Goal: Contribute content: Contribute content

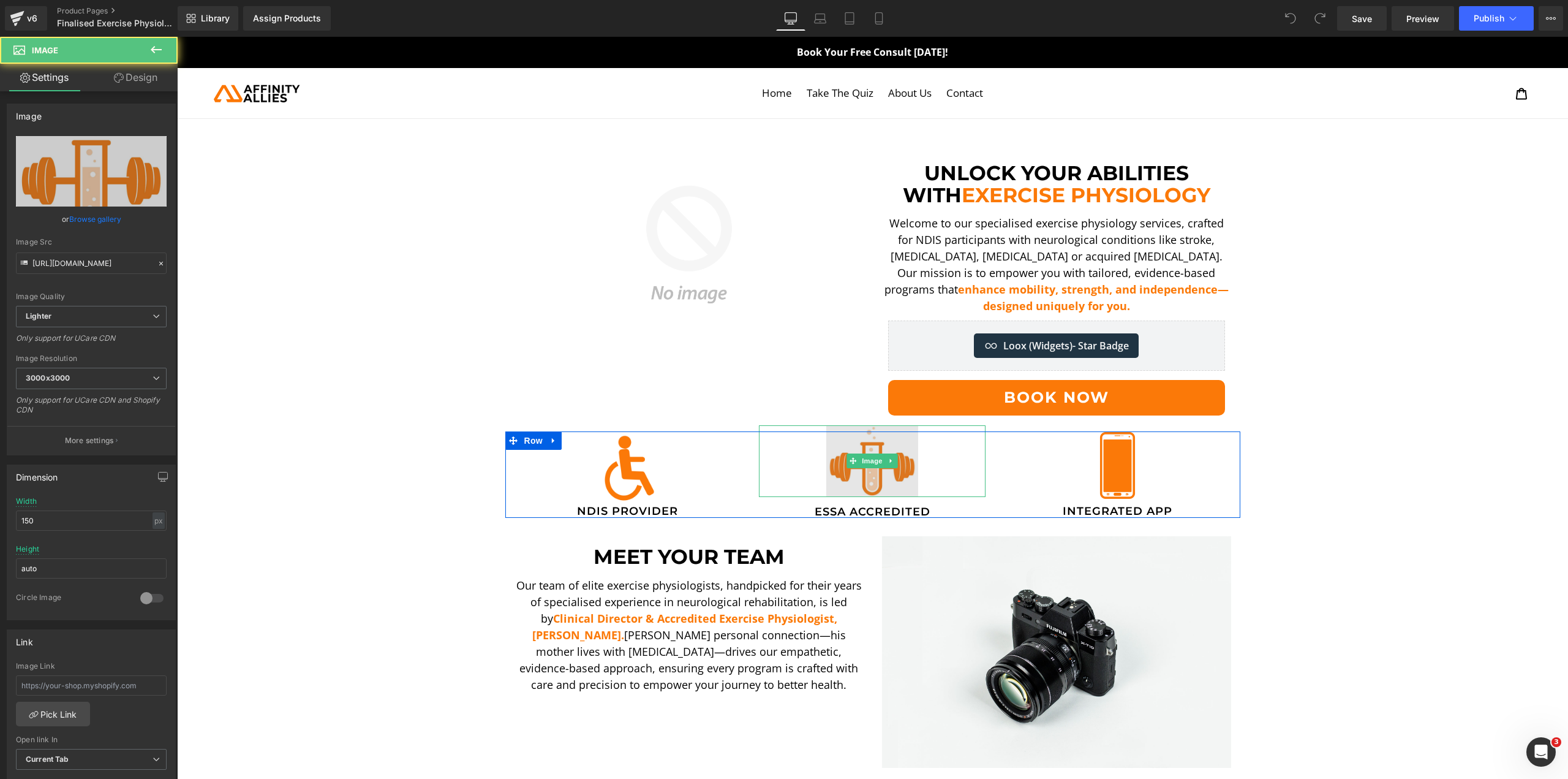
click at [895, 478] on img at bounding box center [872, 461] width 92 height 72
click at [877, 466] on span "Image" at bounding box center [872, 460] width 26 height 15
click at [885, 456] on link at bounding box center [891, 460] width 13 height 15
click at [869, 462] on icon at bounding box center [872, 460] width 7 height 7
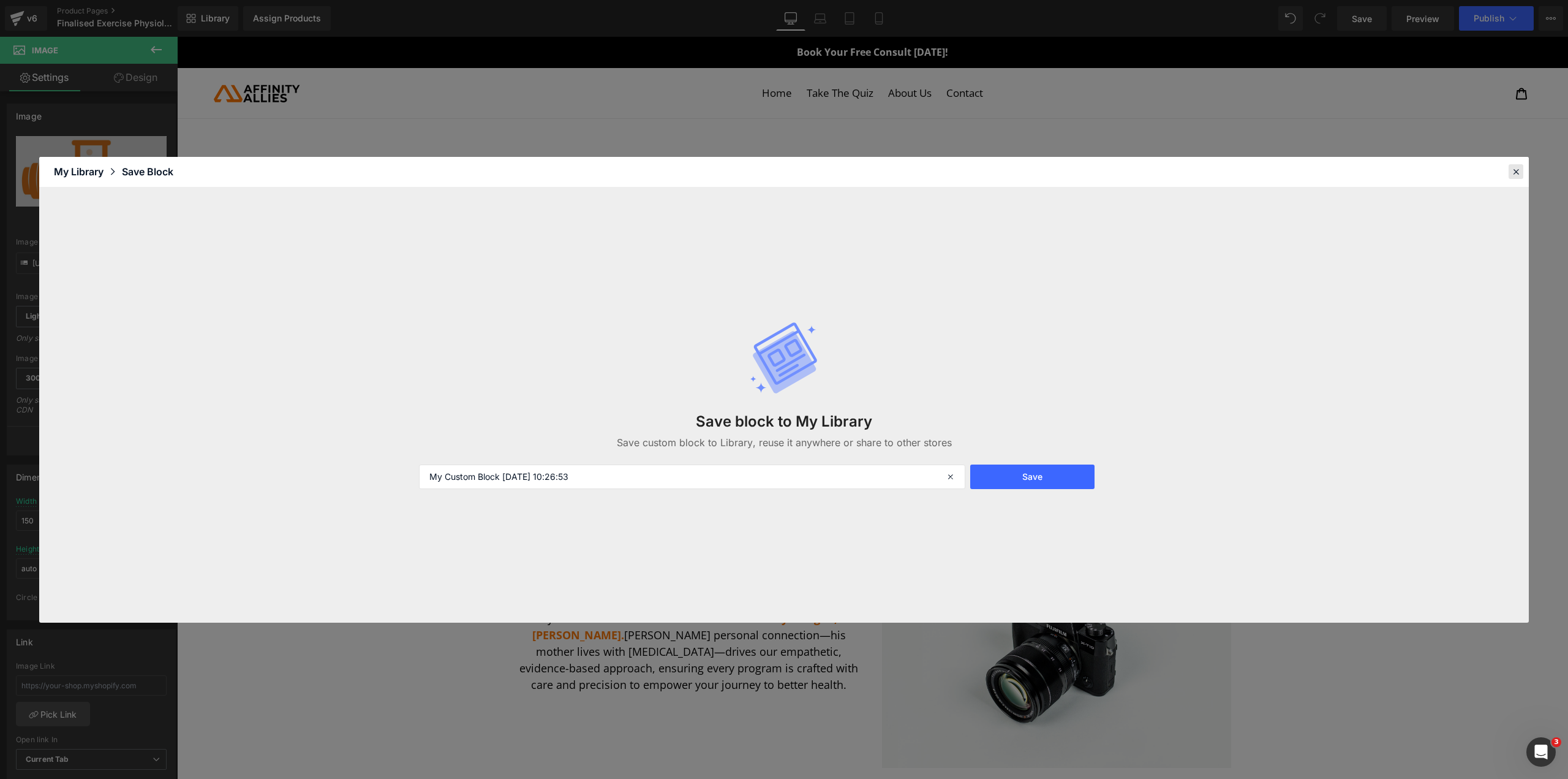
click at [1518, 167] on icon at bounding box center [1516, 171] width 11 height 11
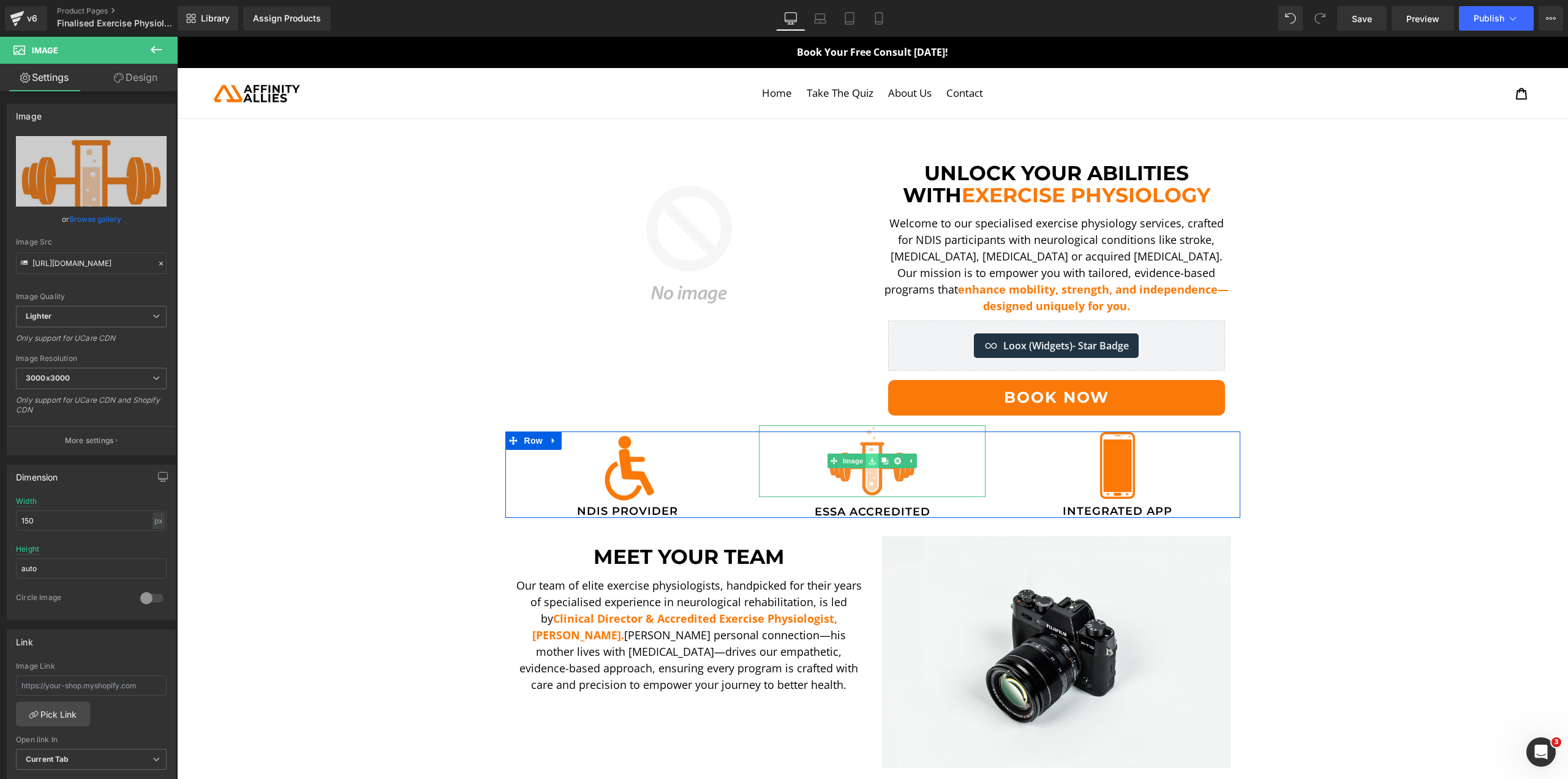
click at [867, 466] on link at bounding box center [873, 460] width 13 height 15
click at [856, 463] on span "Image" at bounding box center [853, 460] width 26 height 15
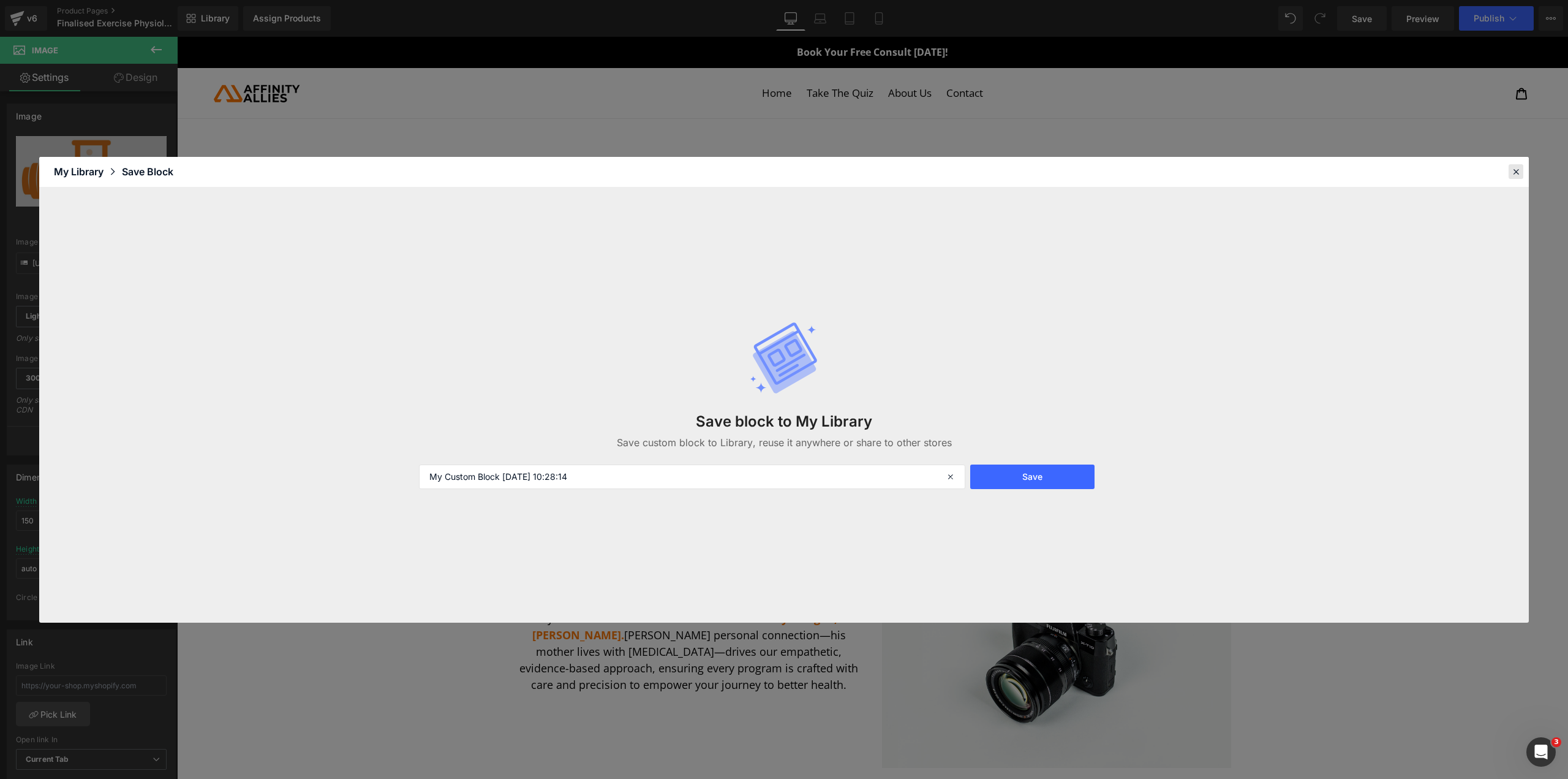
drag, startPoint x: 1509, startPoint y: 173, endPoint x: 1090, endPoint y: 235, distance: 423.6
click at [1509, 173] on div at bounding box center [1516, 172] width 15 height 15
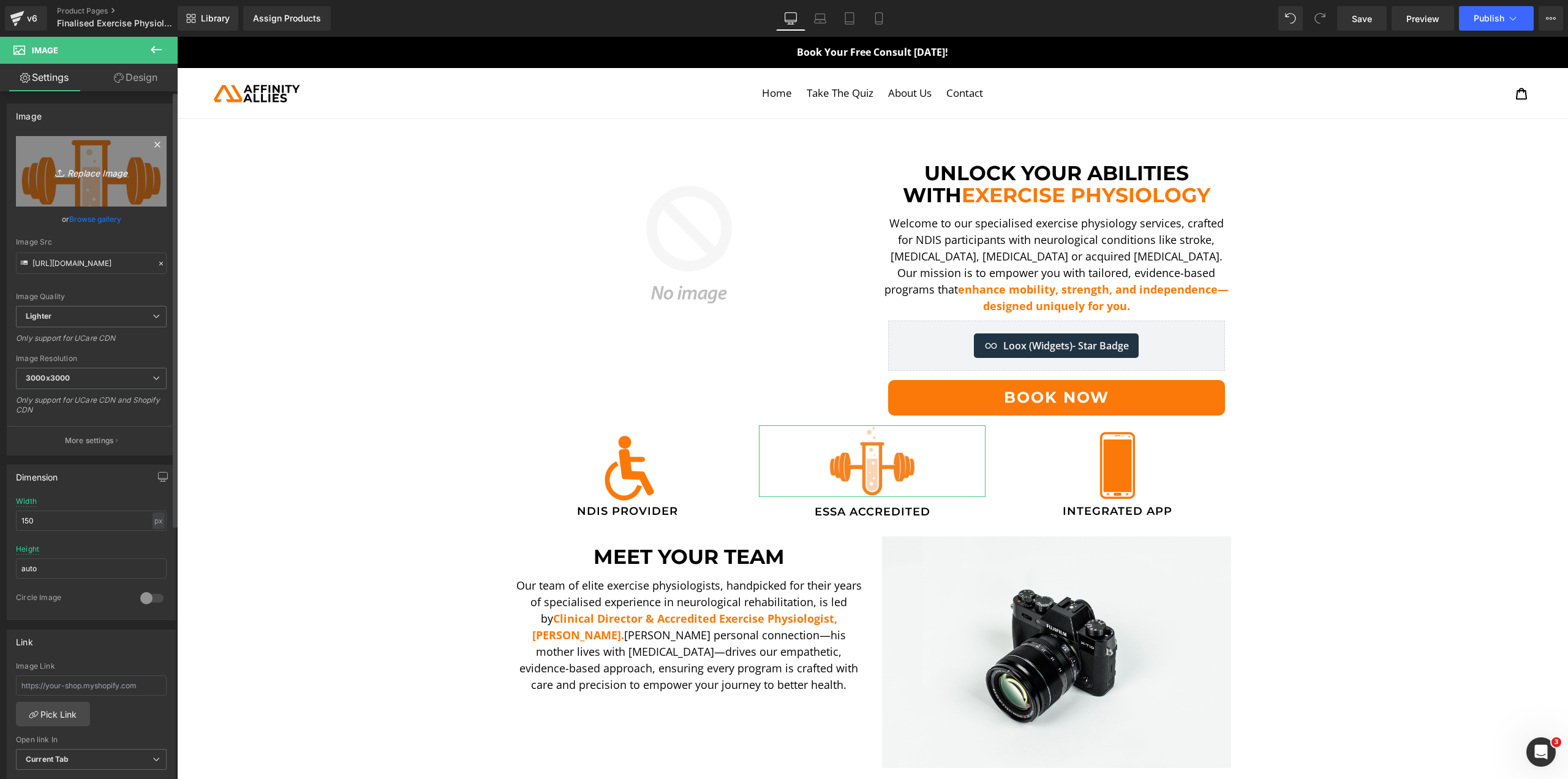
click at [100, 195] on link "Replace Image" at bounding box center [91, 171] width 151 height 70
type input "C:\fakepath\Untitled (78).png"
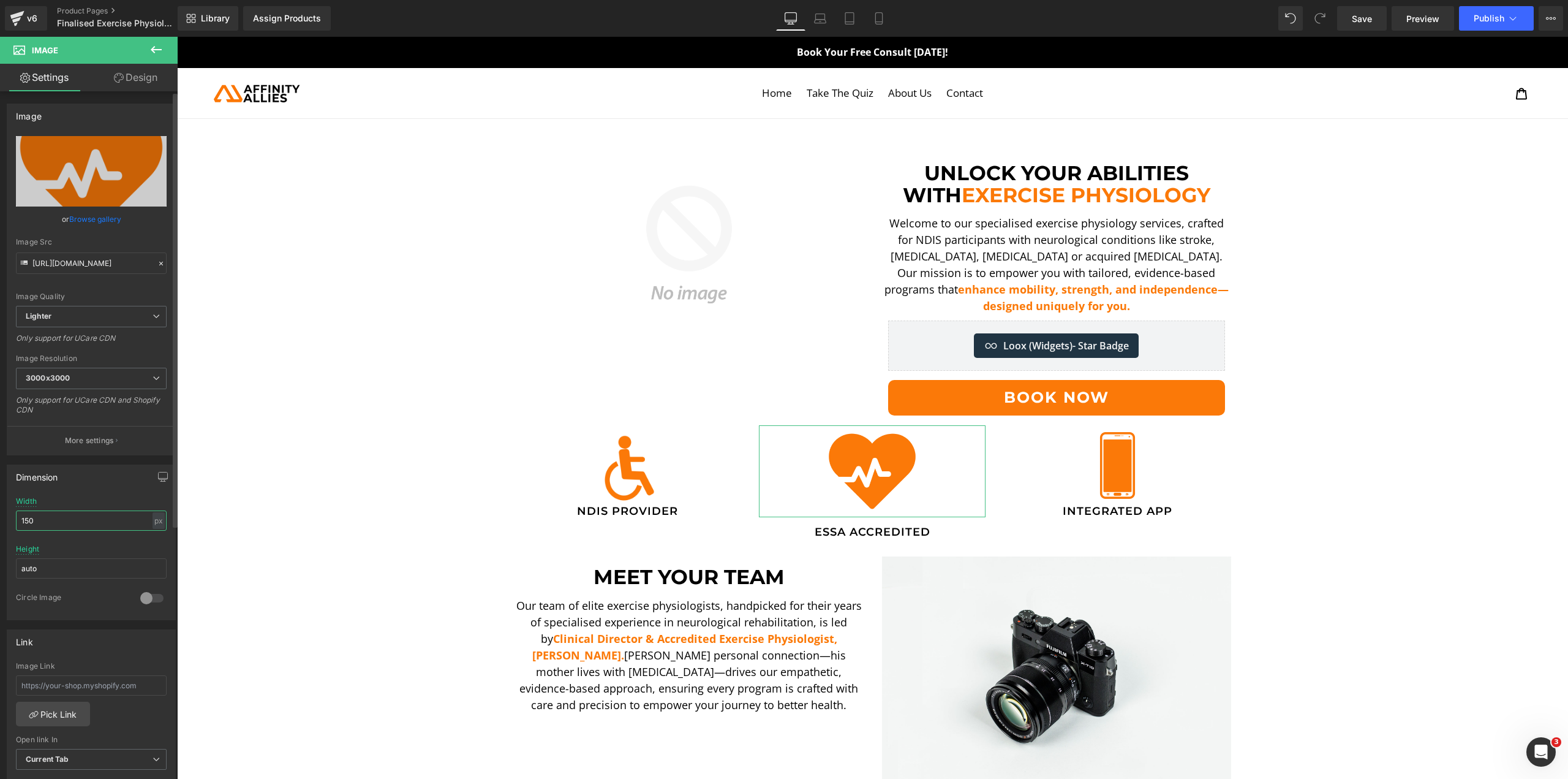
click at [42, 513] on input "150" at bounding box center [91, 520] width 151 height 20
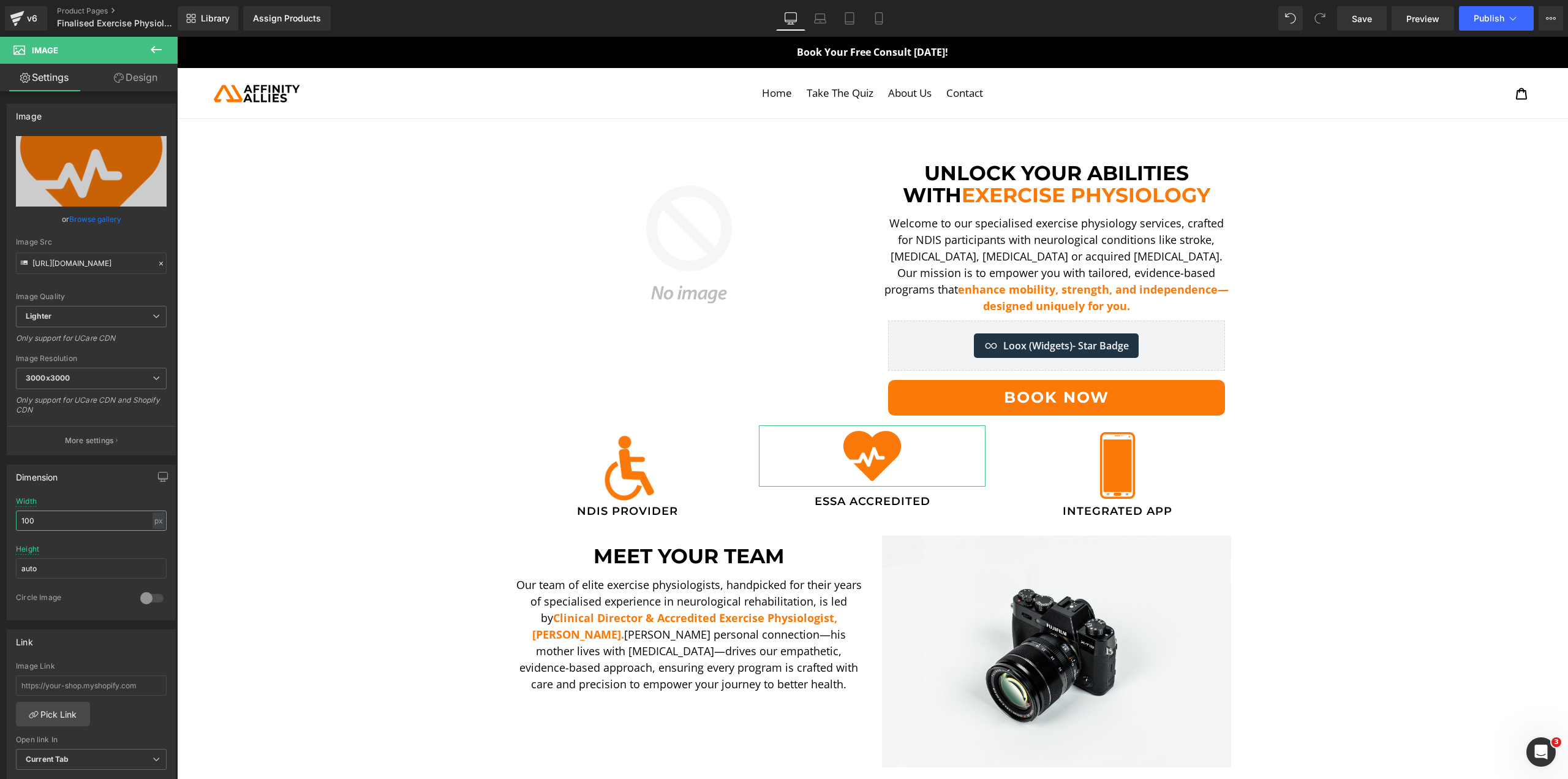
type input "100"
drag, startPoint x: 147, startPoint y: 88, endPoint x: 112, endPoint y: 126, distance: 51.7
click at [147, 88] on link "Design" at bounding box center [136, 77] width 89 height 28
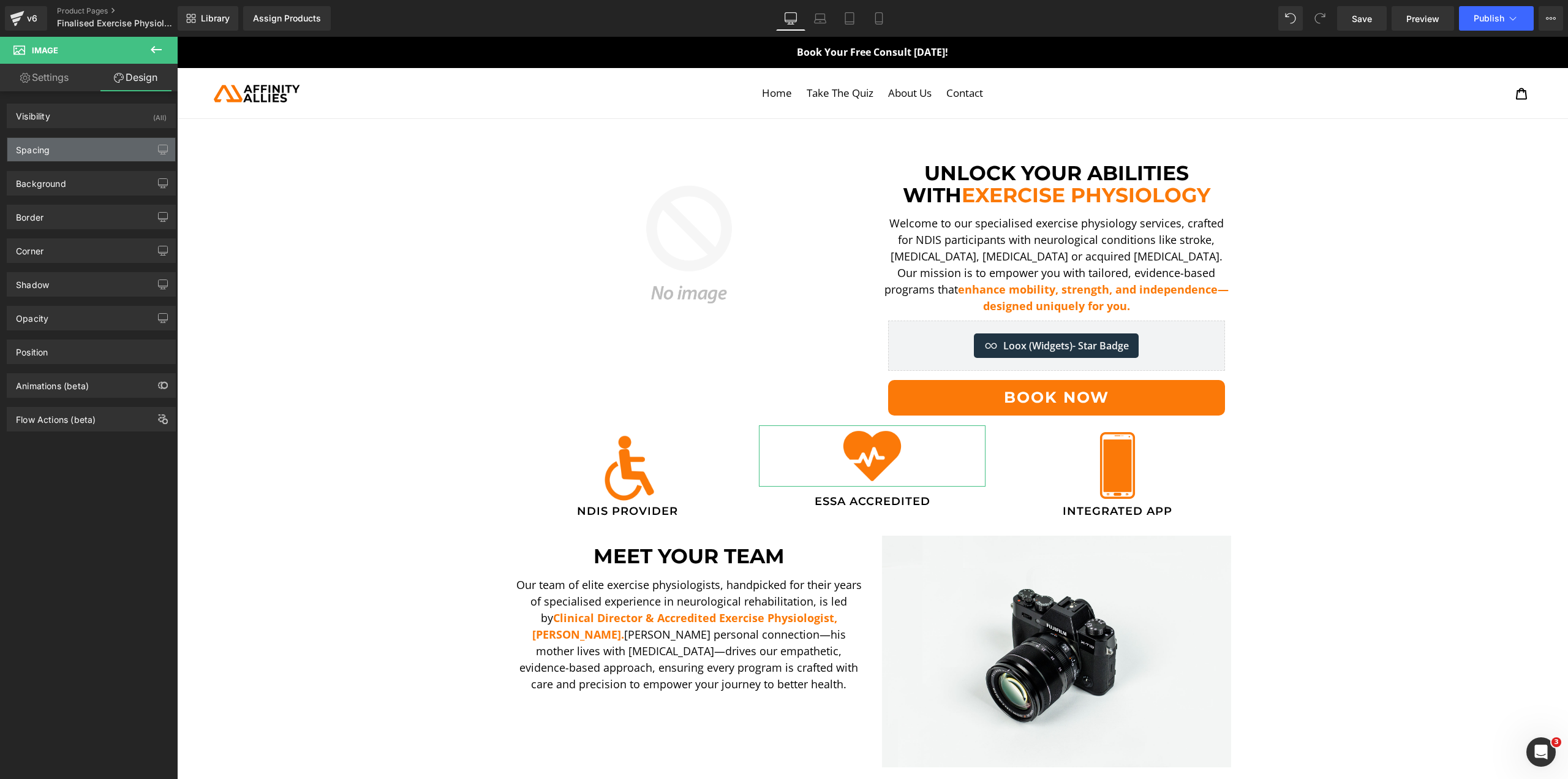
click at [93, 153] on div "Spacing" at bounding box center [91, 150] width 168 height 23
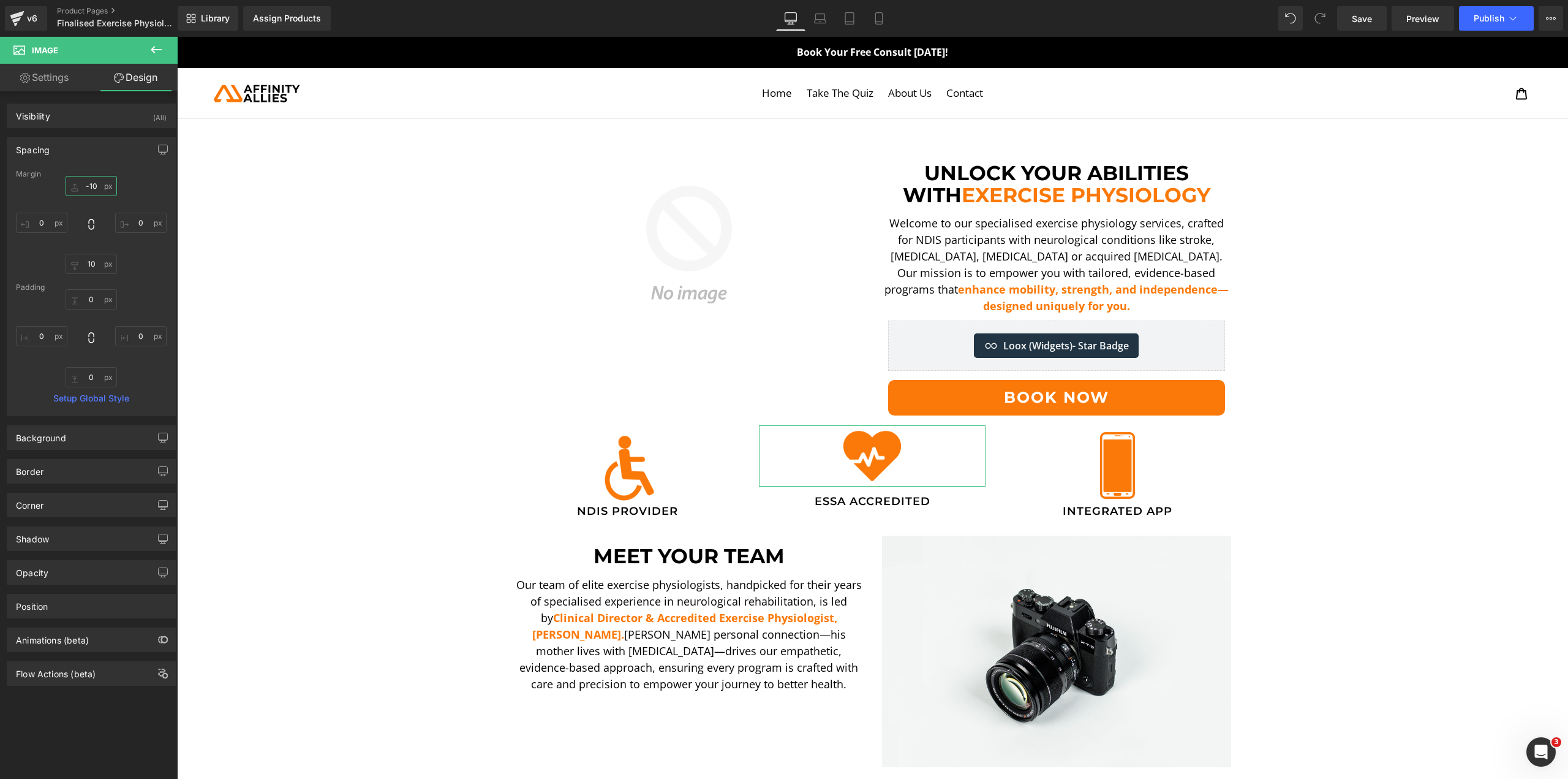
click at [96, 191] on input "text" at bounding box center [91, 186] width 51 height 20
type input "0"
click at [88, 265] on input "text" at bounding box center [91, 264] width 51 height 20
type input "8"
click at [1101, 510] on span "Heading" at bounding box center [1111, 505] width 33 height 15
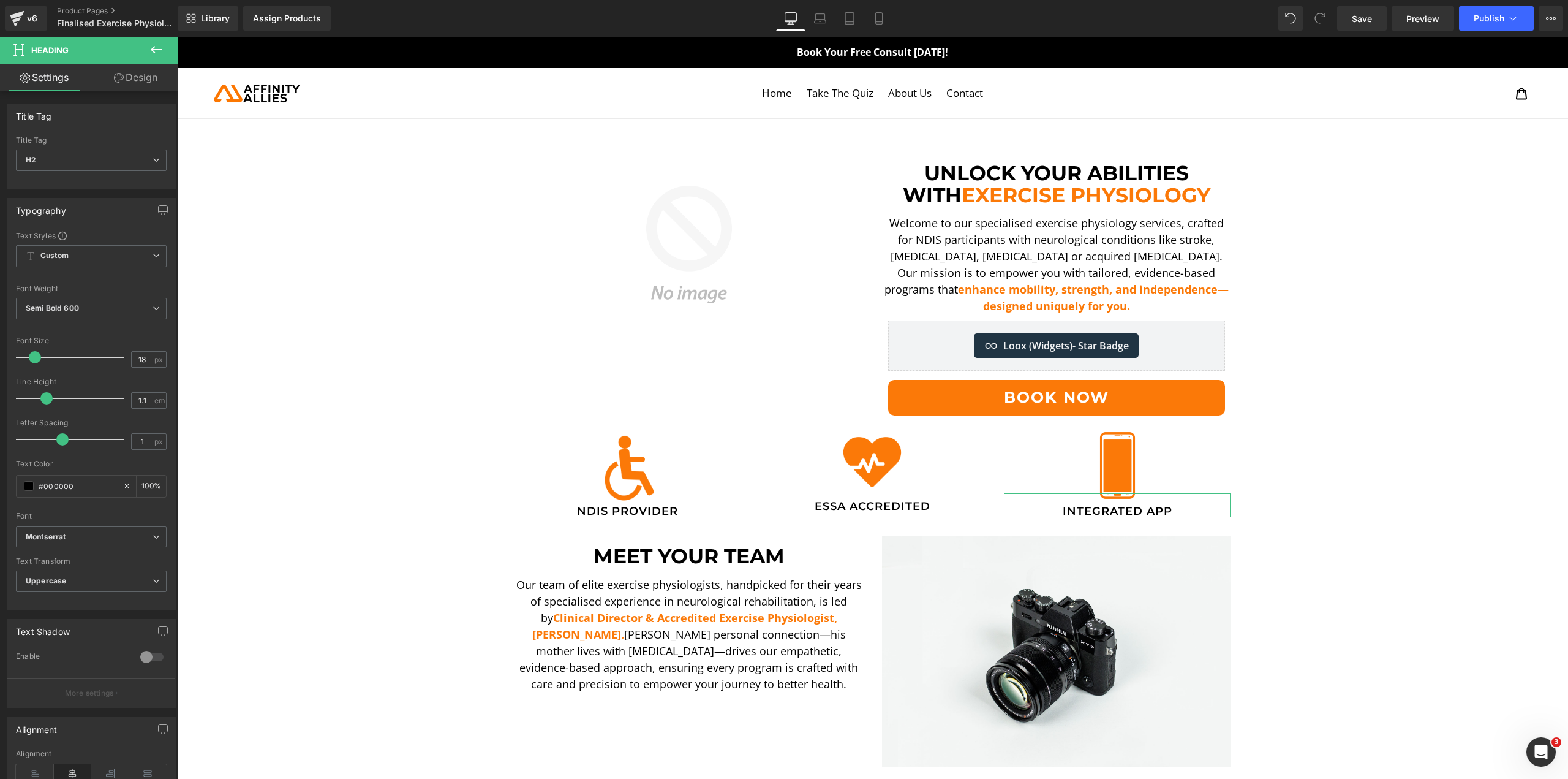
click at [124, 66] on link "Design" at bounding box center [136, 77] width 89 height 28
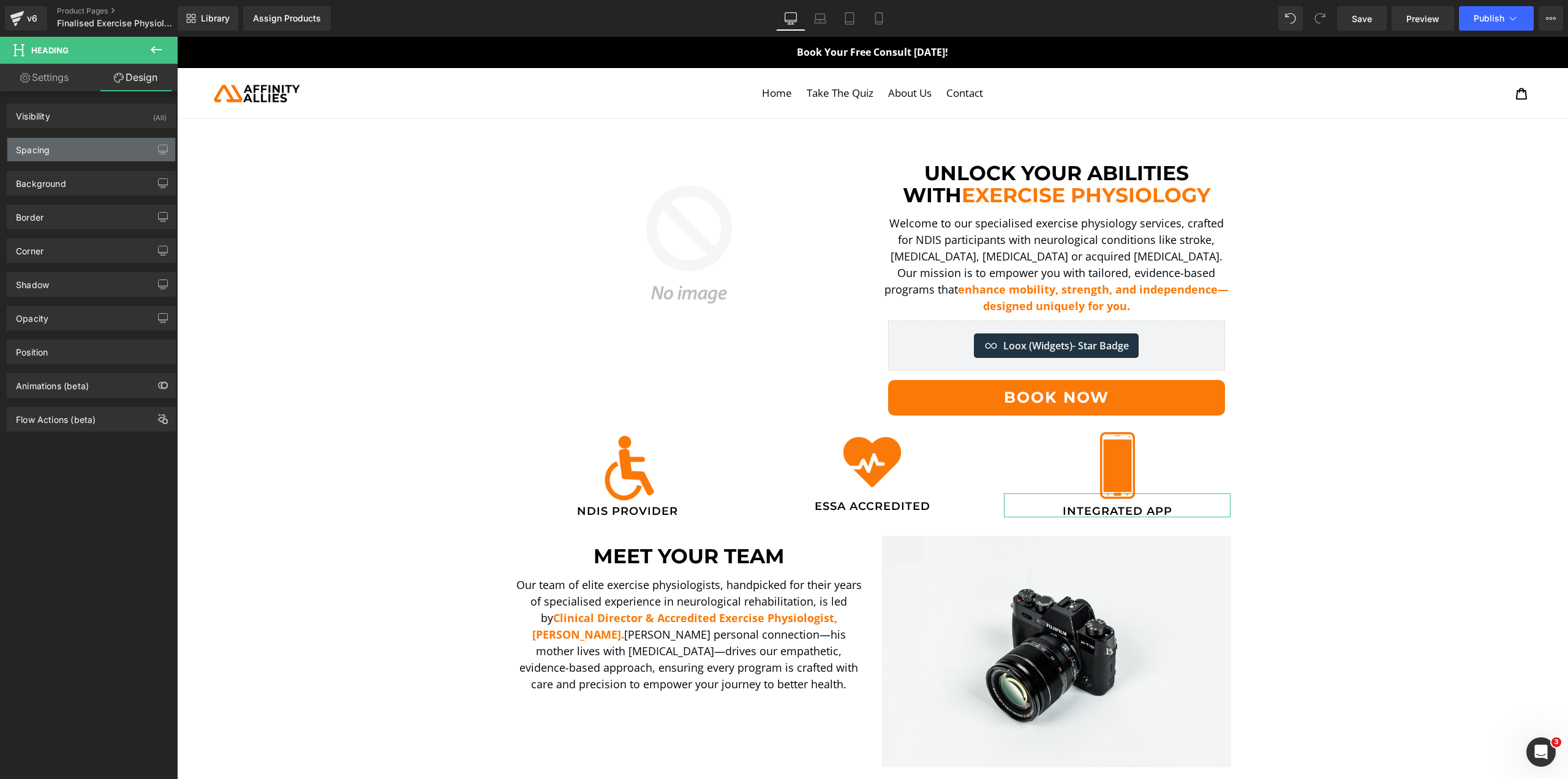
click at [85, 162] on div "Background Color & Image color Color transparent 0 % Image Replace Image Upload…" at bounding box center [91, 178] width 183 height 34
click at [86, 154] on div "Spacing" at bounding box center [91, 150] width 168 height 23
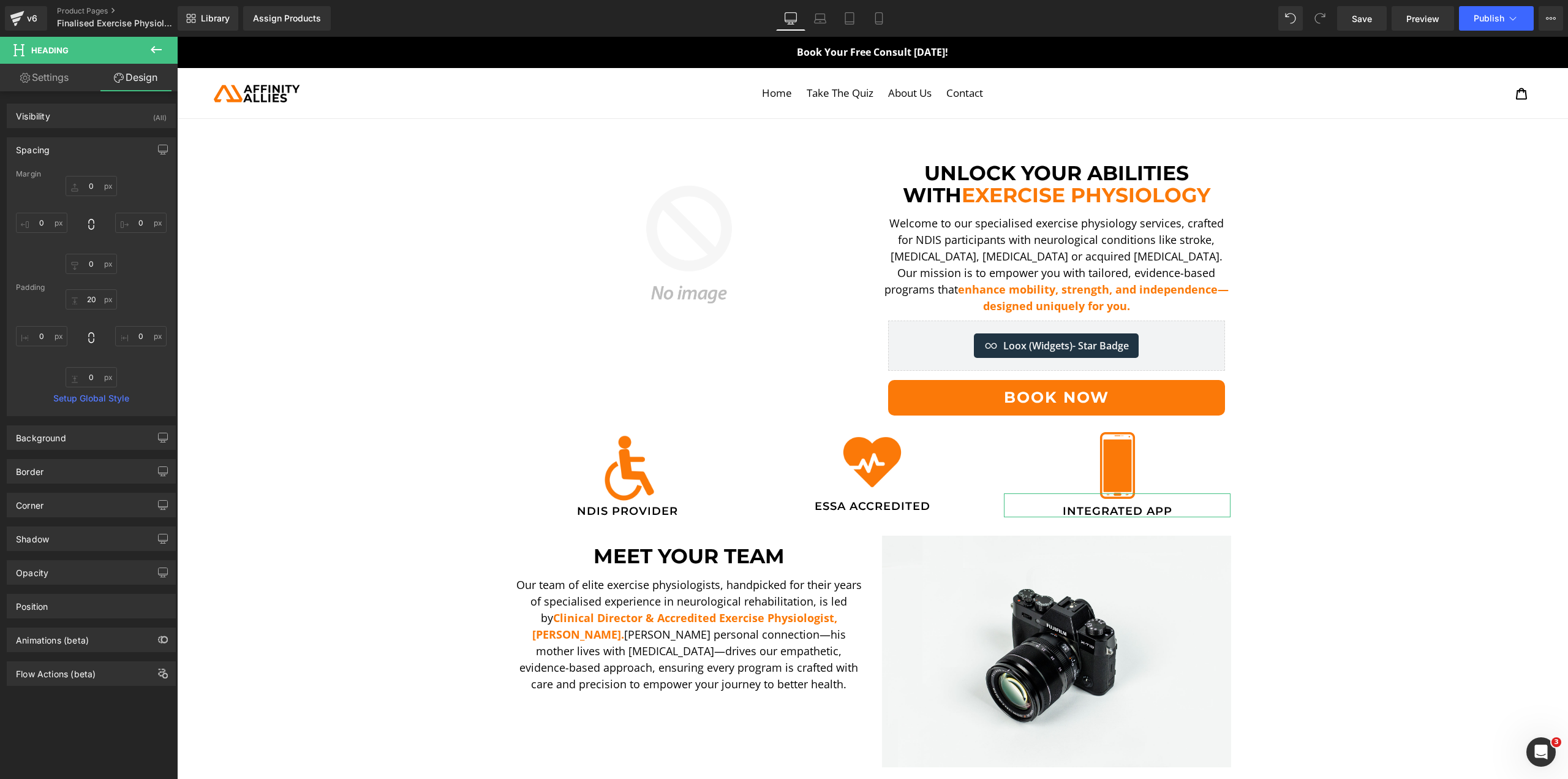
click at [93, 291] on div "Padding" at bounding box center [91, 287] width 151 height 9
click at [96, 300] on input "20" at bounding box center [91, 300] width 51 height 20
type input "15"
click at [860, 460] on span "Image" at bounding box center [872, 462] width 26 height 15
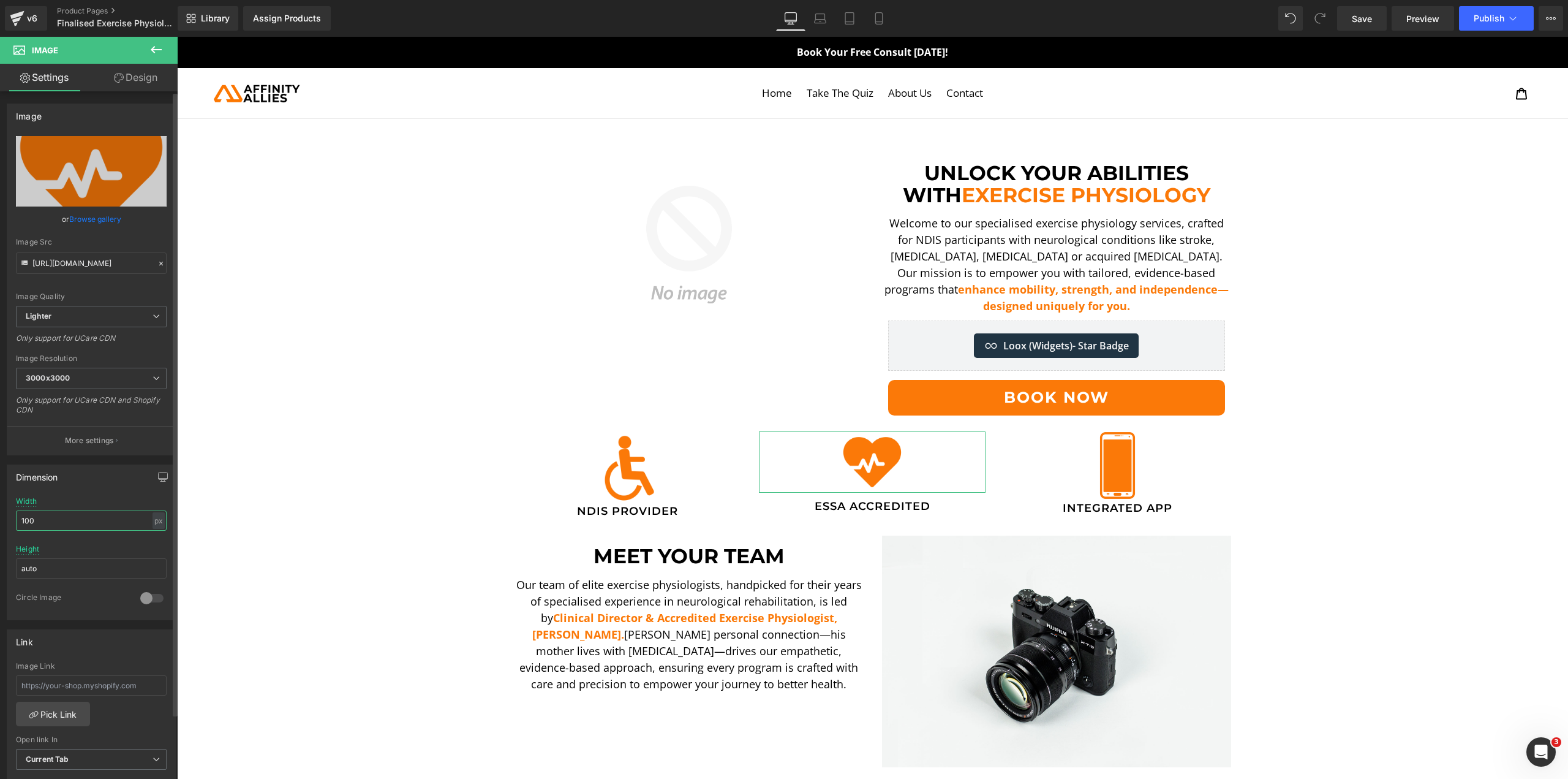
click at [86, 513] on input "100" at bounding box center [91, 520] width 151 height 20
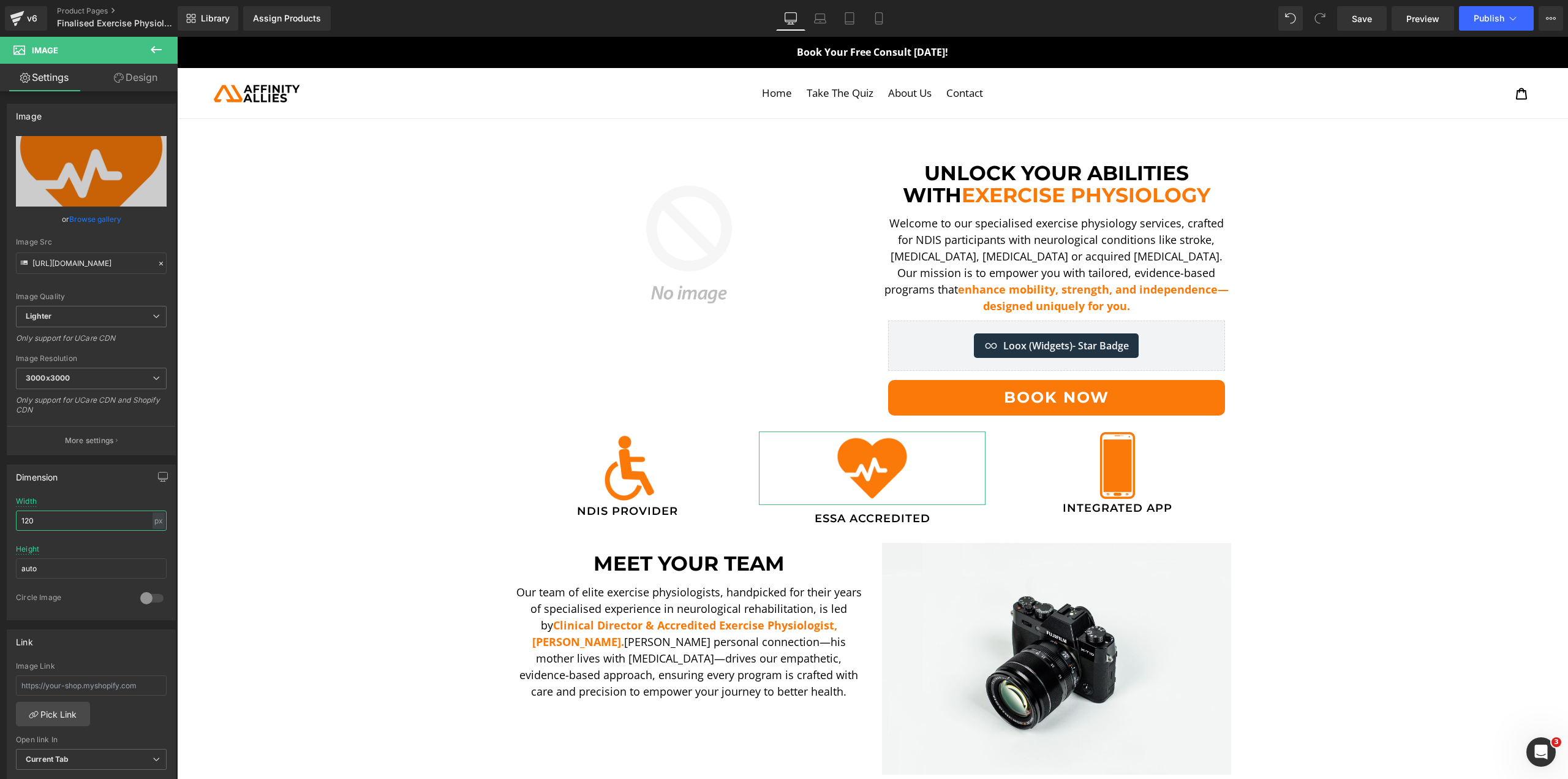
type input "120"
drag, startPoint x: 115, startPoint y: 80, endPoint x: 75, endPoint y: 153, distance: 83.2
click at [115, 80] on icon at bounding box center [118, 77] width 9 height 10
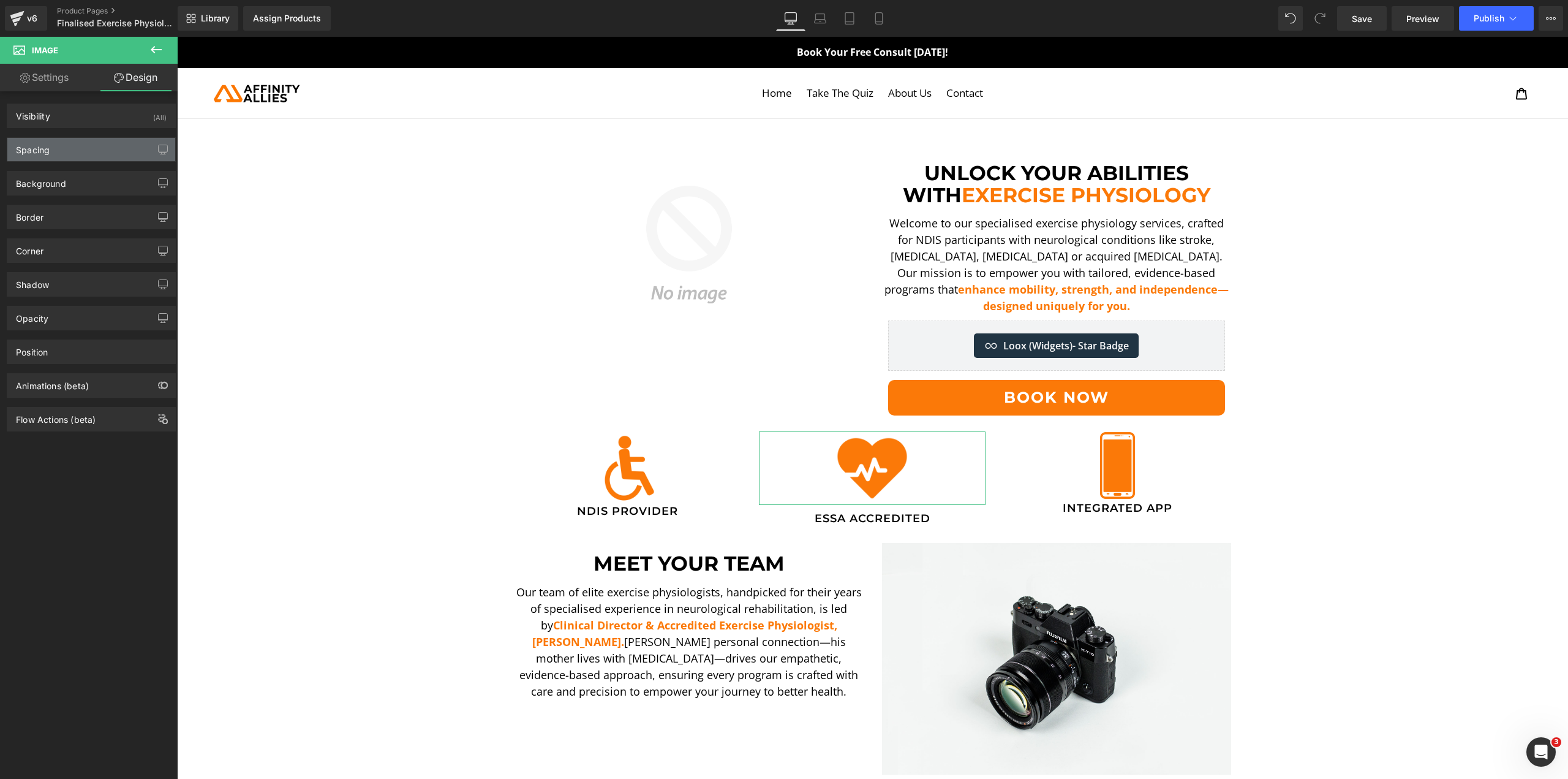
click at [69, 158] on div "Spacing" at bounding box center [91, 150] width 168 height 23
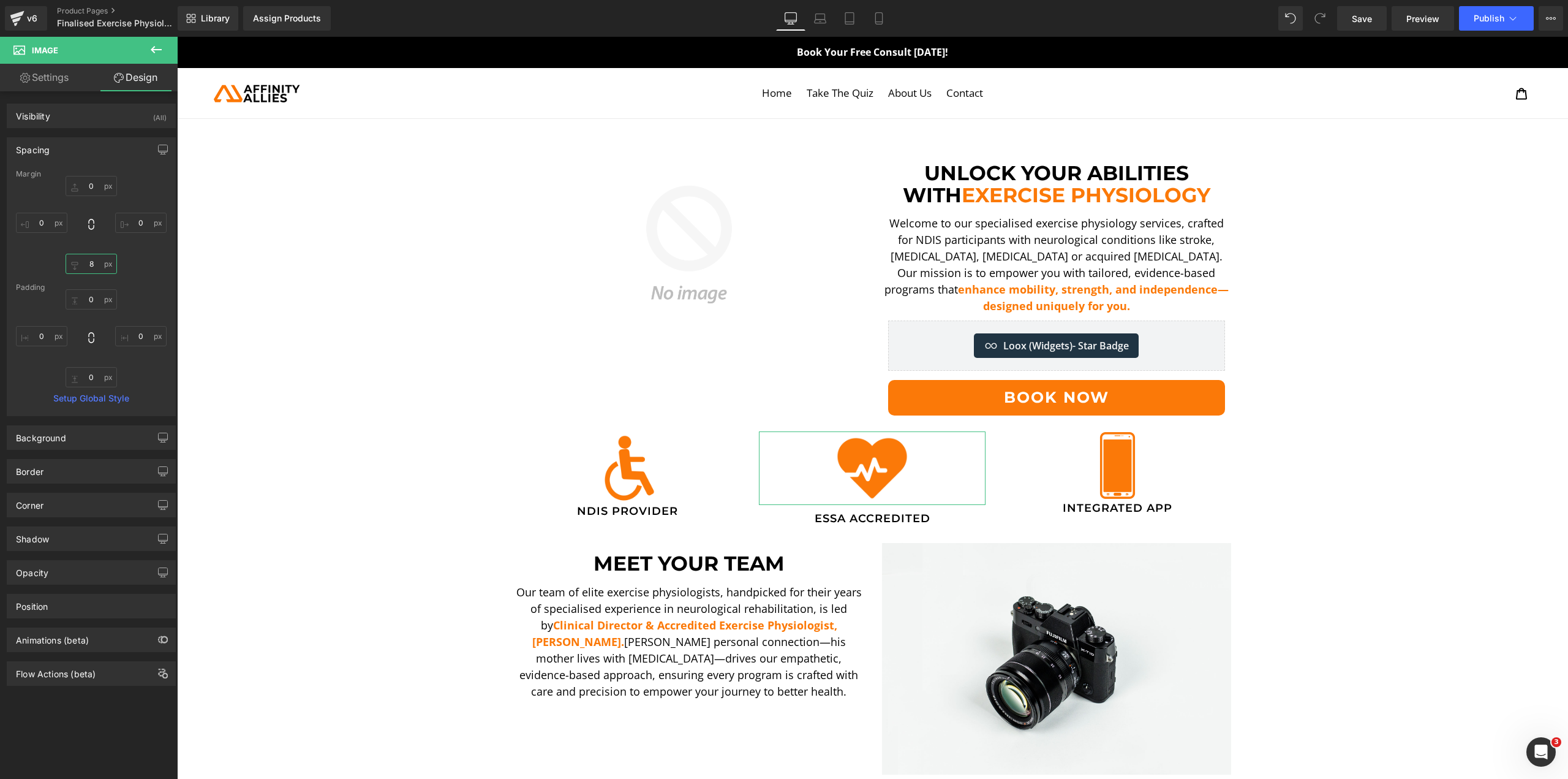
click at [98, 265] on input "8" at bounding box center [91, 264] width 51 height 20
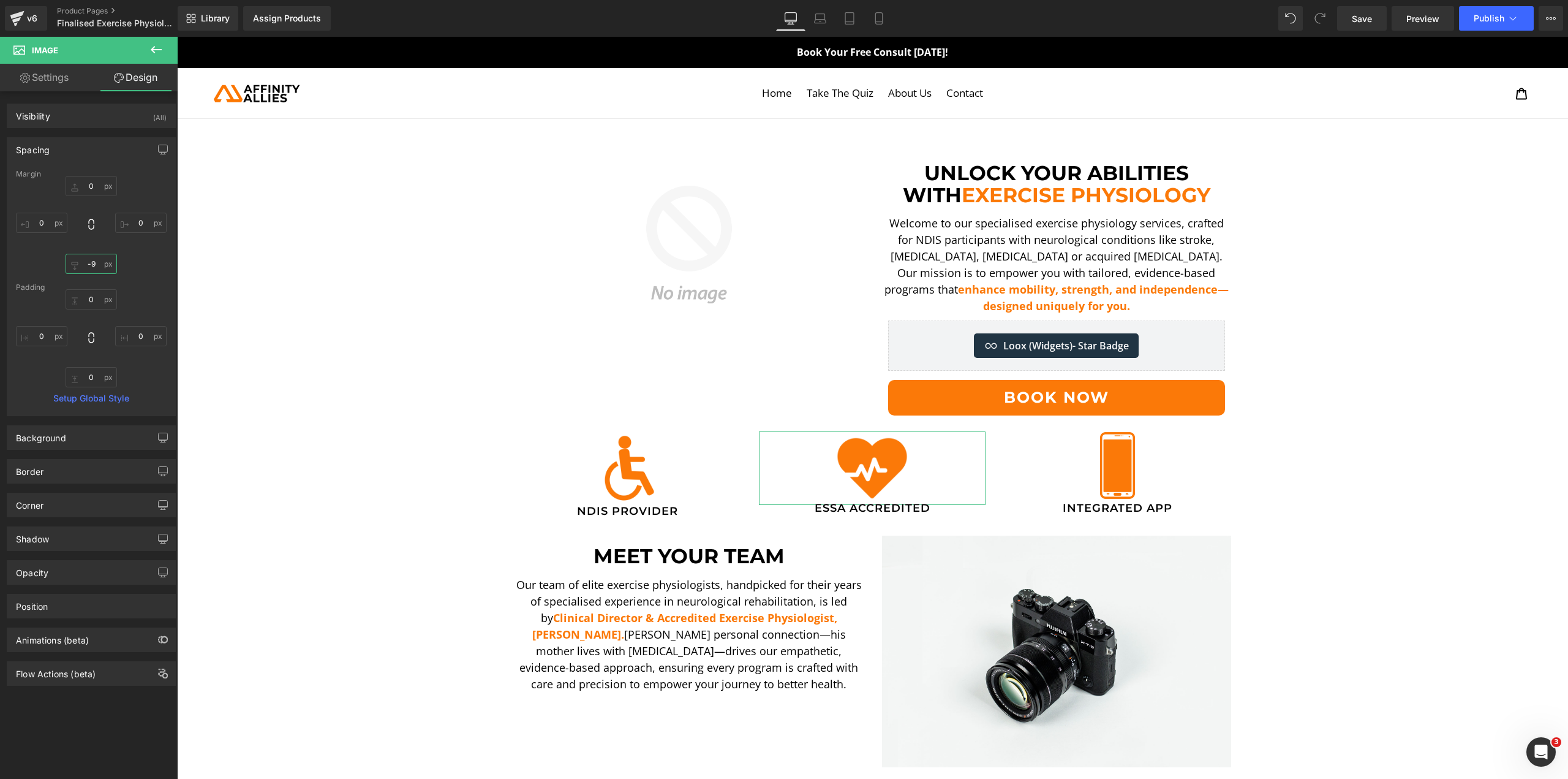
type input "-8"
click at [621, 456] on img at bounding box center [627, 468] width 67 height 67
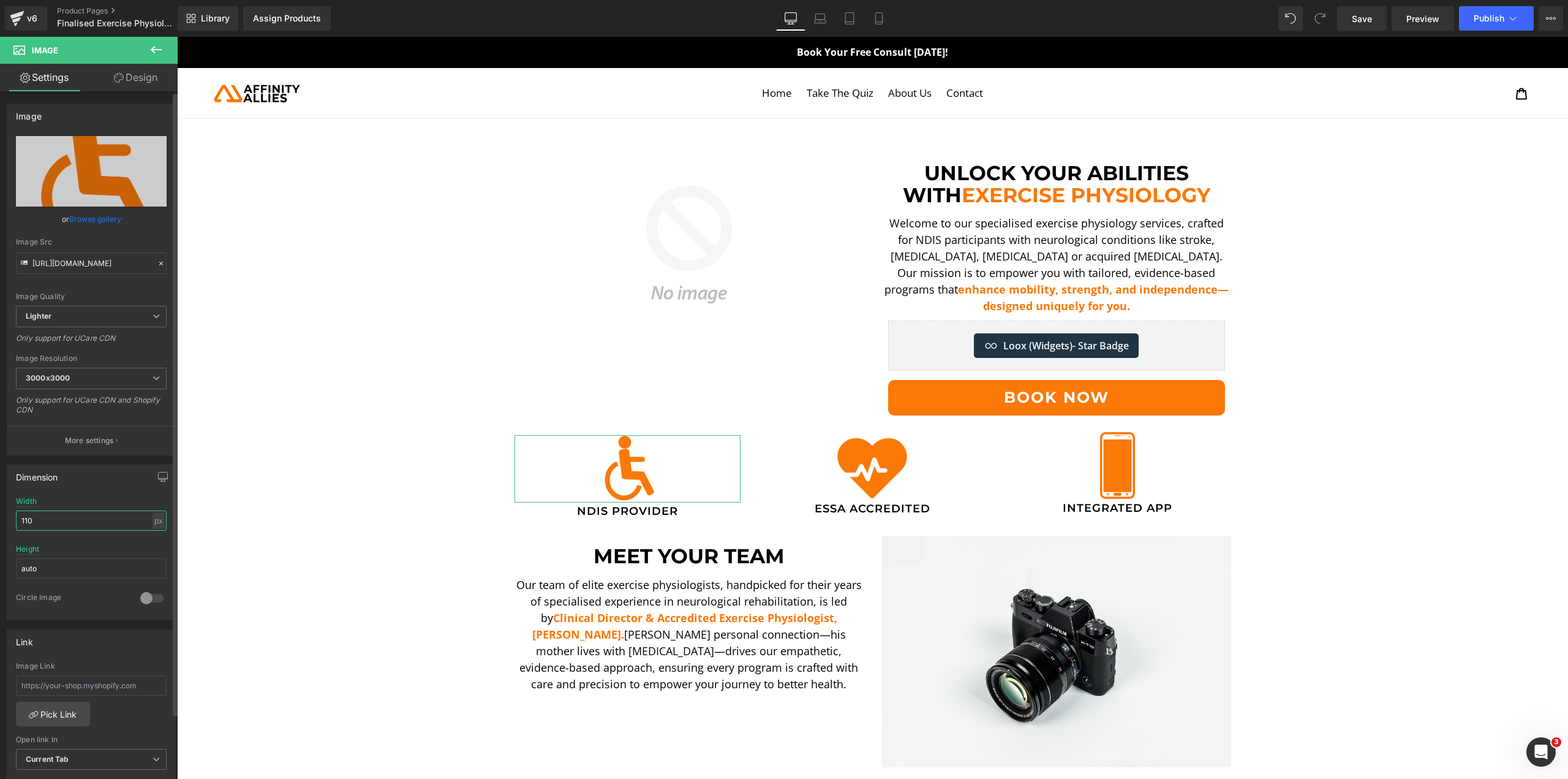
click at [54, 520] on input "110" at bounding box center [91, 520] width 151 height 20
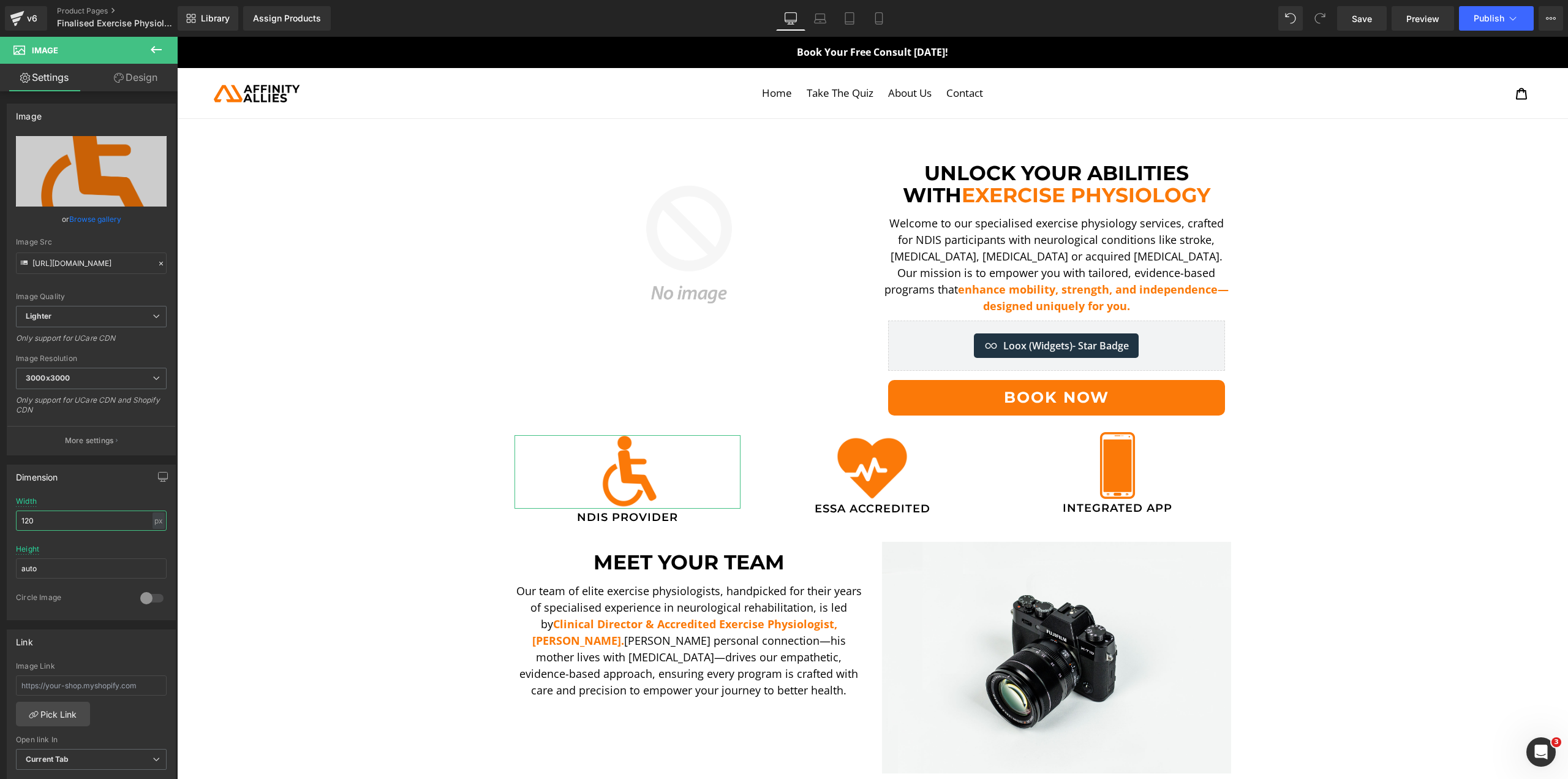
type input "120"
click at [114, 76] on icon at bounding box center [118, 77] width 9 height 10
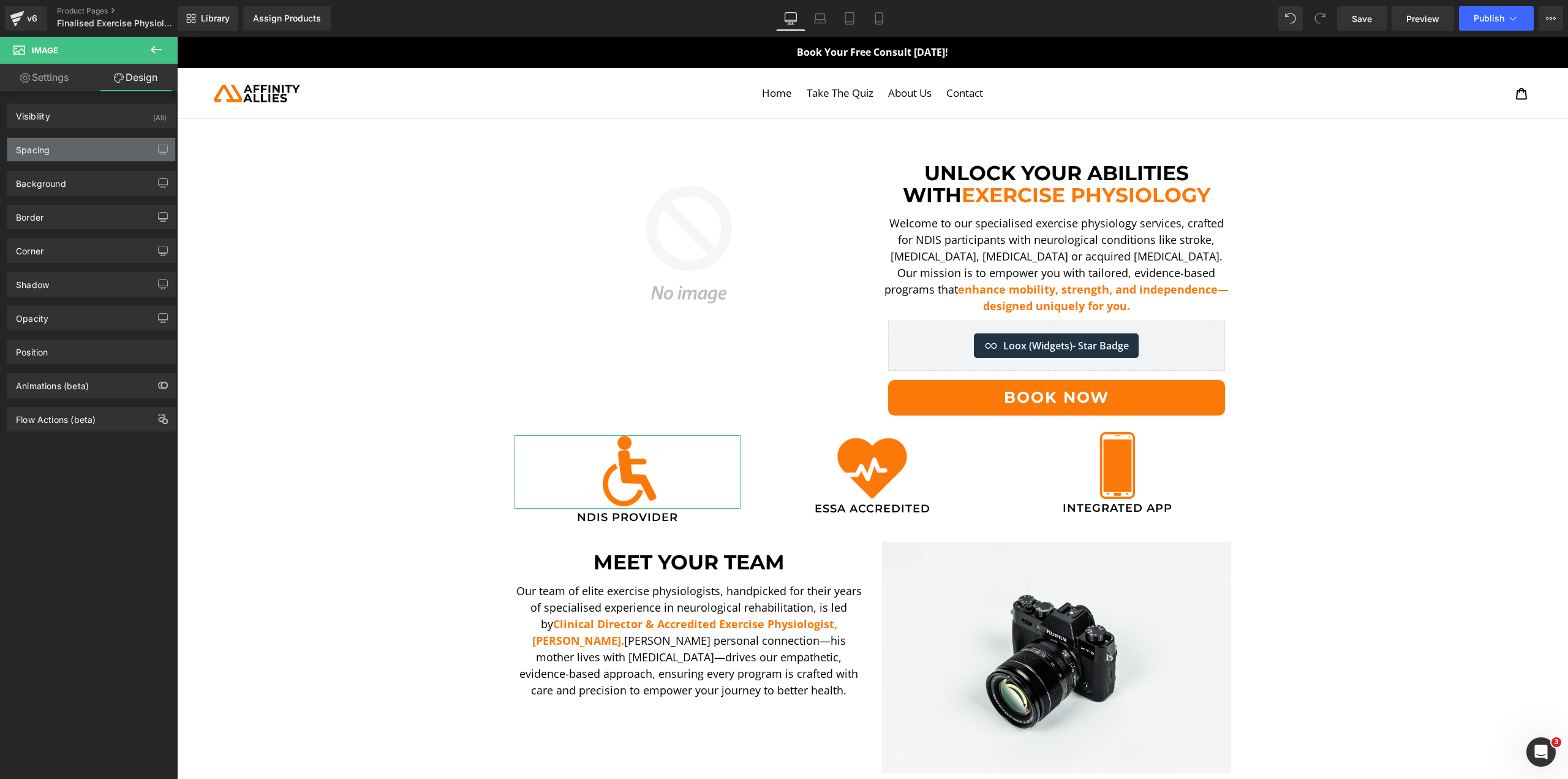
click at [78, 145] on div "Spacing" at bounding box center [91, 150] width 168 height 23
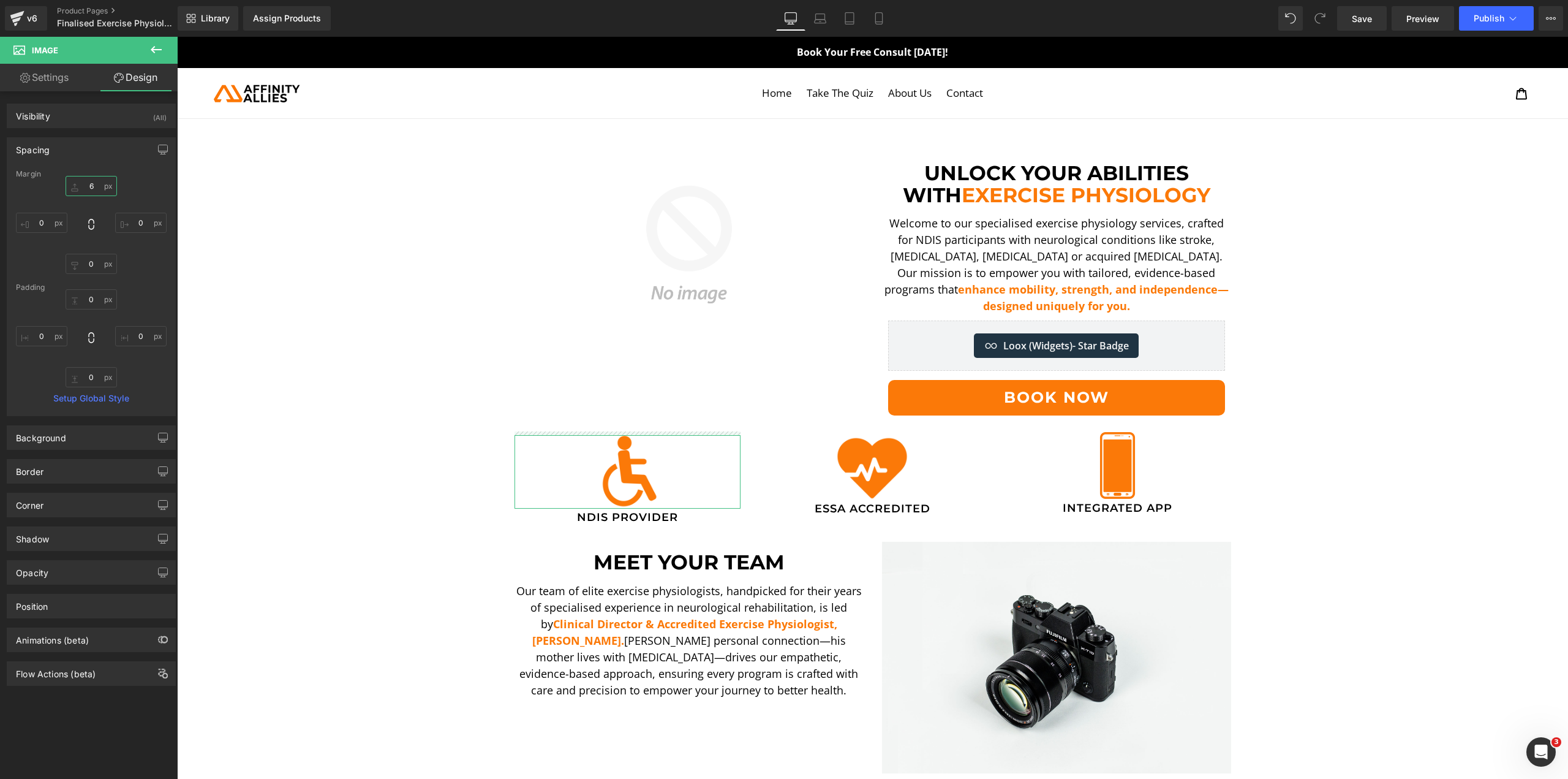
click at [83, 188] on input "6" at bounding box center [91, 186] width 51 height 20
type input "0"
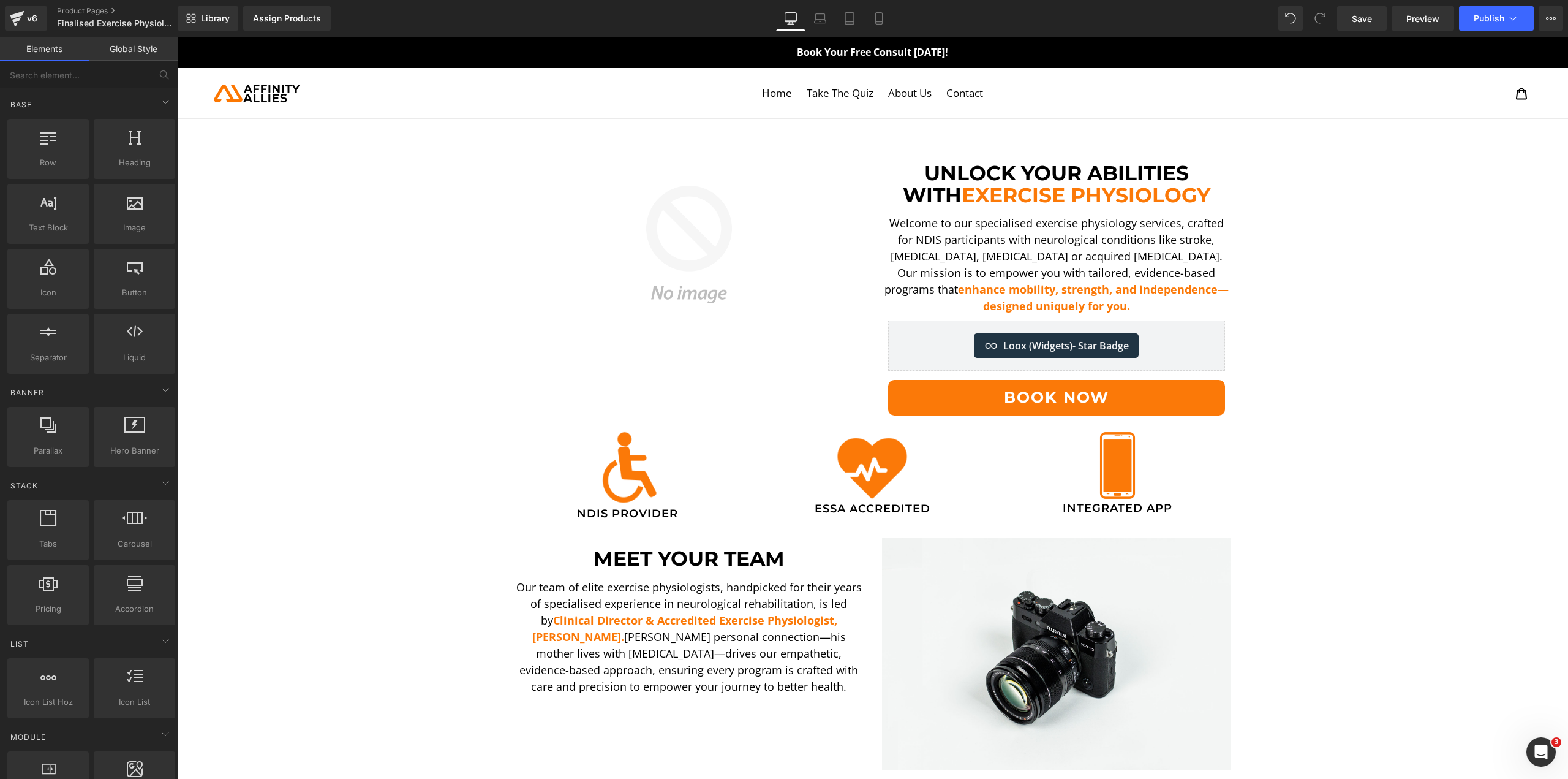
click at [995, 438] on div "Image Integrated App Heading" at bounding box center [1117, 473] width 245 height 83
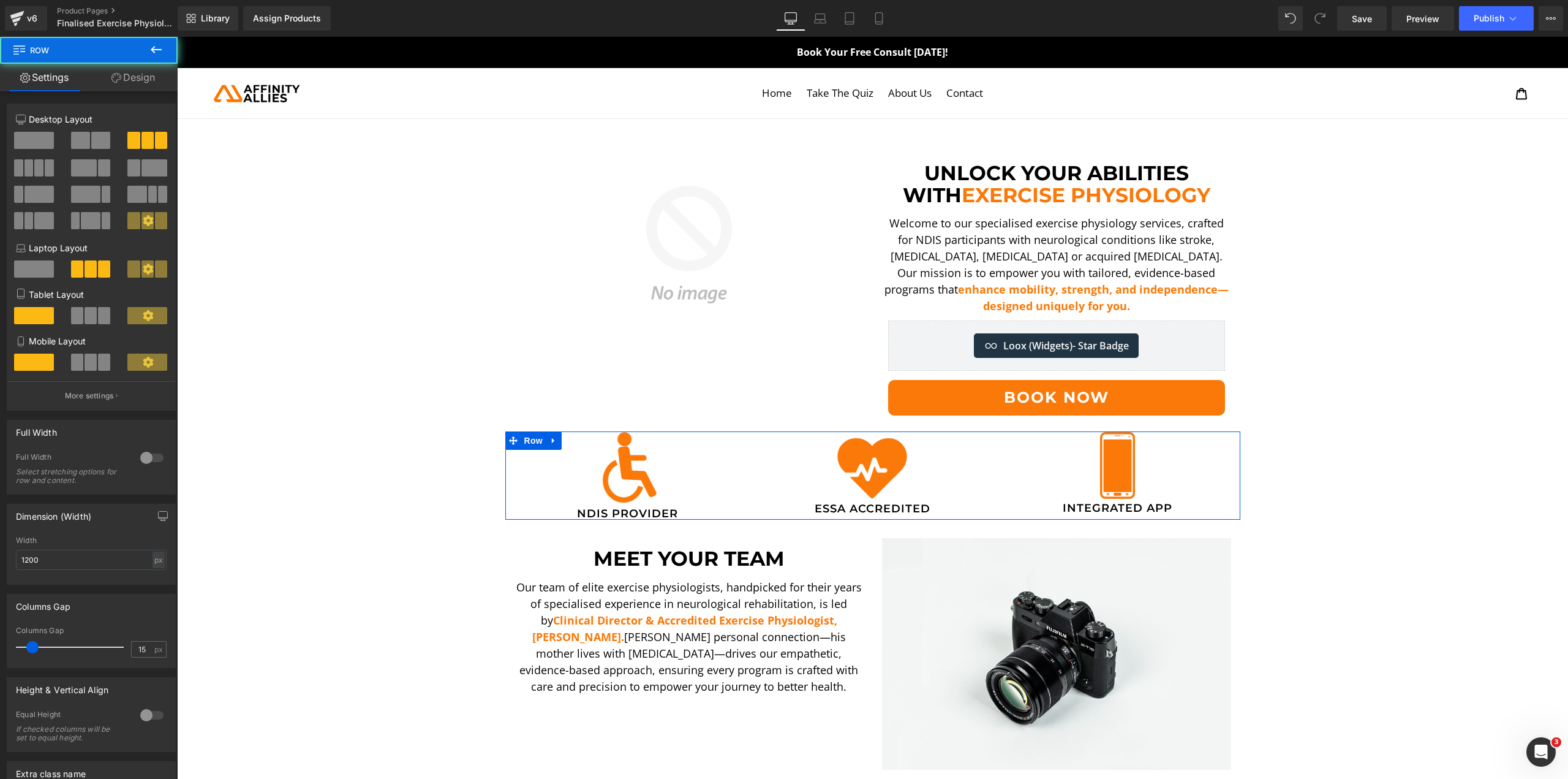
click at [166, 82] on link "Design" at bounding box center [134, 77] width 89 height 28
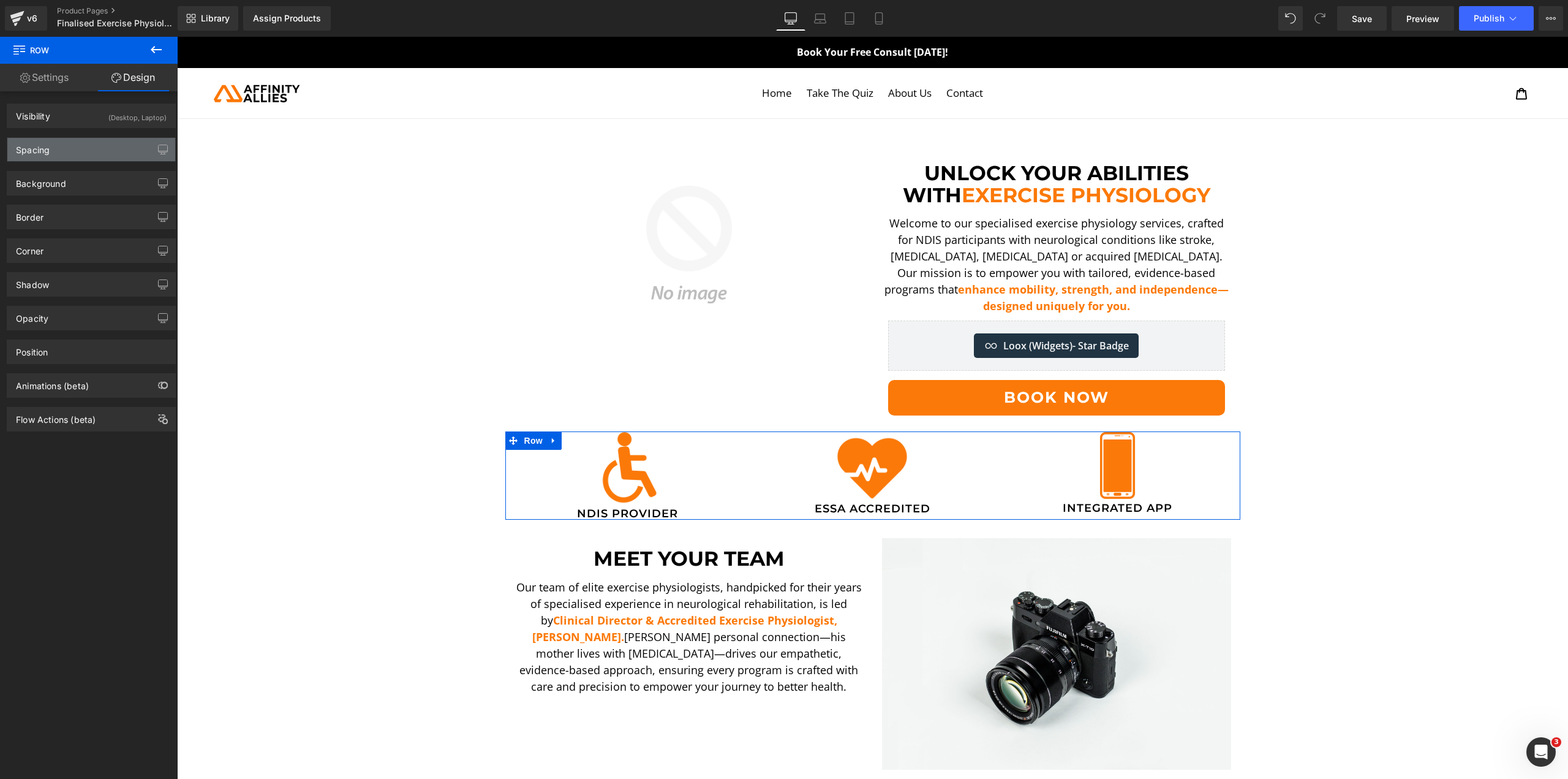
click at [78, 142] on div "Spacing" at bounding box center [91, 150] width 168 height 23
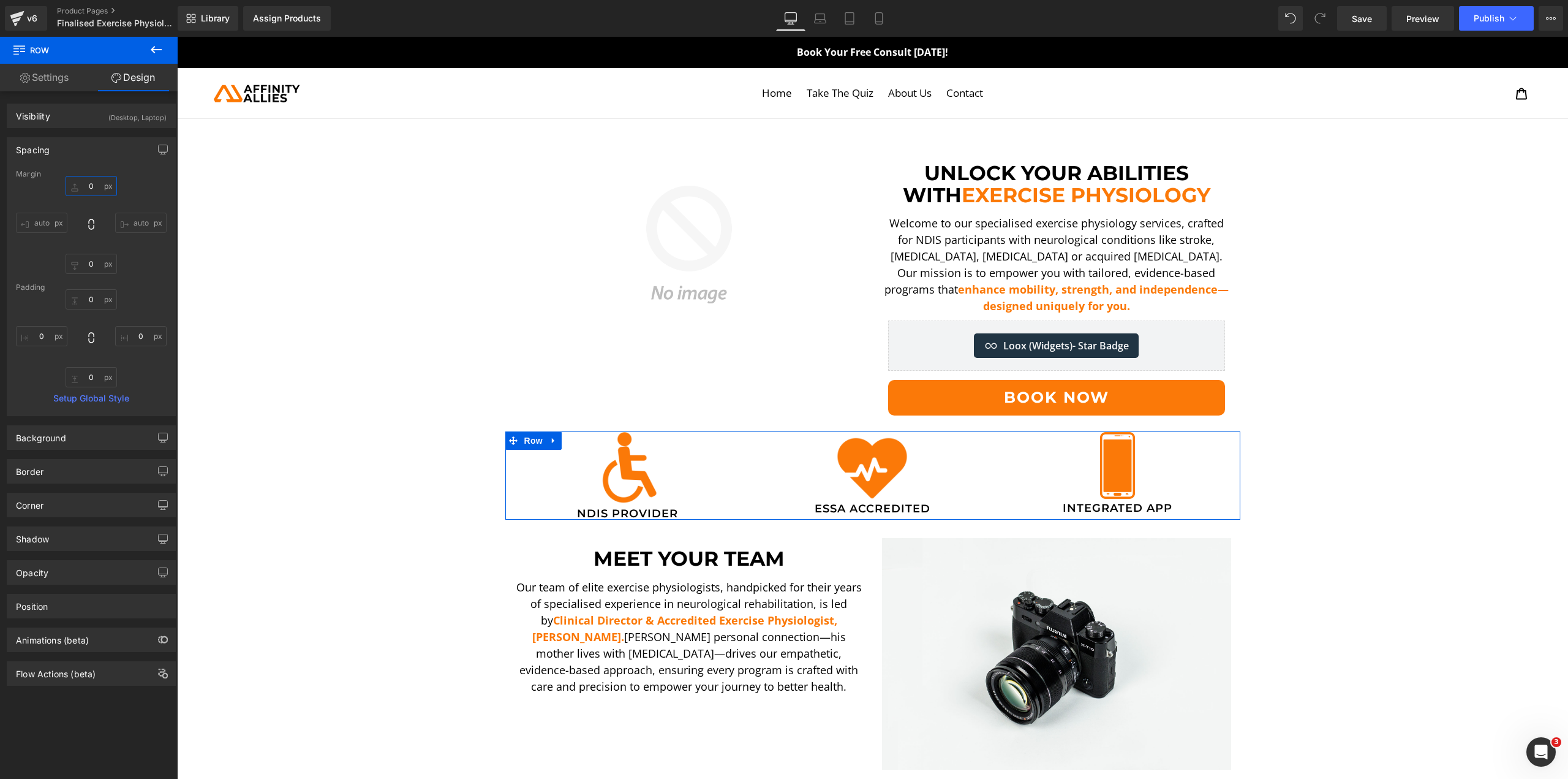
click at [87, 186] on input "text" at bounding box center [91, 186] width 51 height 20
type input "10"
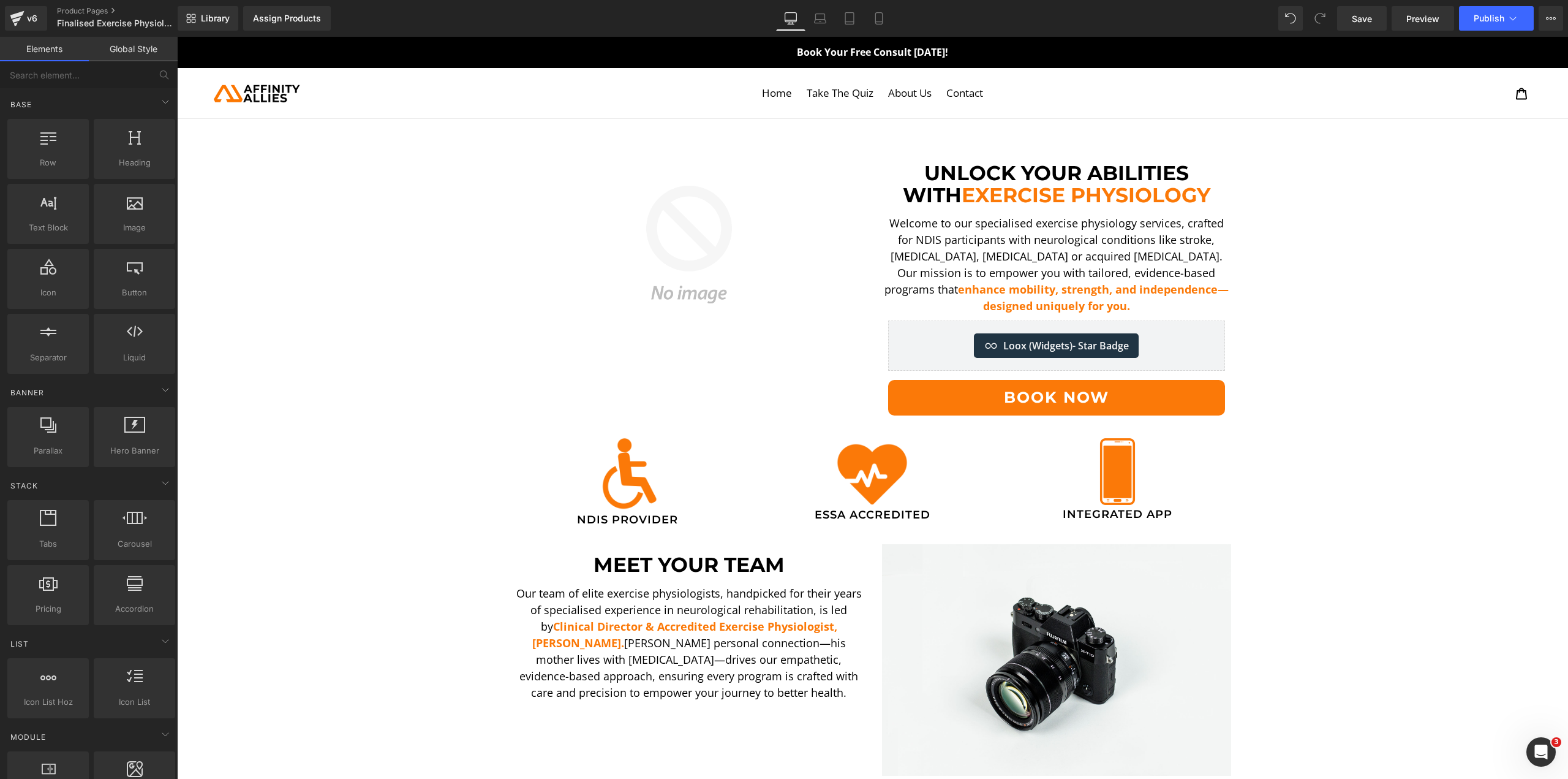
click at [825, 11] on link "Laptop" at bounding box center [821, 18] width 29 height 25
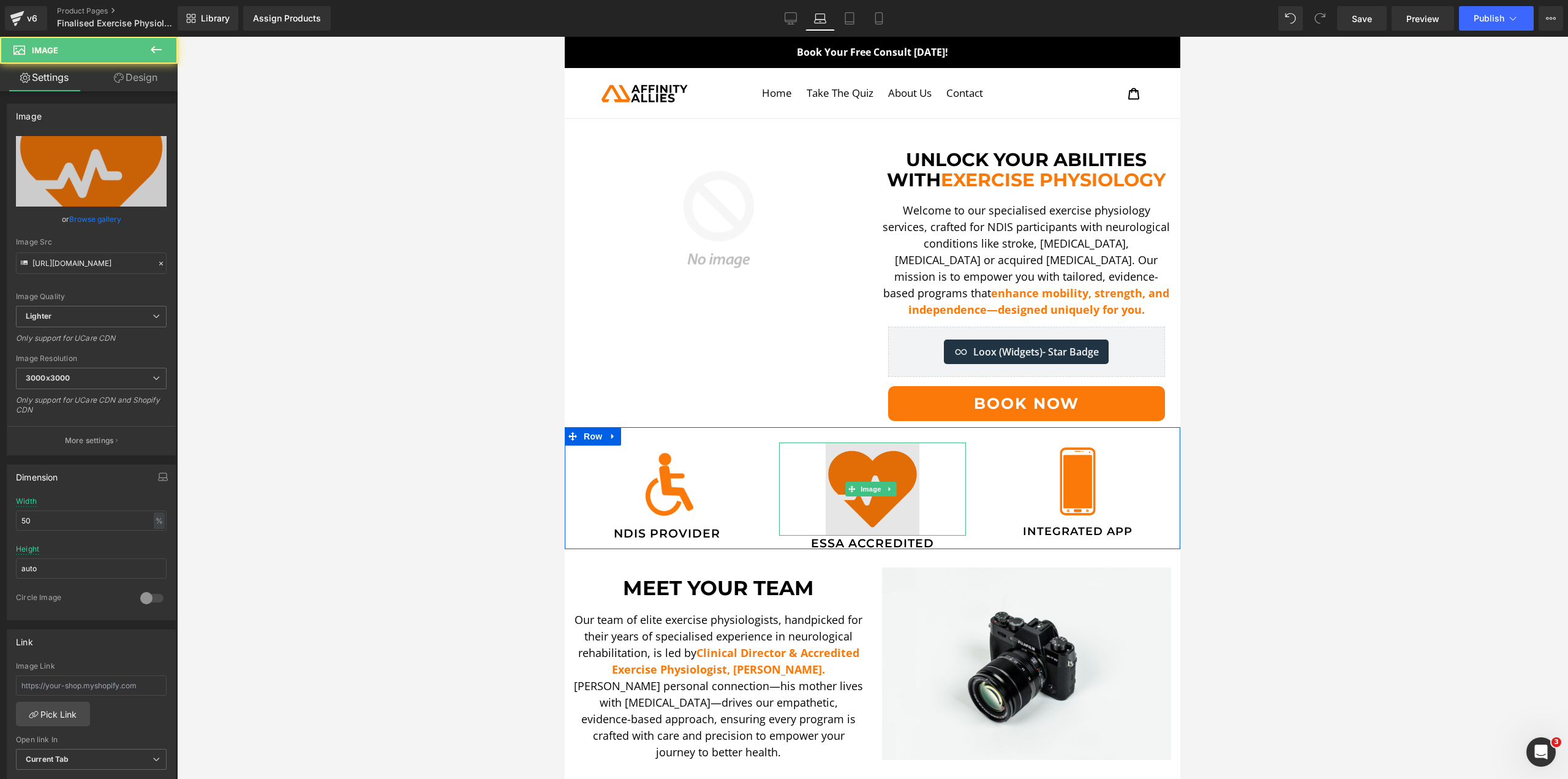
click at [872, 474] on img at bounding box center [872, 488] width 93 height 93
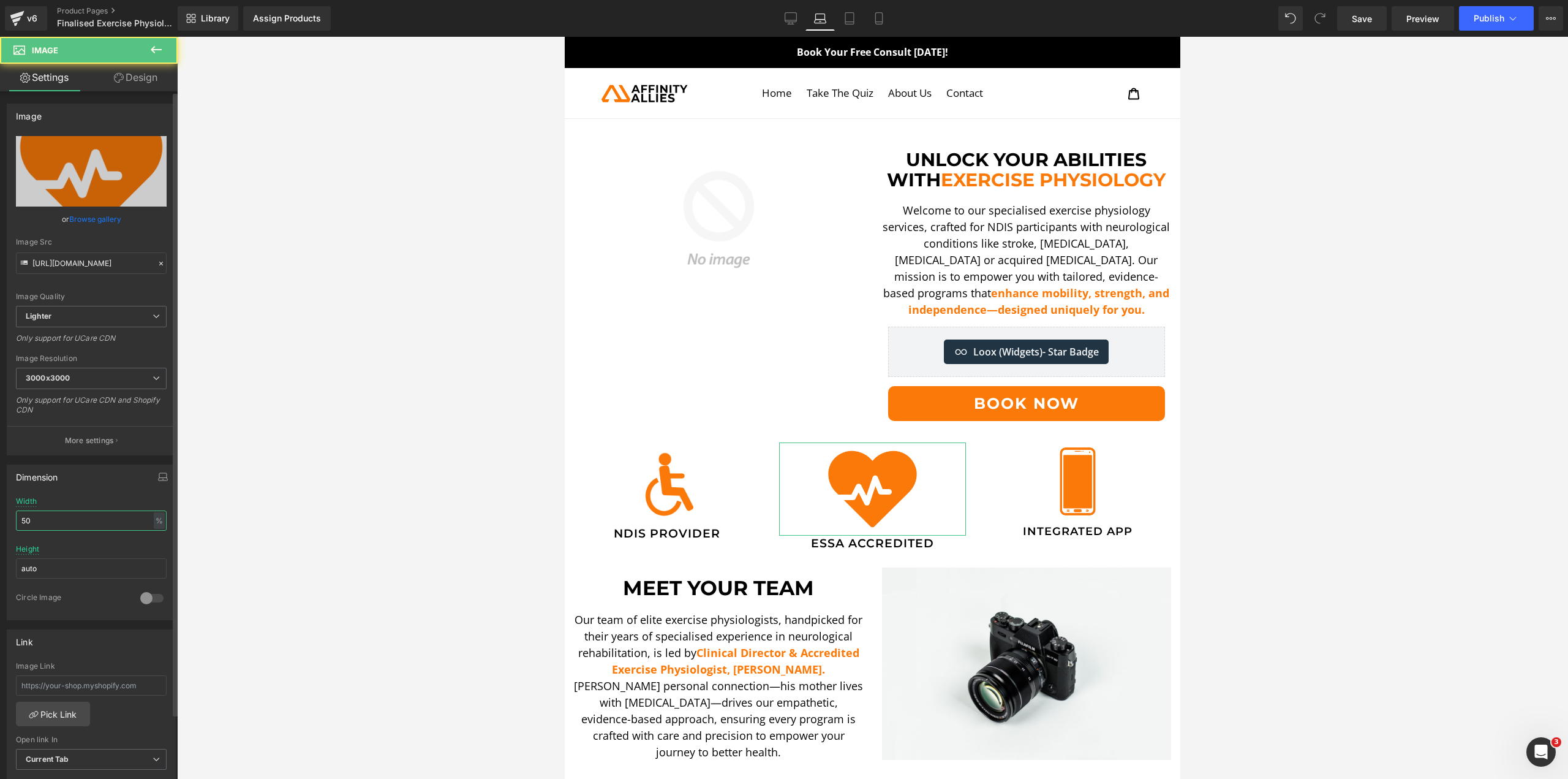
click at [62, 514] on input "50" at bounding box center [91, 520] width 151 height 20
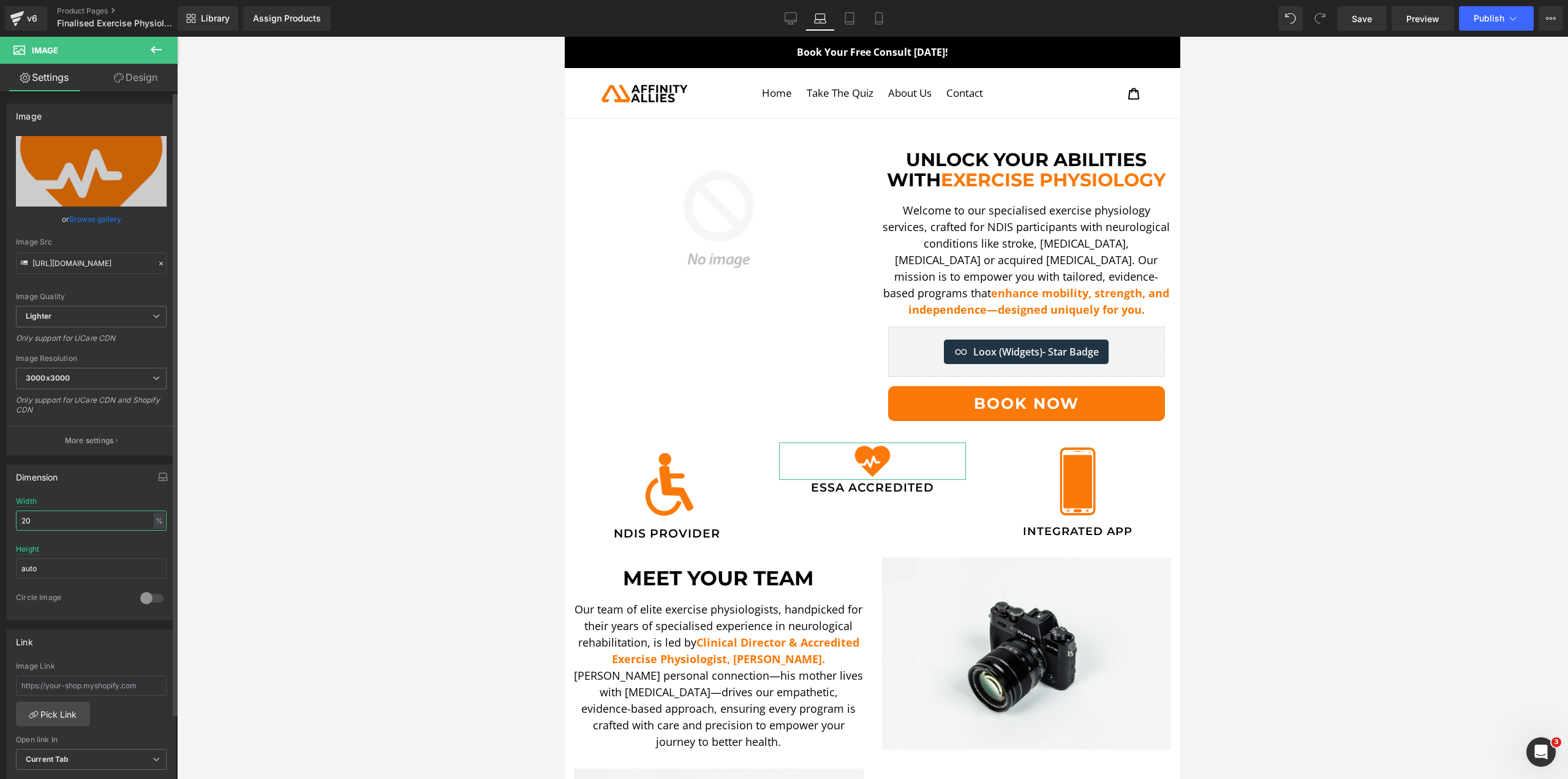
click at [74, 516] on input "20" at bounding box center [91, 520] width 151 height 20
type input "40"
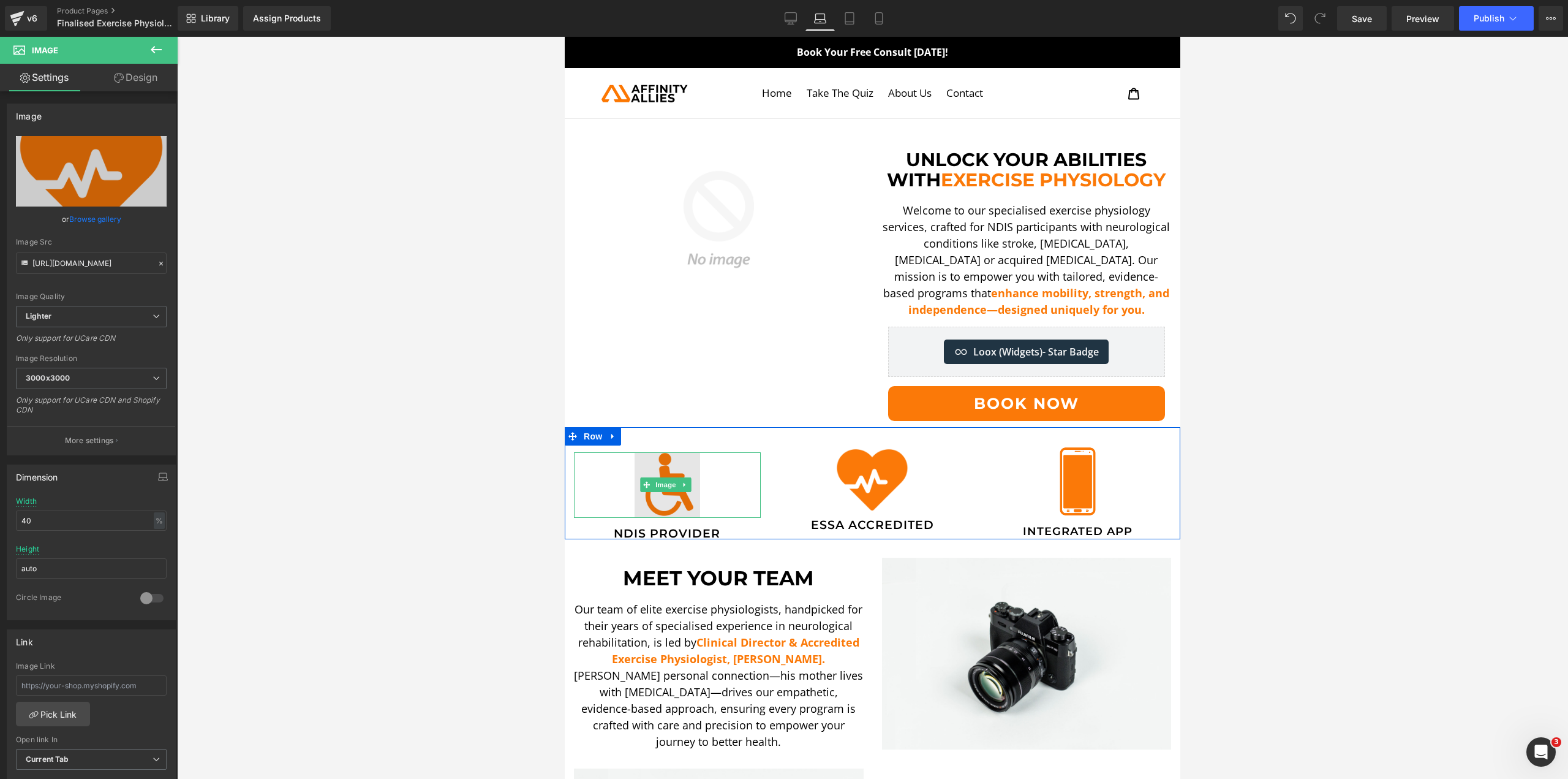
click at [667, 474] on img at bounding box center [668, 485] width 66 height 66
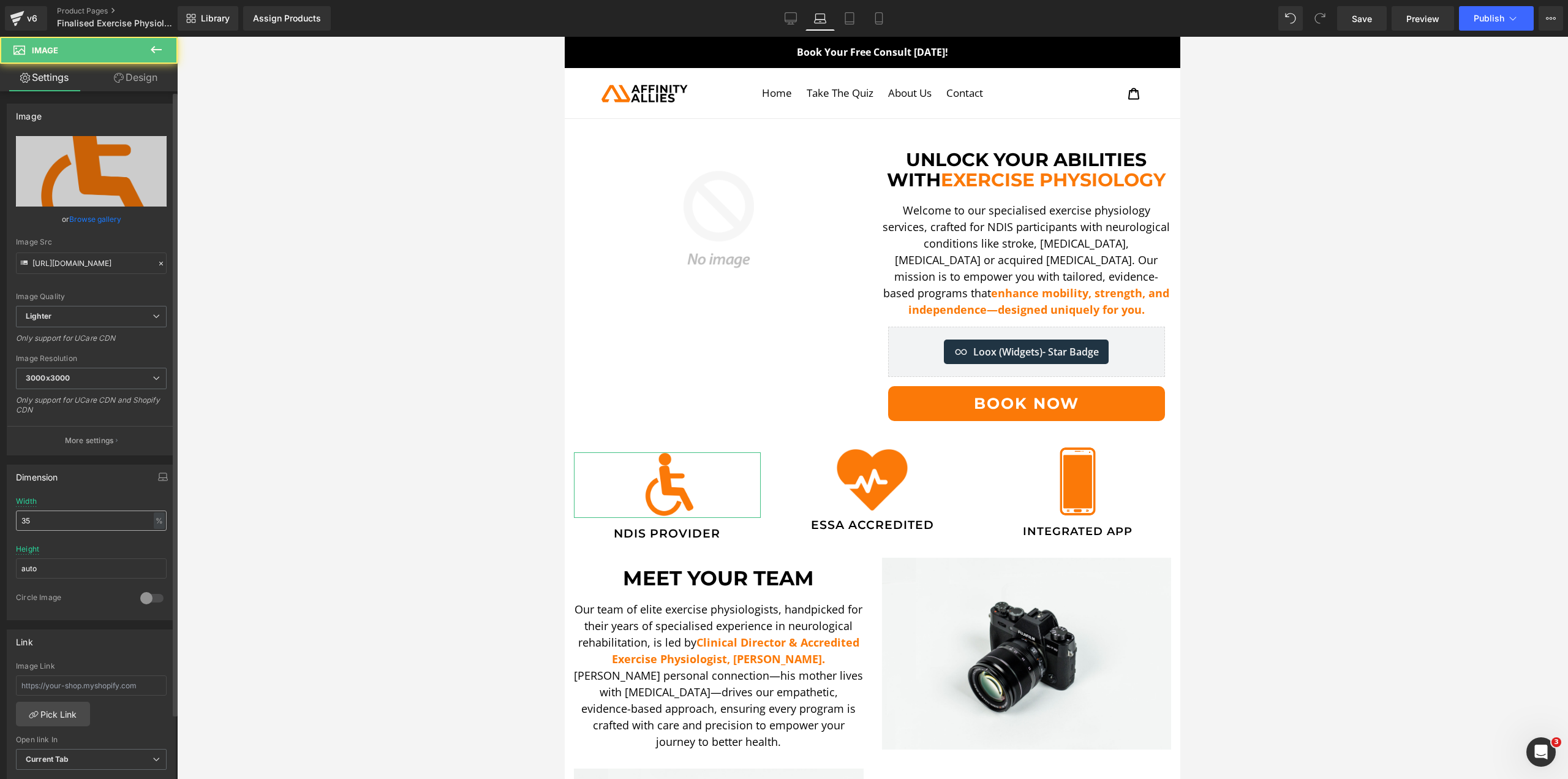
click at [83, 519] on input "35" at bounding box center [91, 520] width 151 height 20
type input "40"
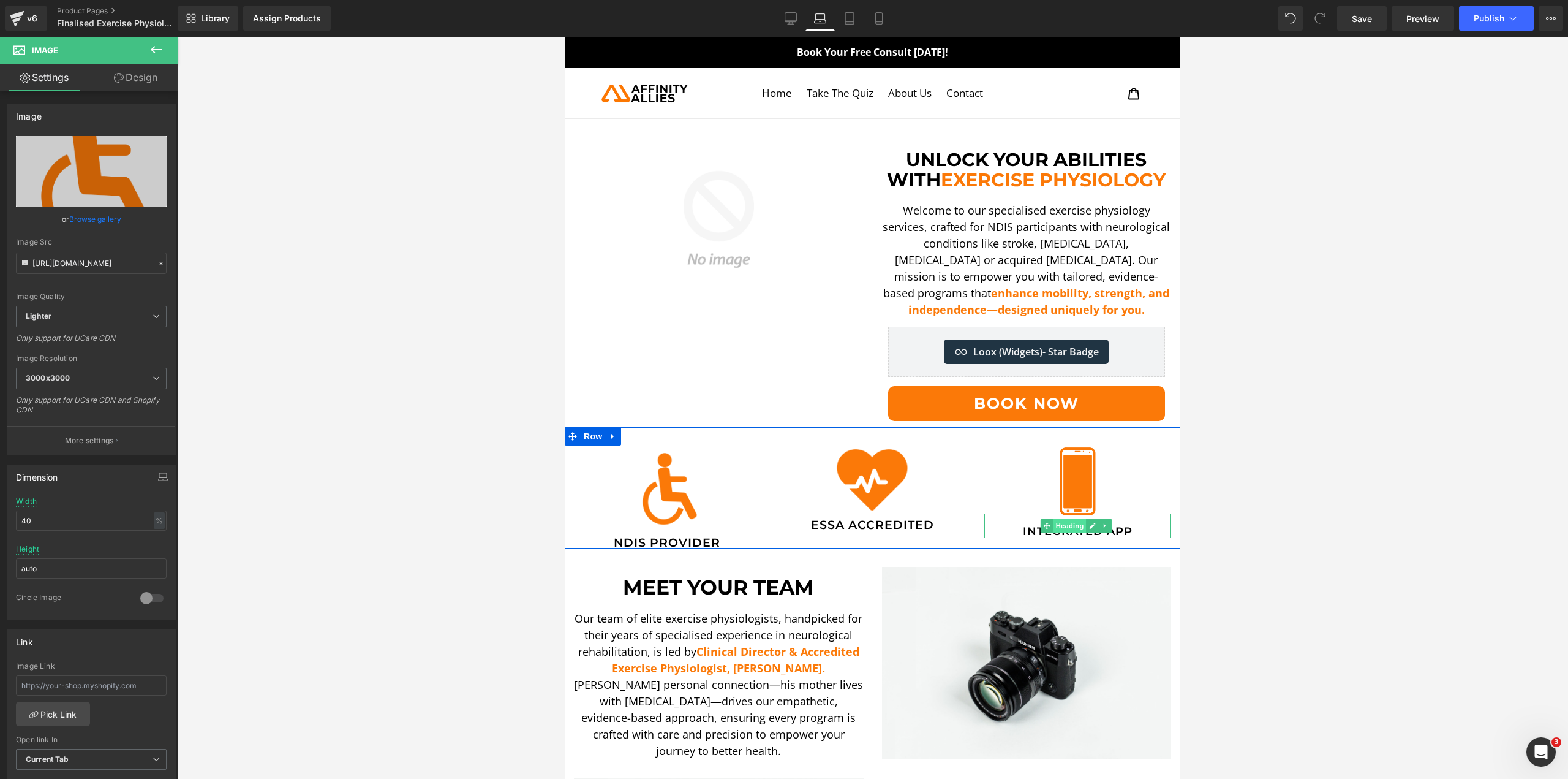
click at [1056, 531] on span "Heading" at bounding box center [1070, 525] width 33 height 15
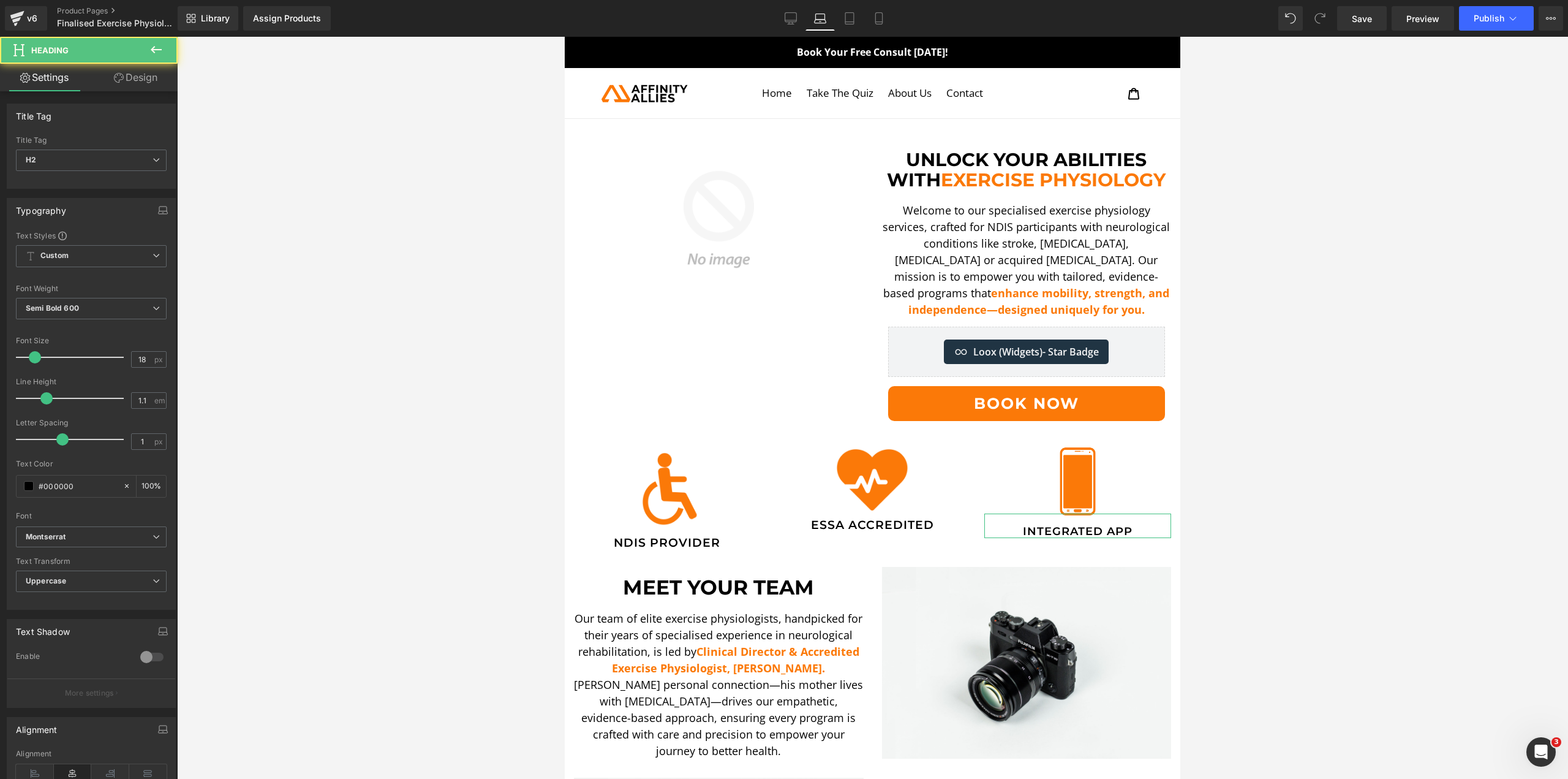
click at [123, 77] on link "Design" at bounding box center [136, 77] width 89 height 28
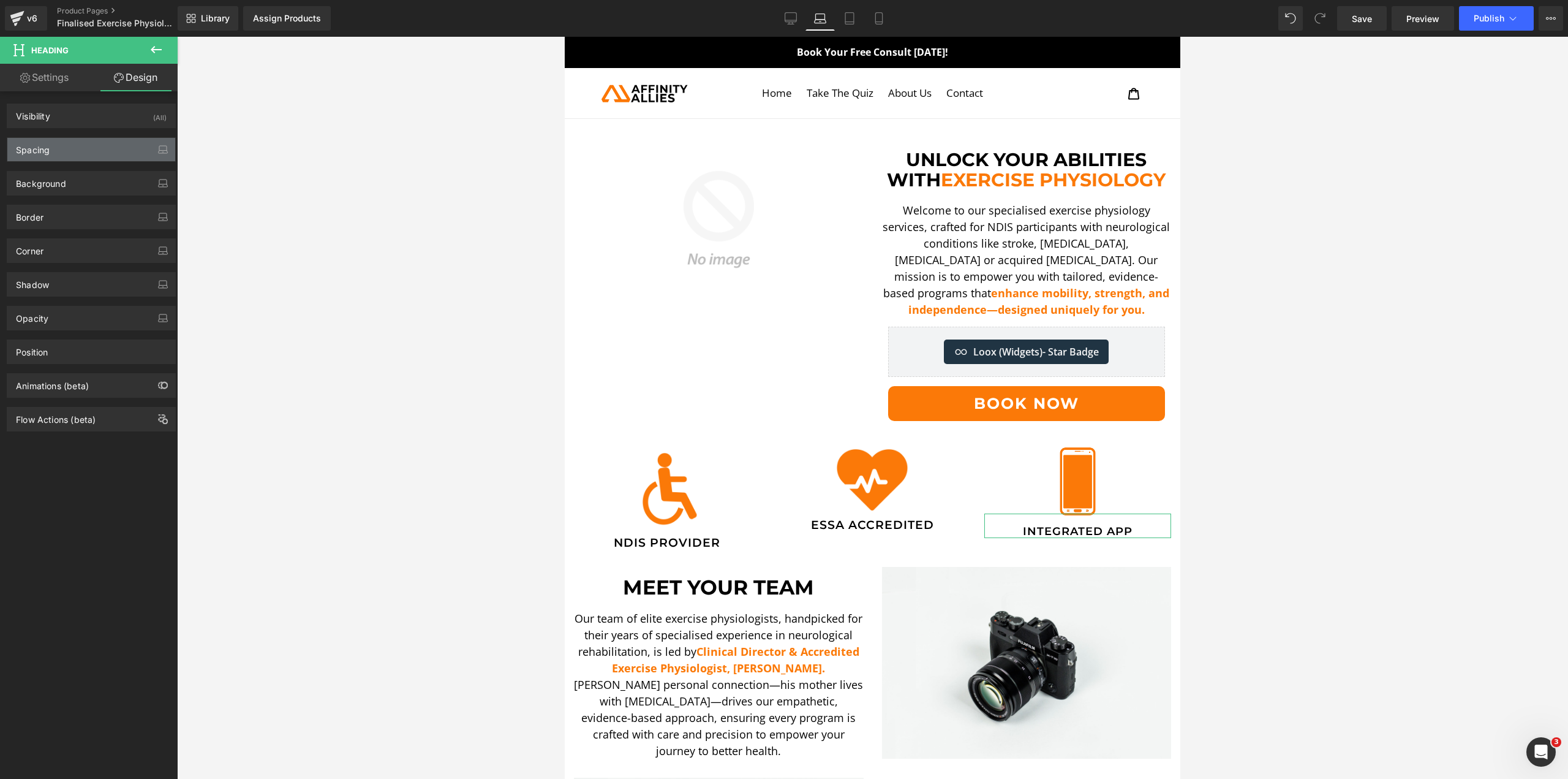
click at [82, 153] on div "Spacing" at bounding box center [91, 150] width 168 height 23
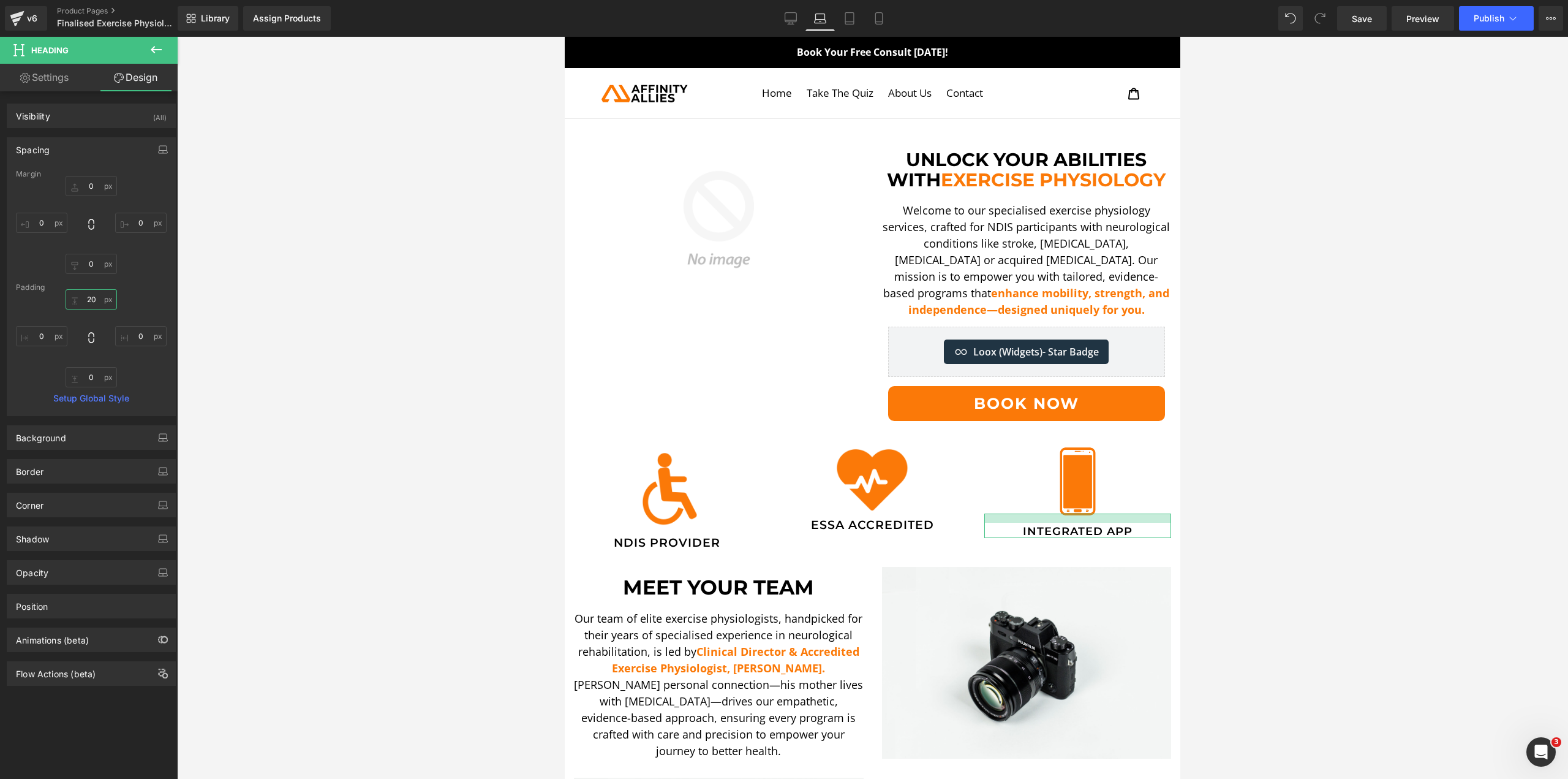
click at [89, 297] on input "20" at bounding box center [91, 300] width 51 height 20
type input "10"
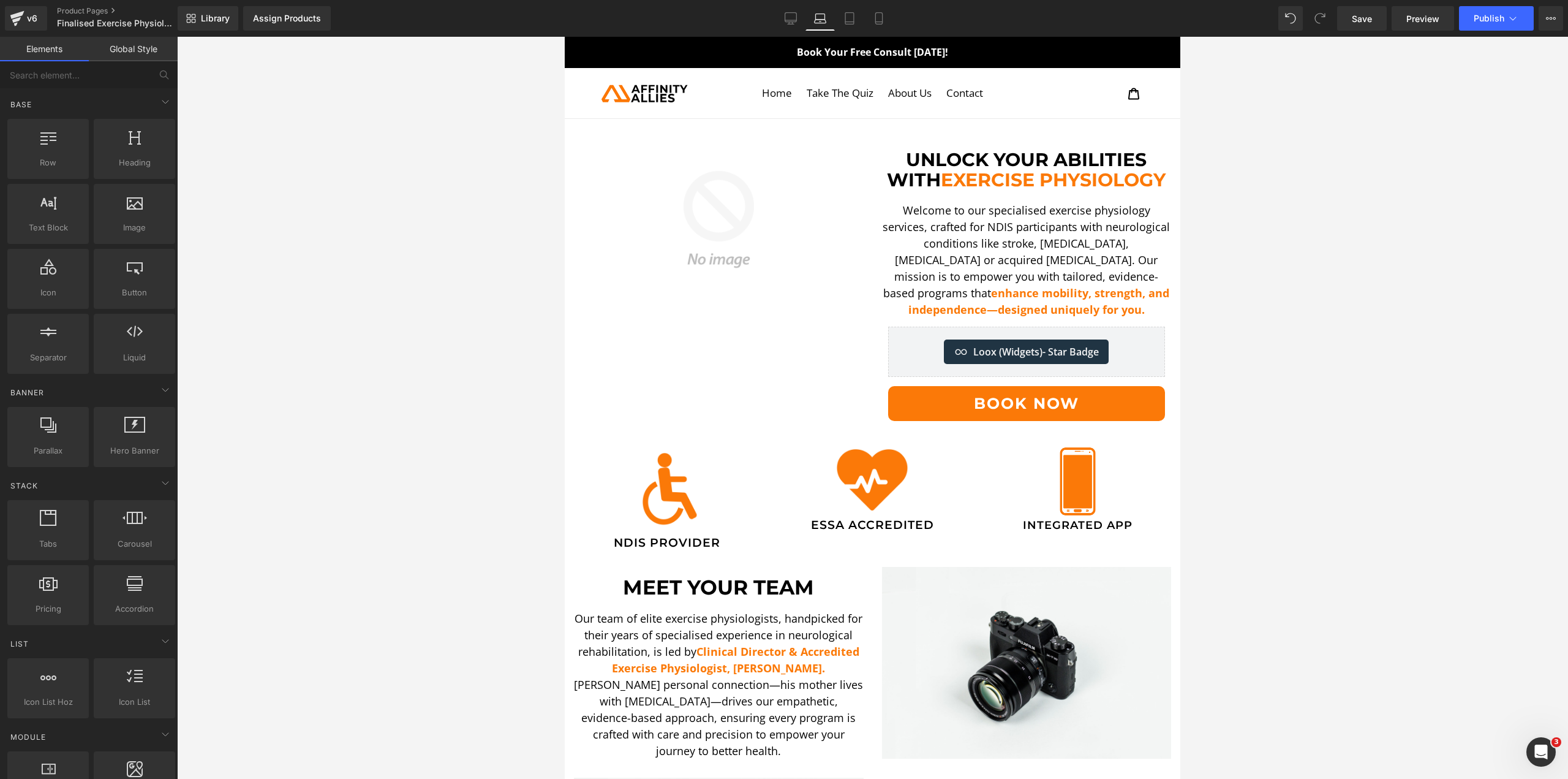
click at [312, 347] on div at bounding box center [872, 407] width 1391 height 742
click at [673, 542] on h2 "NDIS Provider" at bounding box center [668, 542] width 187 height 12
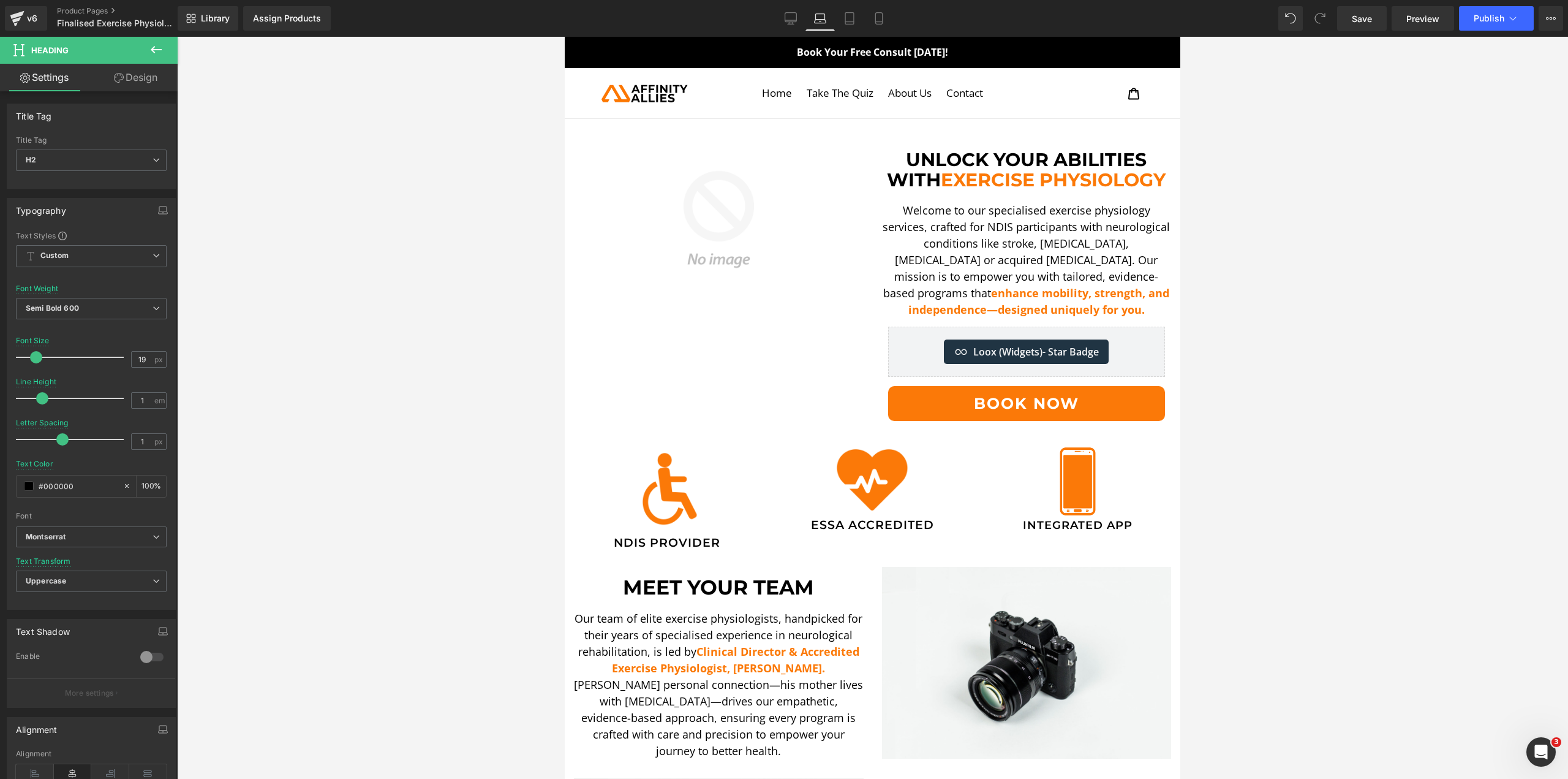
click at [138, 82] on link "Design" at bounding box center [136, 77] width 89 height 28
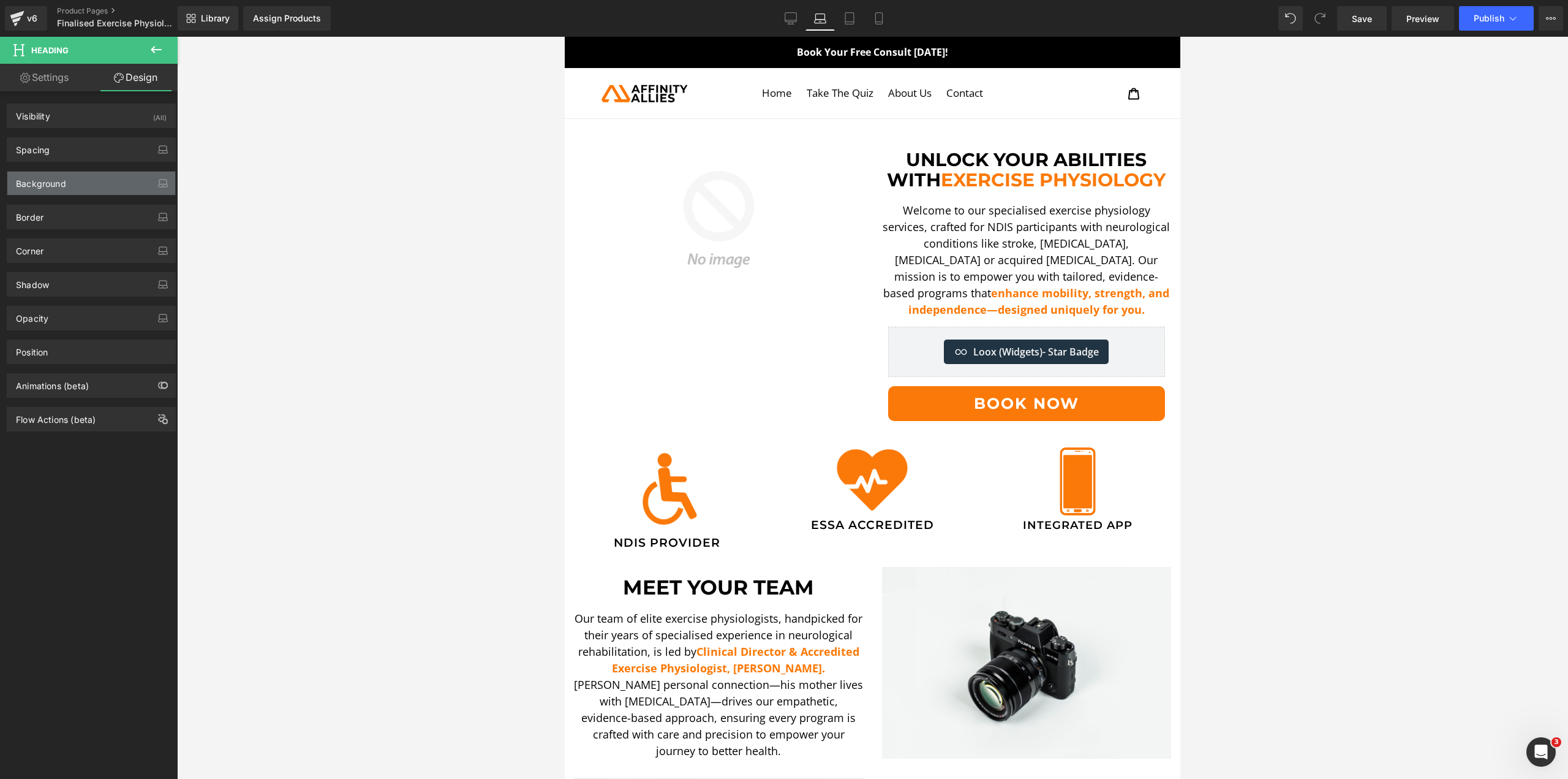
click at [75, 174] on div "Background" at bounding box center [91, 183] width 168 height 23
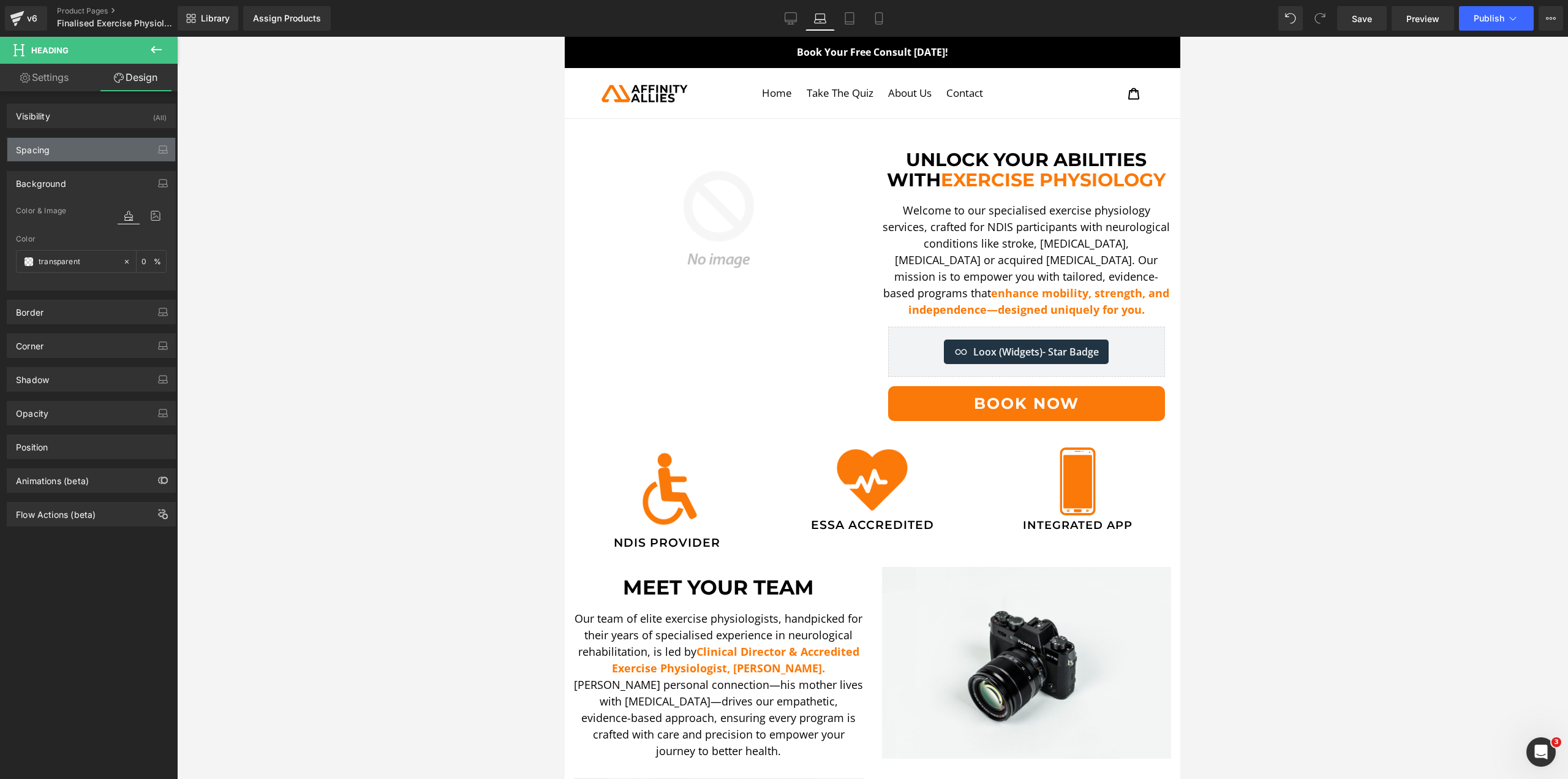
click at [75, 148] on div "Spacing" at bounding box center [91, 150] width 168 height 23
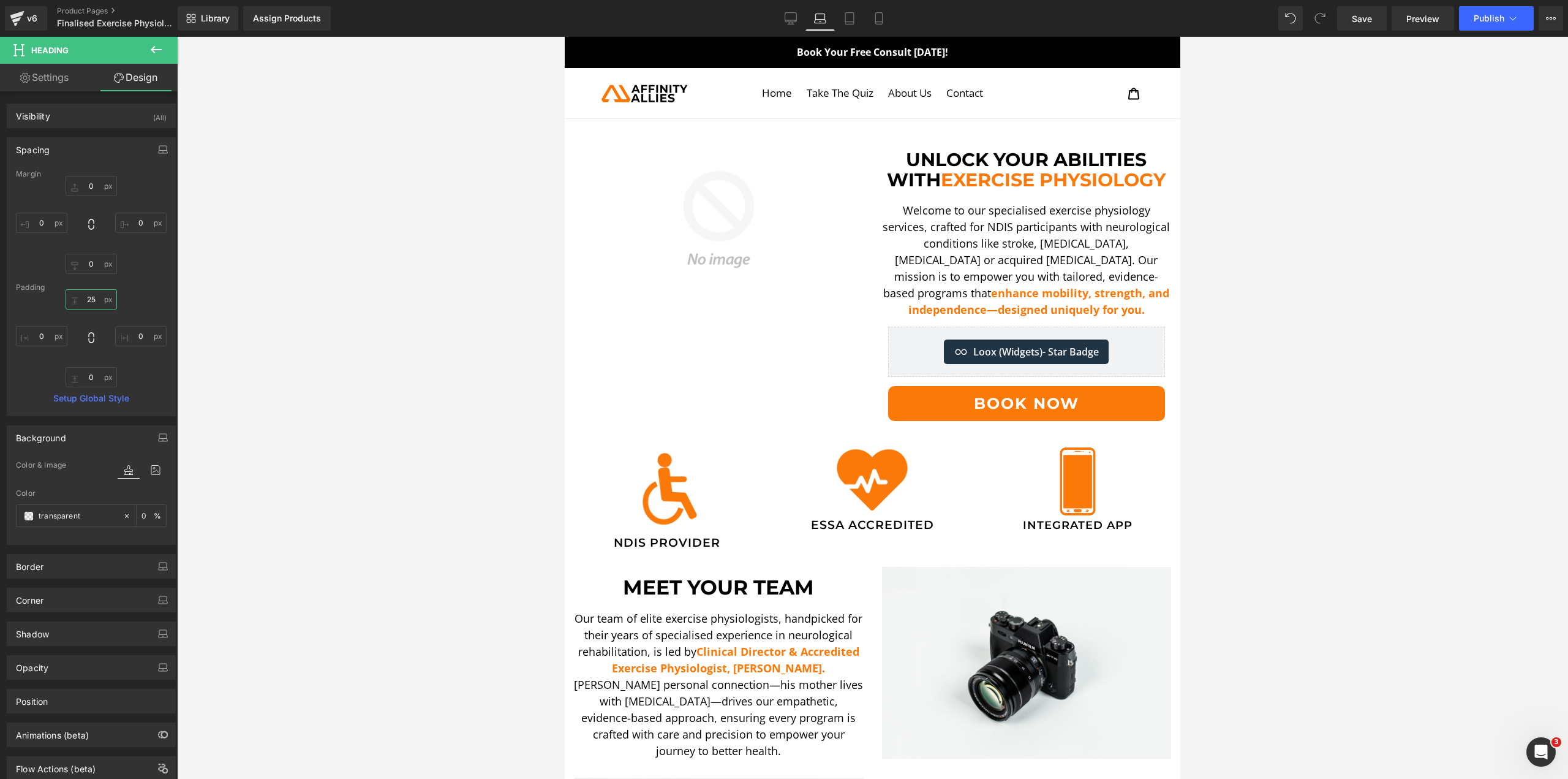
click at [93, 299] on input "26" at bounding box center [91, 300] width 51 height 20
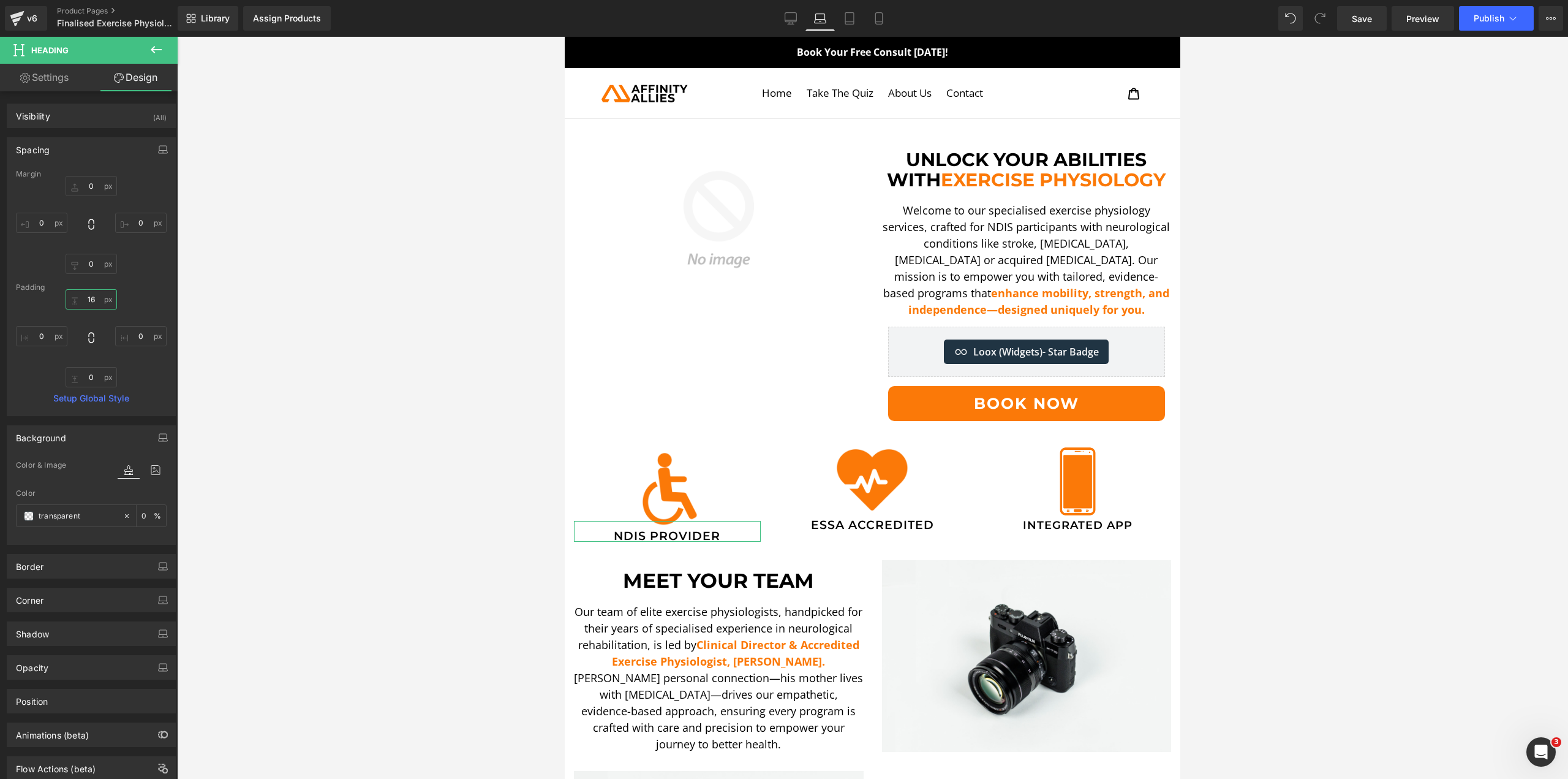
type input "15"
click at [667, 485] on span "Image" at bounding box center [666, 490] width 26 height 15
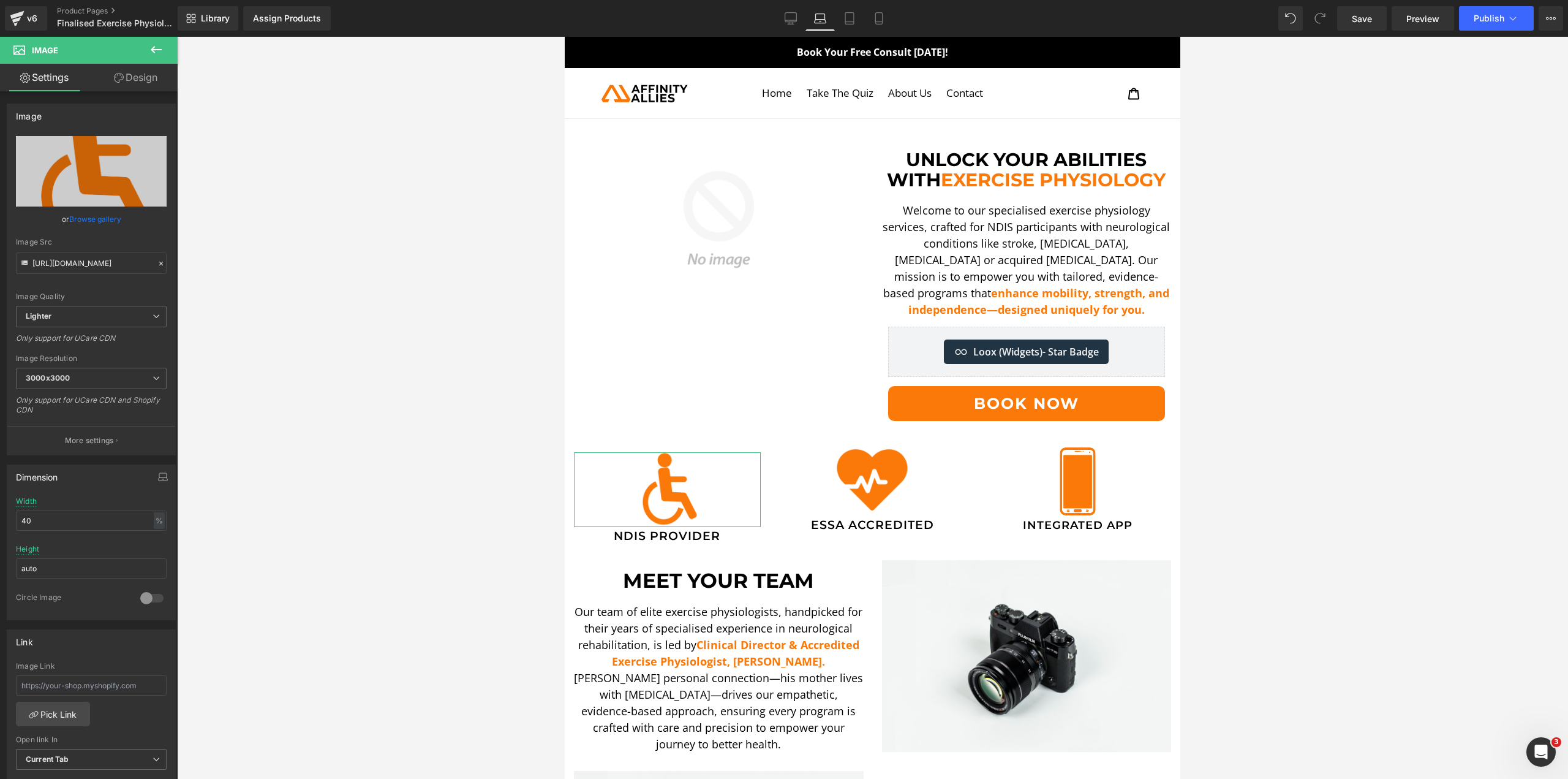
click at [131, 80] on link "Design" at bounding box center [136, 77] width 89 height 28
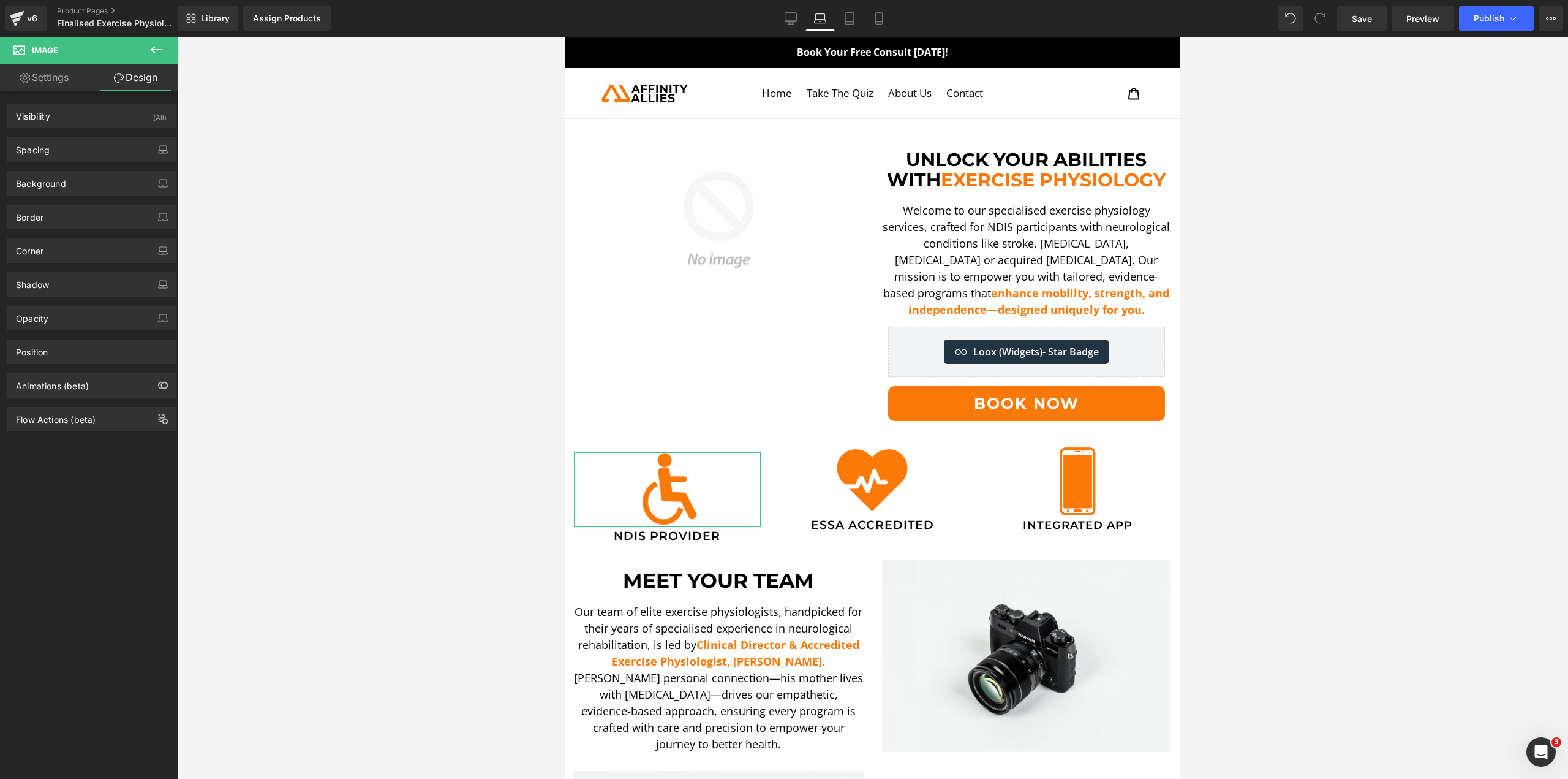
click at [92, 163] on div "Background Color & Image color Color transparent 0 % Image Replace Image Upload…" at bounding box center [91, 178] width 183 height 34
click at [99, 145] on div "Spacing" at bounding box center [91, 150] width 168 height 23
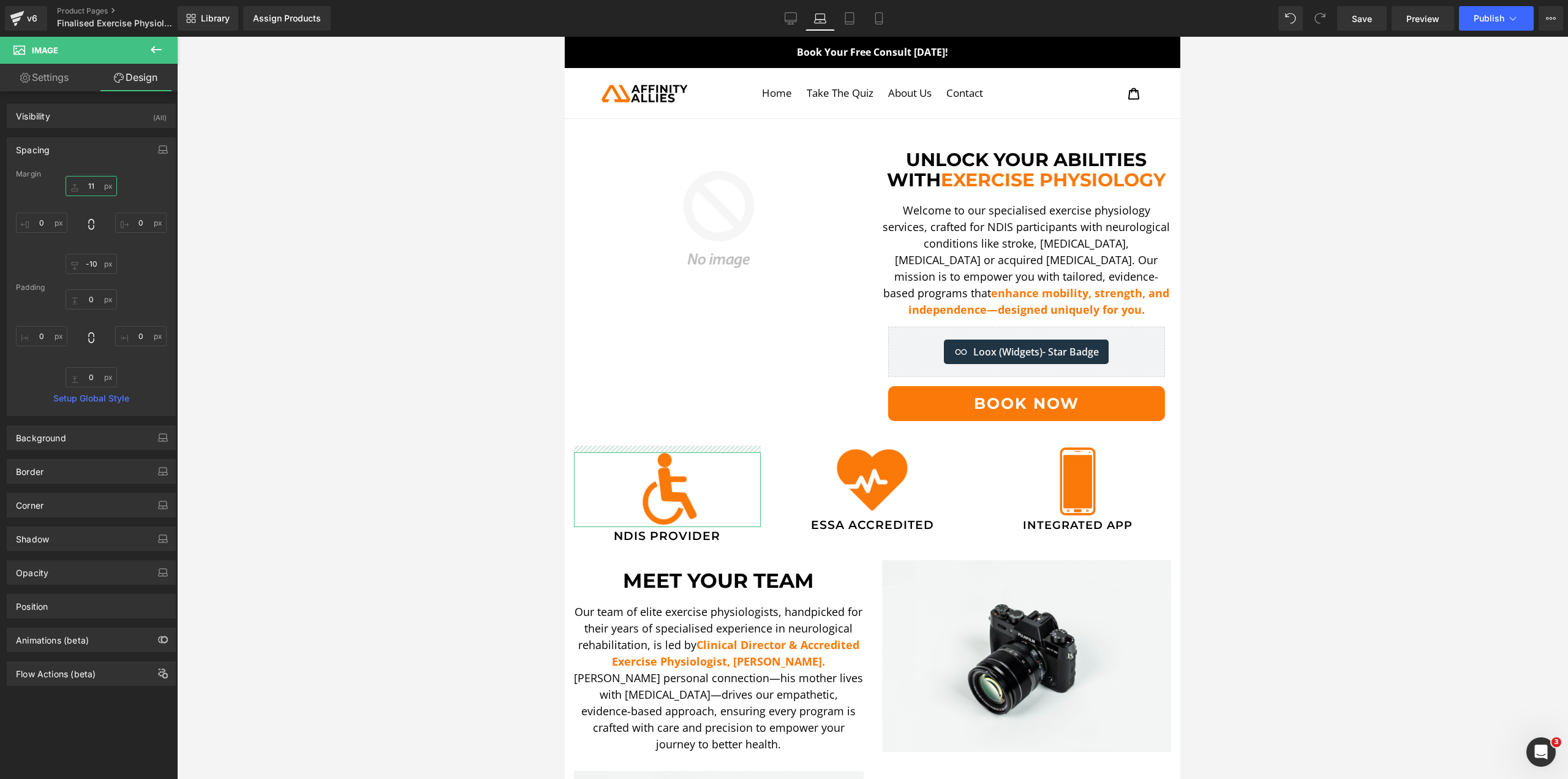
click at [96, 189] on input "11" at bounding box center [91, 186] width 51 height 20
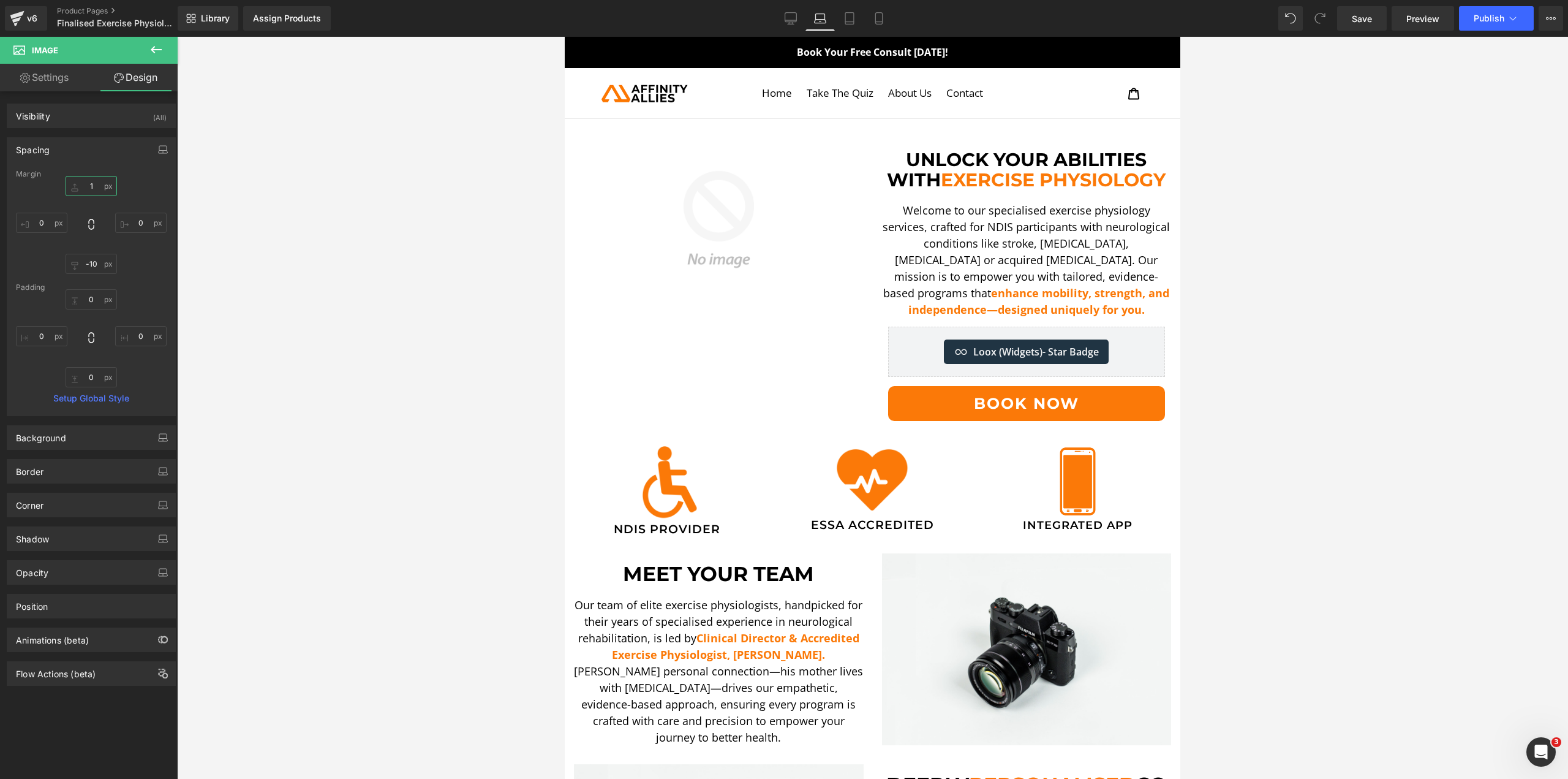
type input "0"
click at [435, 255] on div at bounding box center [872, 407] width 1391 height 742
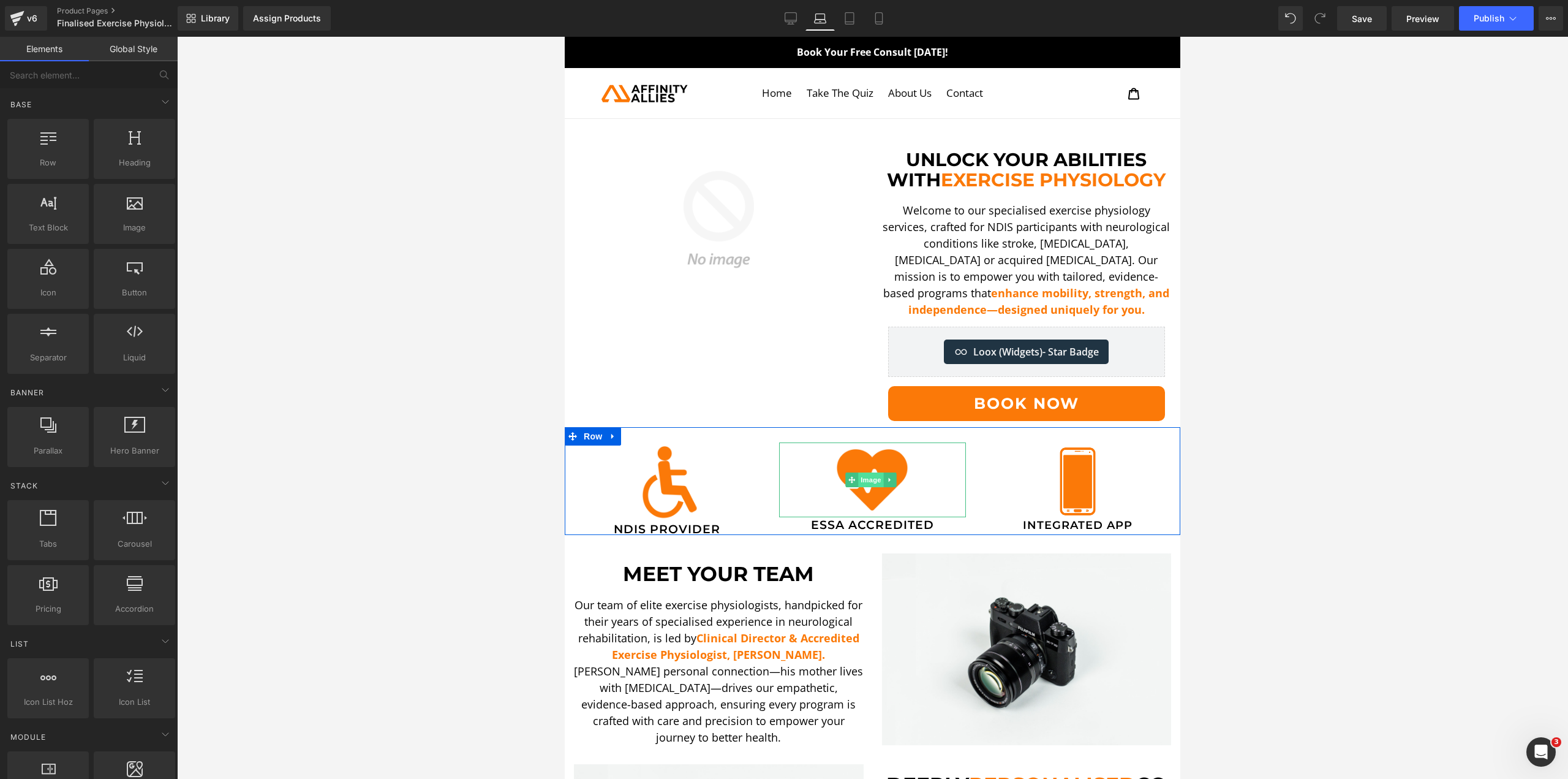
click at [861, 476] on span "Image" at bounding box center [871, 479] width 26 height 15
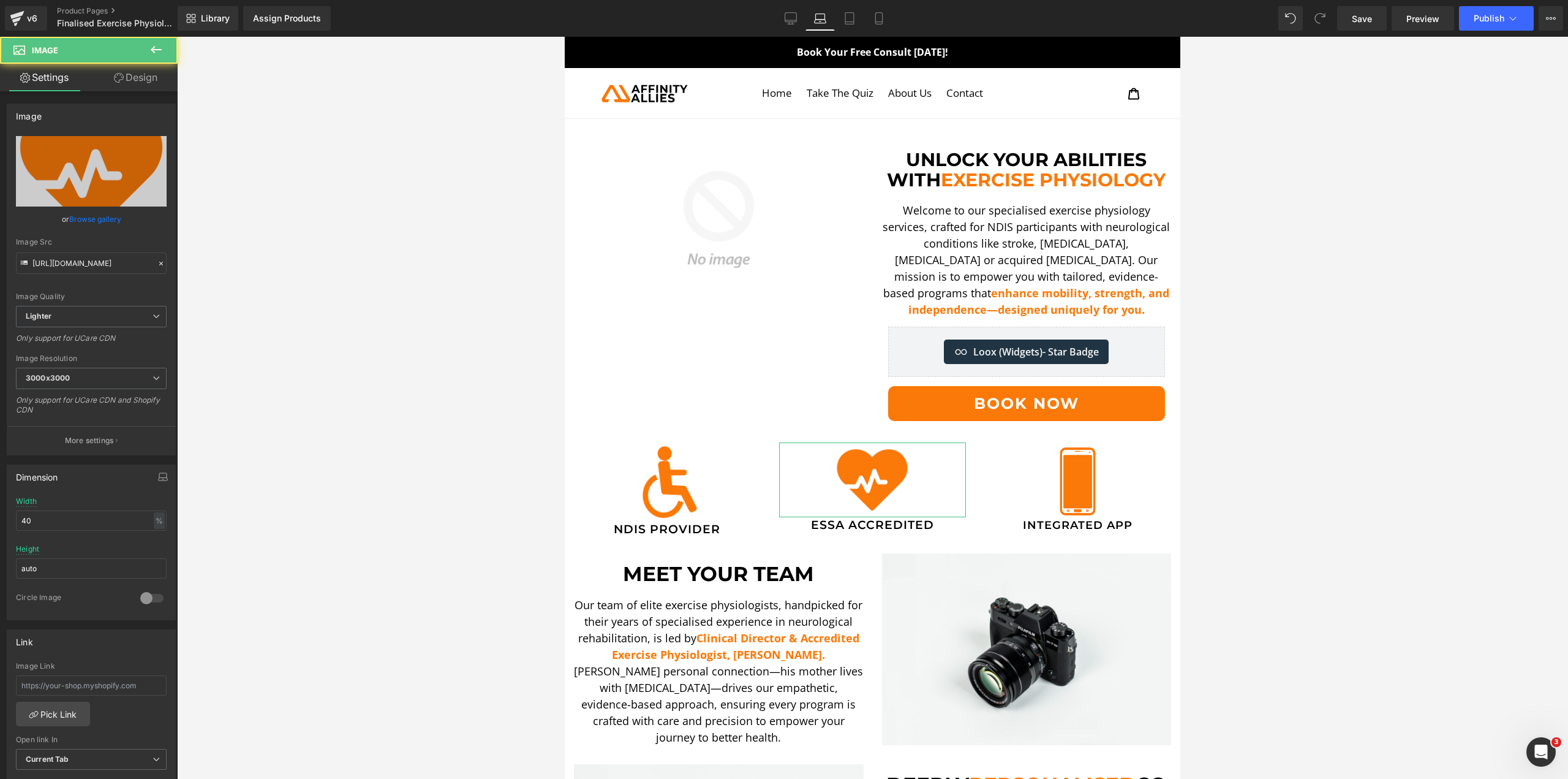
click at [122, 80] on icon at bounding box center [118, 77] width 9 height 10
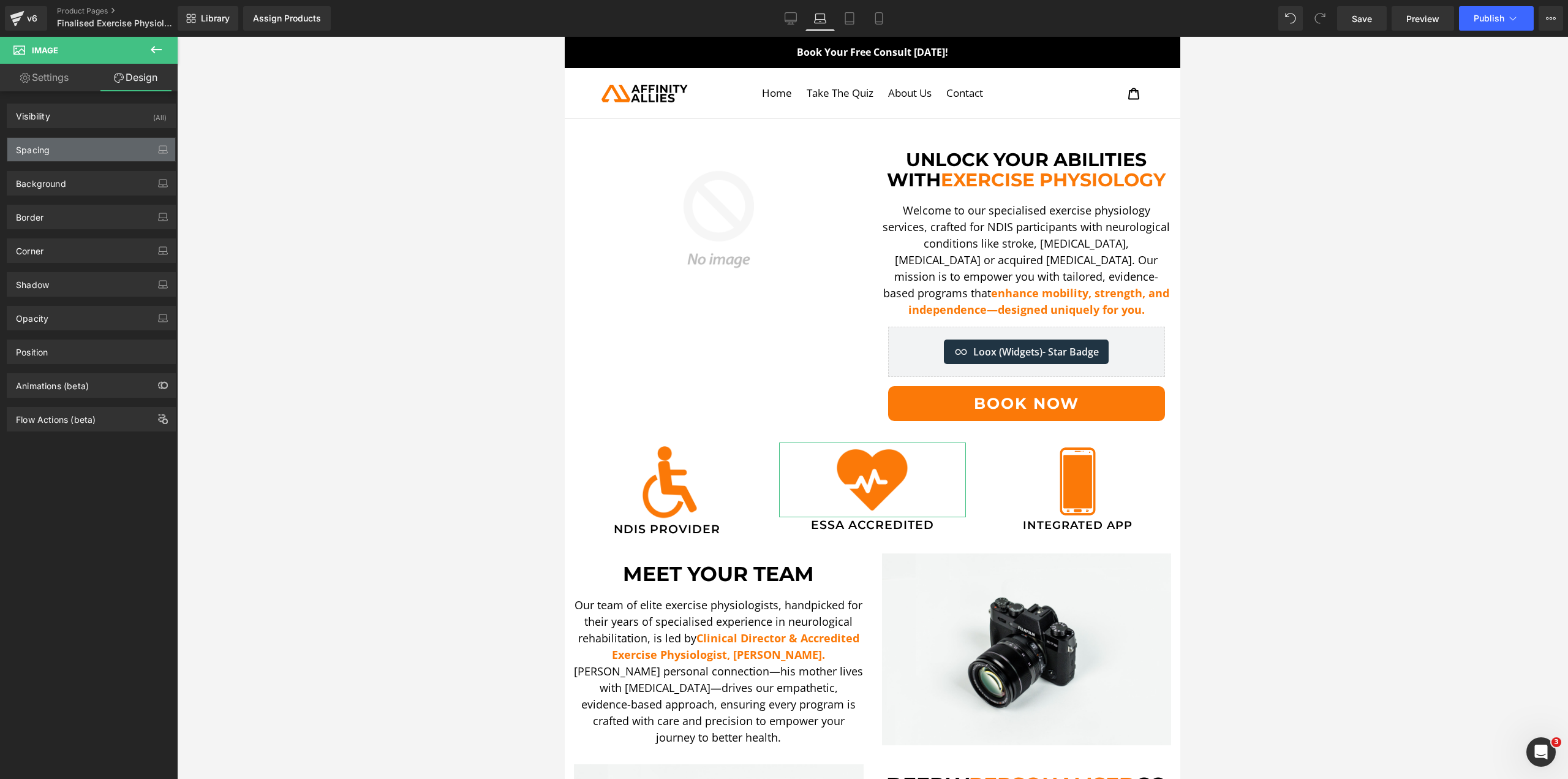
click at [79, 151] on div "Spacing" at bounding box center [91, 150] width 168 height 23
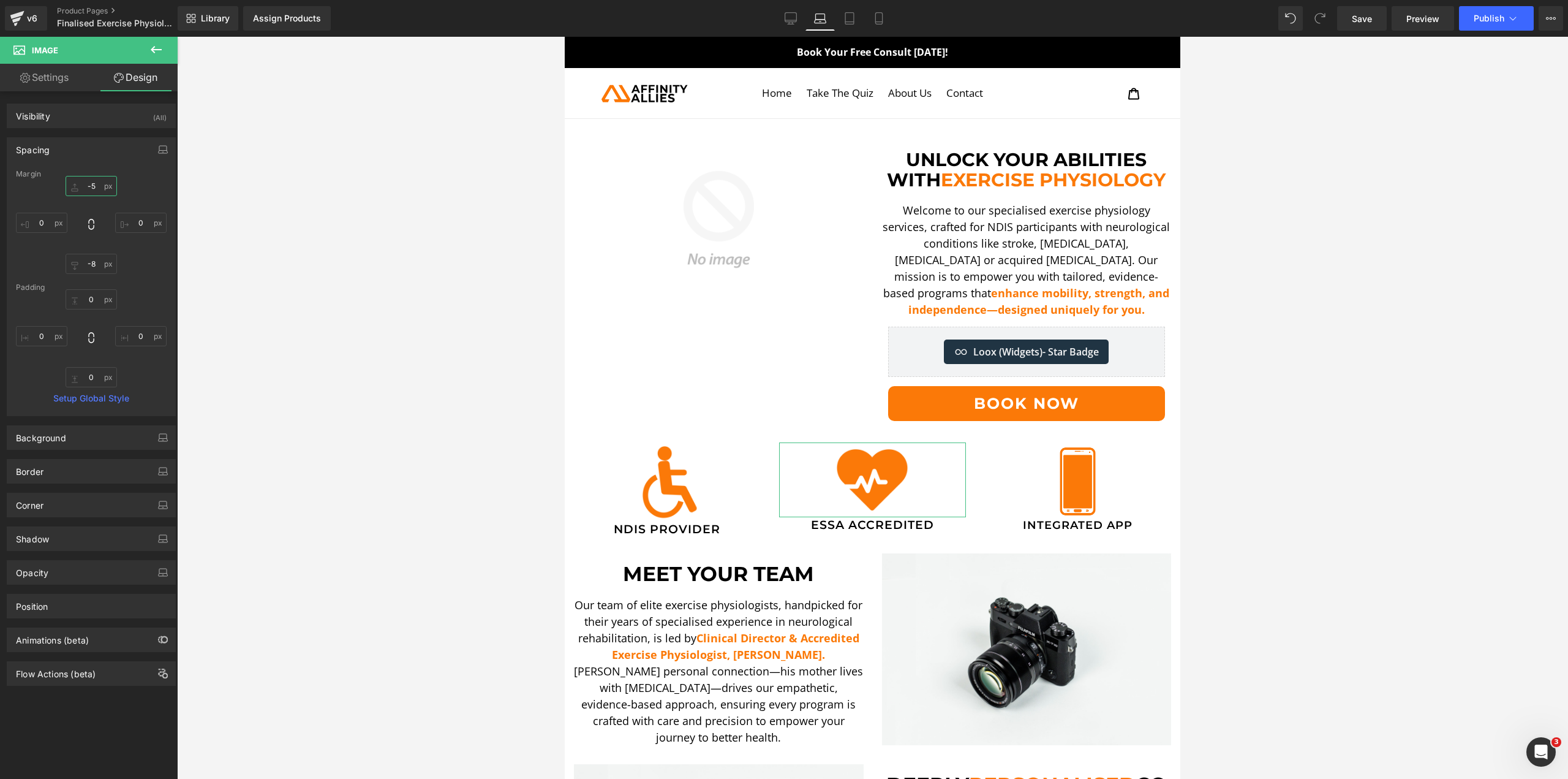
click at [94, 184] on input "text" at bounding box center [91, 186] width 51 height 20
type input "0"
click at [94, 262] on input "-8" at bounding box center [91, 264] width 51 height 20
type input "-10"
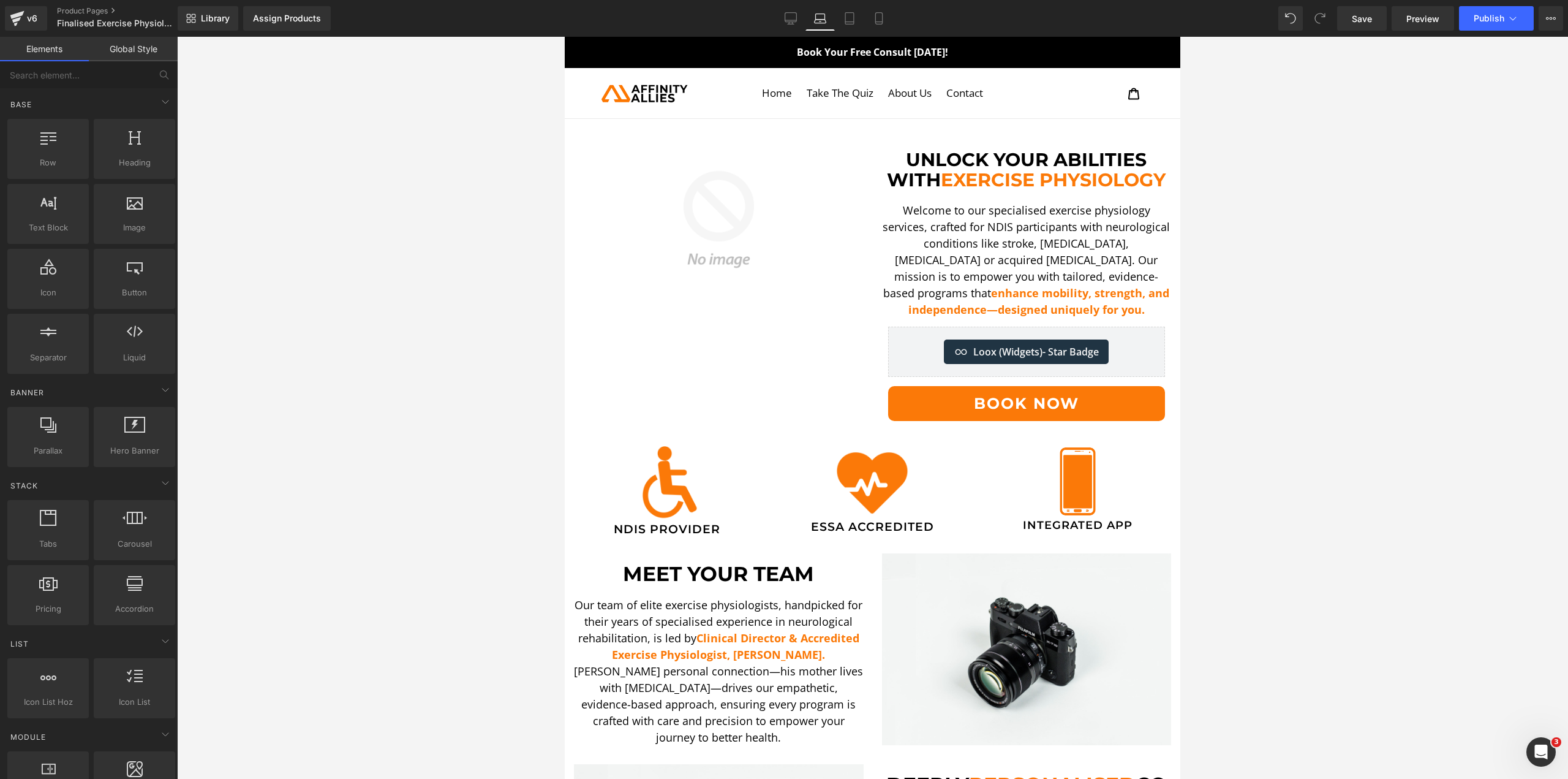
click at [311, 295] on div at bounding box center [872, 407] width 1391 height 742
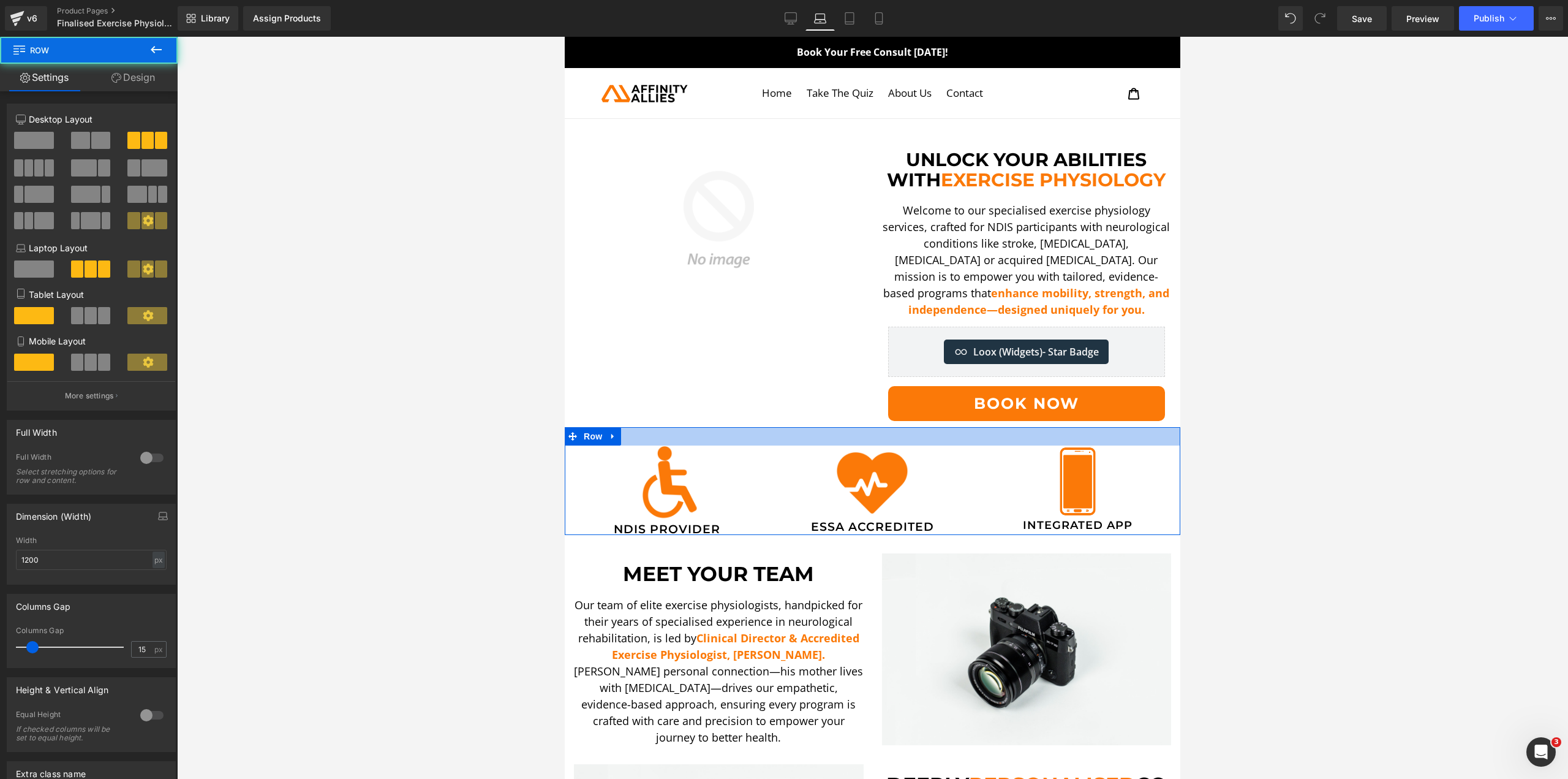
click at [747, 435] on div at bounding box center [872, 436] width 616 height 18
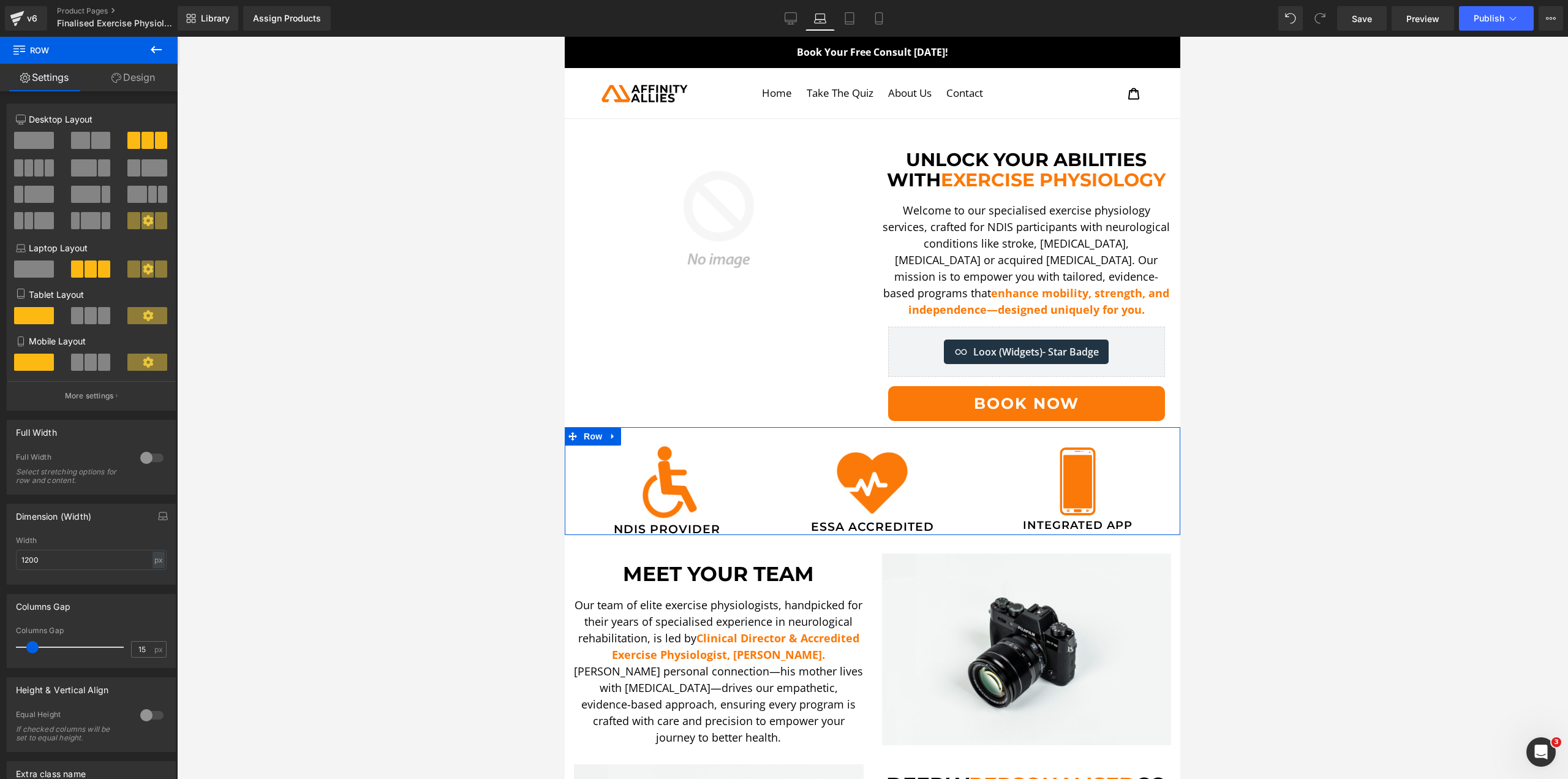
drag, startPoint x: 144, startPoint y: 70, endPoint x: 36, endPoint y: 161, distance: 141.2
click at [144, 70] on link "Design" at bounding box center [134, 77] width 89 height 28
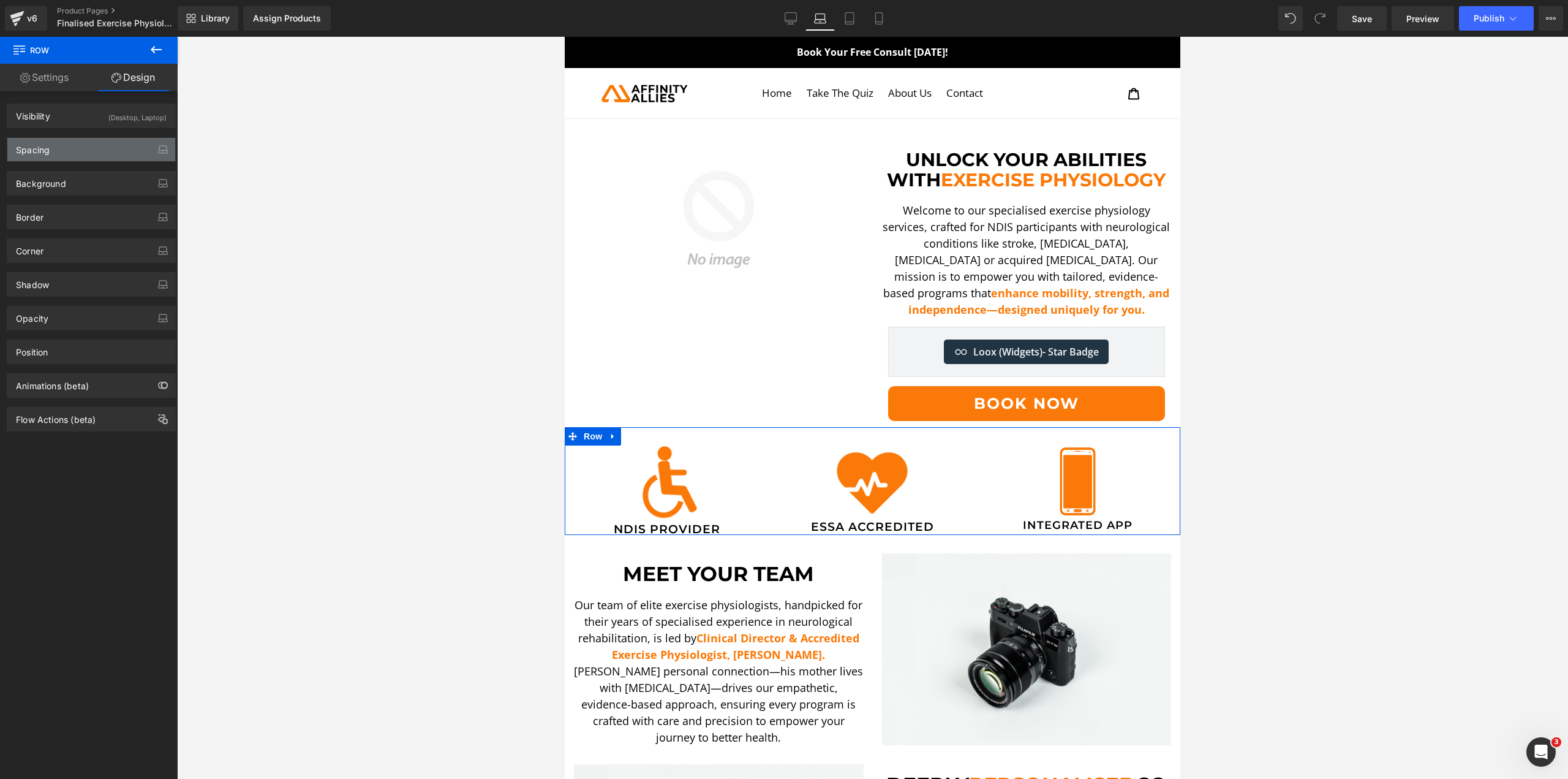
click at [35, 161] on div "Spacing" at bounding box center [91, 150] width 168 height 23
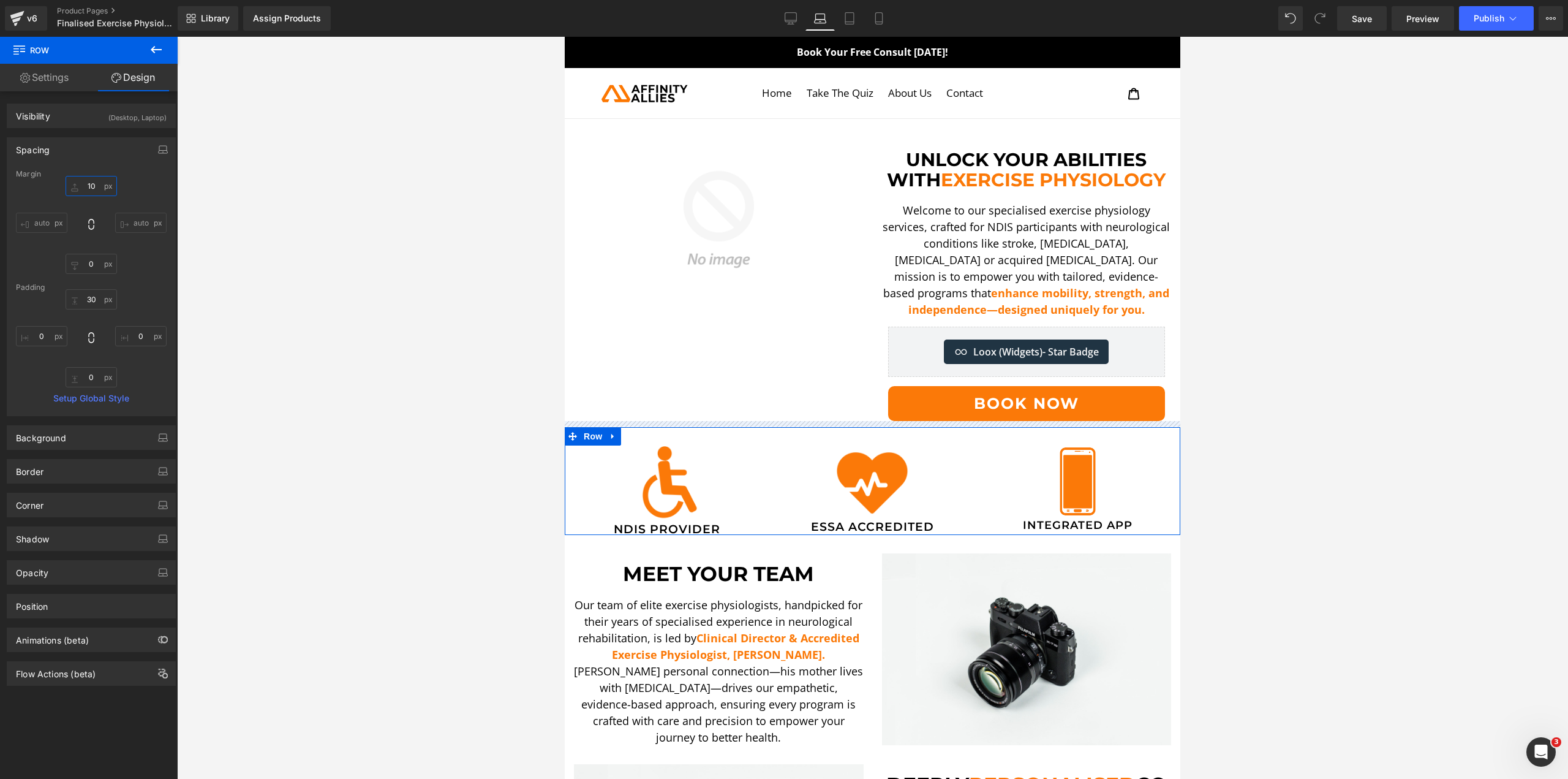
click at [95, 187] on input "text" at bounding box center [91, 186] width 51 height 20
click at [227, 237] on div at bounding box center [872, 407] width 1391 height 742
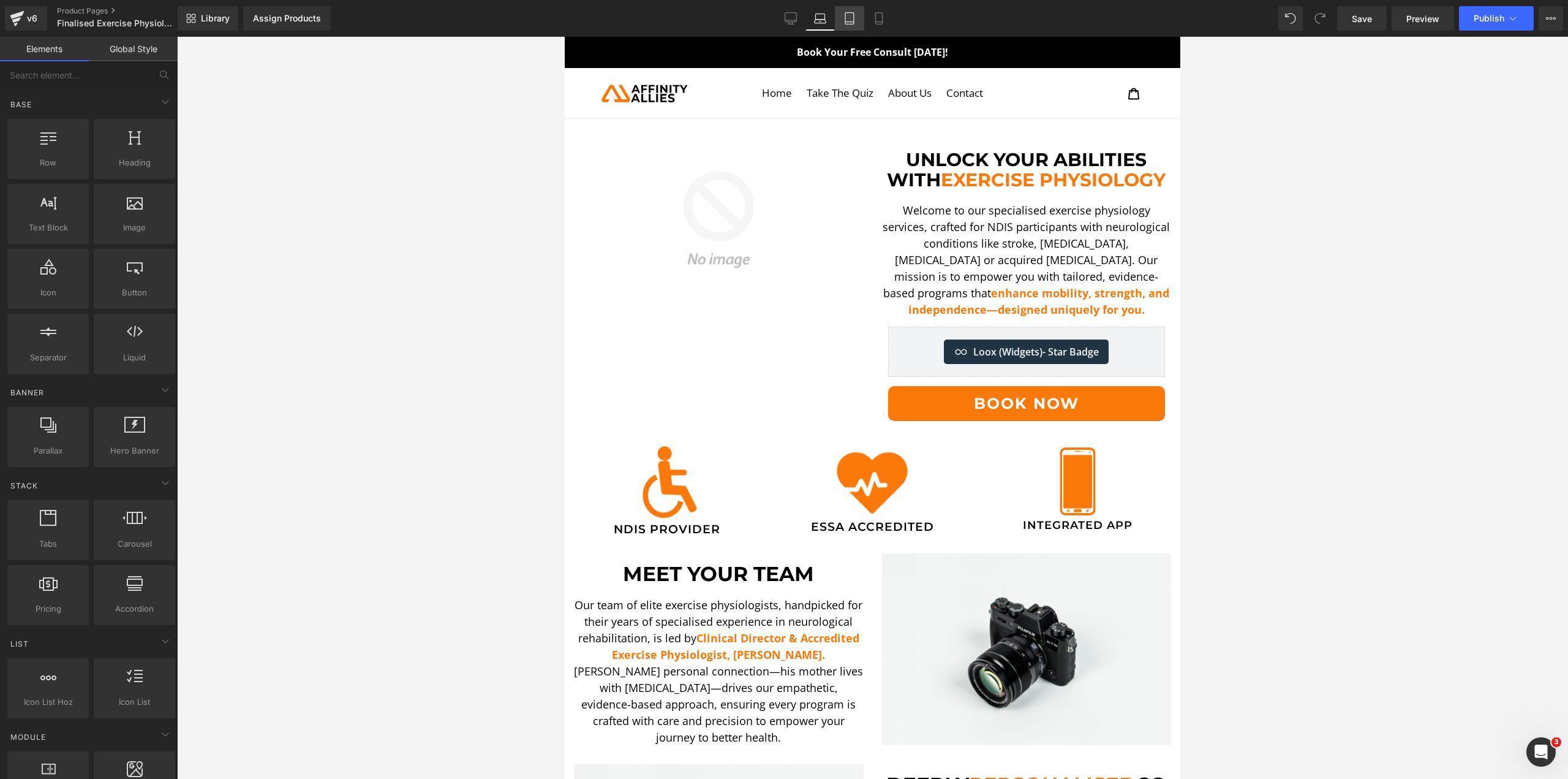
click at [851, 19] on icon at bounding box center [849, 18] width 12 height 12
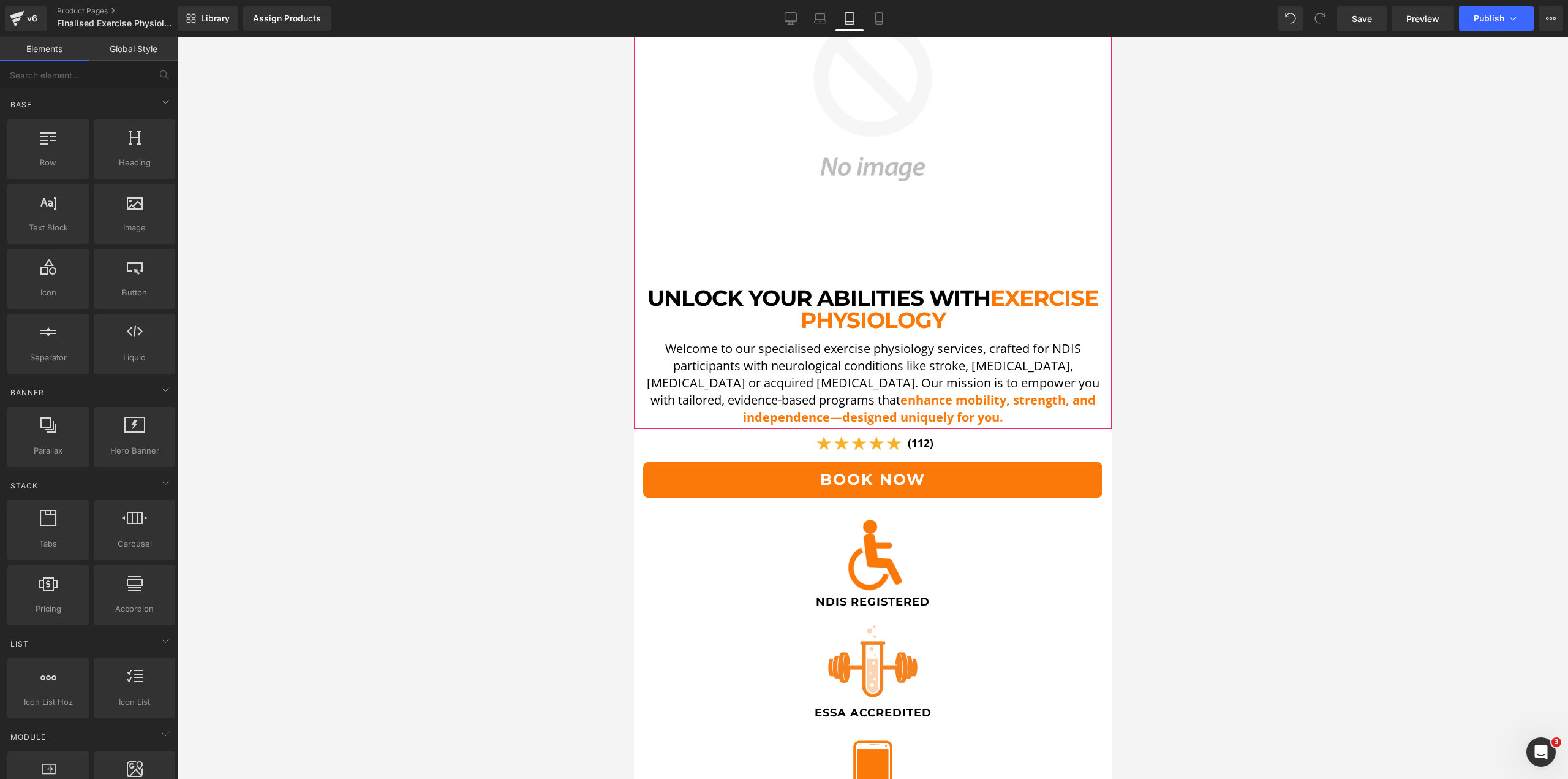
scroll to position [380, 0]
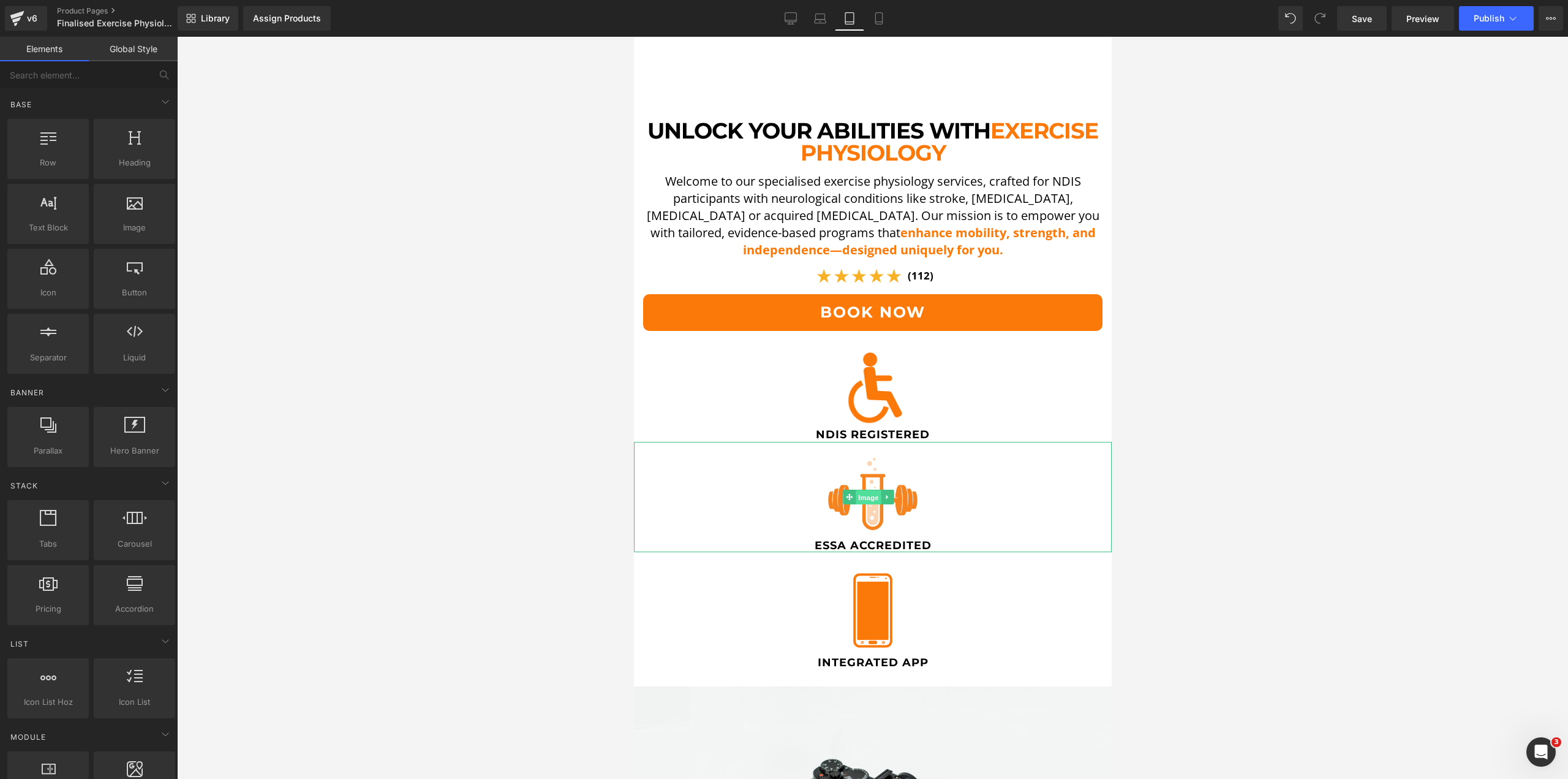
click at [864, 490] on span "Image" at bounding box center [867, 497] width 26 height 15
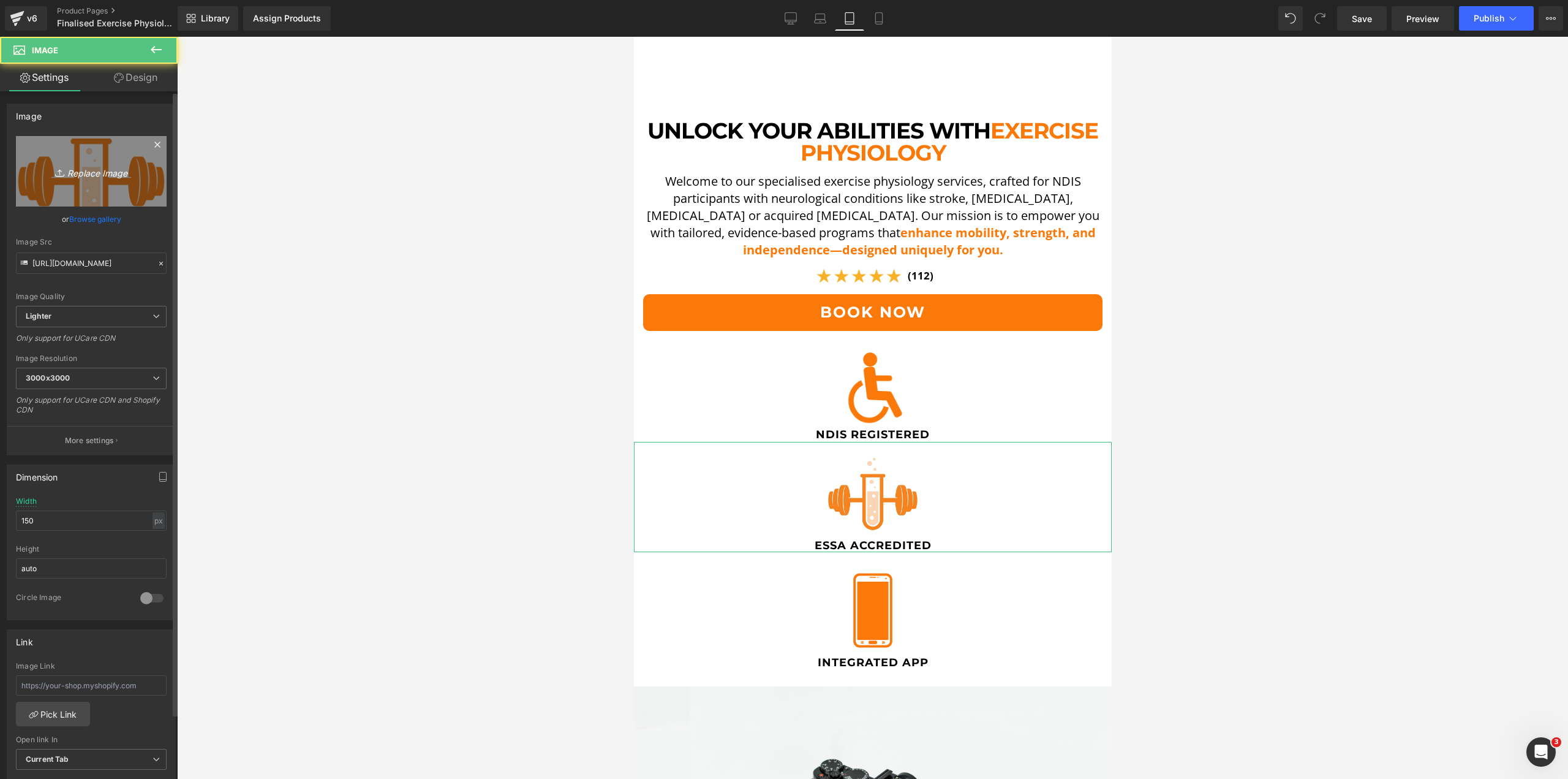
click at [58, 175] on icon at bounding box center [61, 172] width 12 height 12
type input "C:\fakepath\Untitled (78).png"
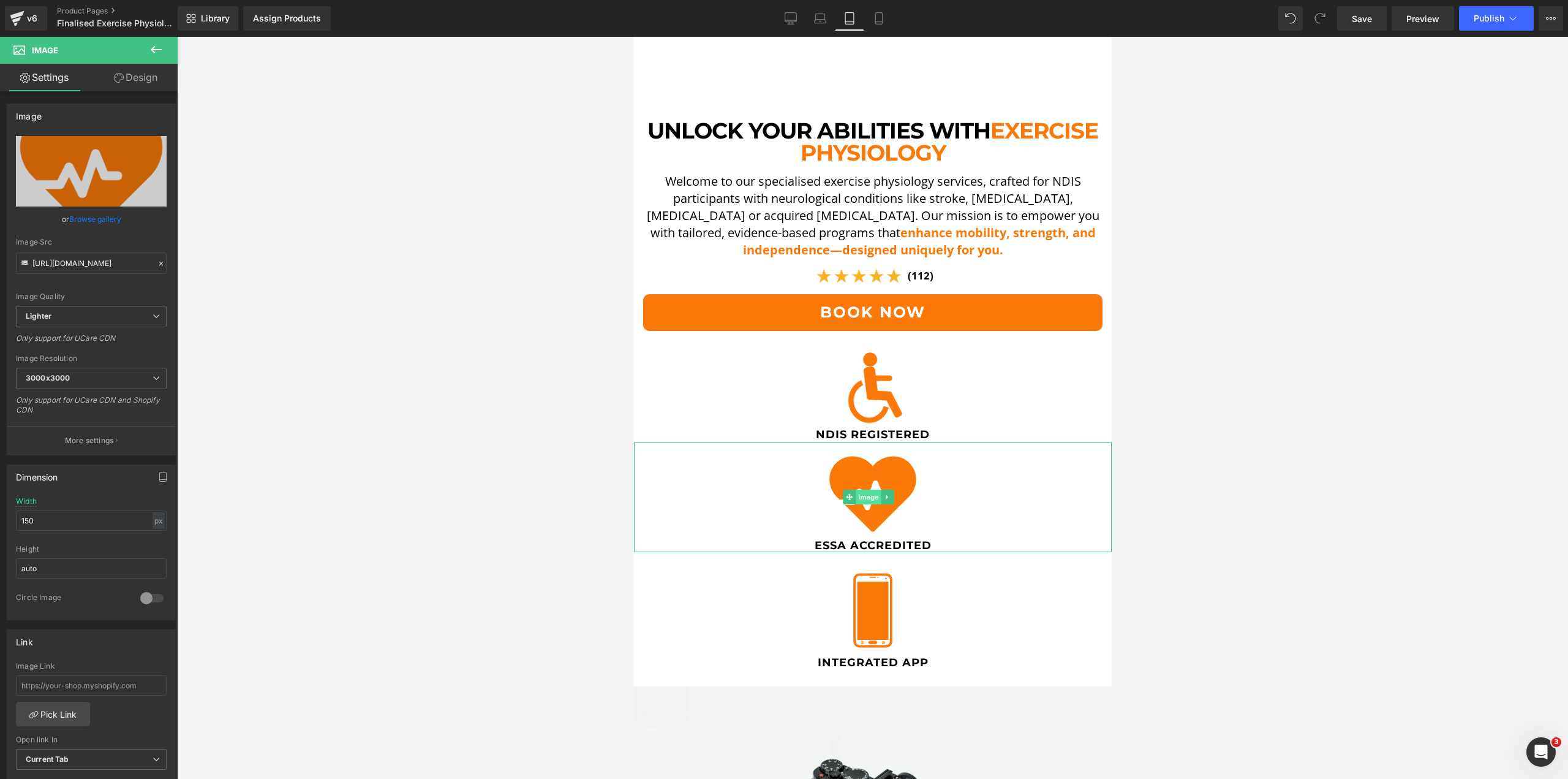
click at [870, 490] on span "Image" at bounding box center [867, 497] width 26 height 15
click at [58, 510] on input "150" at bounding box center [91, 520] width 151 height 20
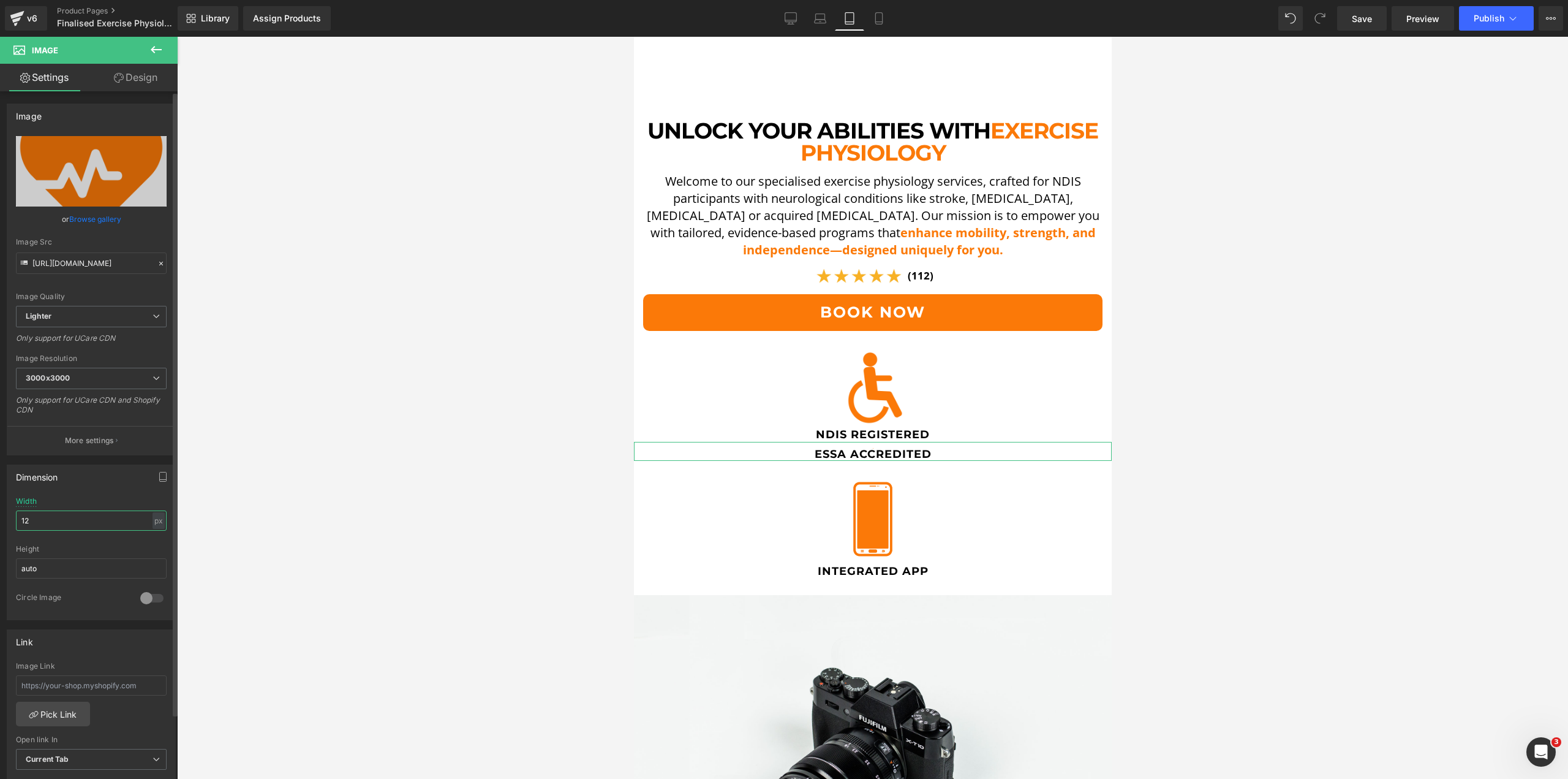
type input "120"
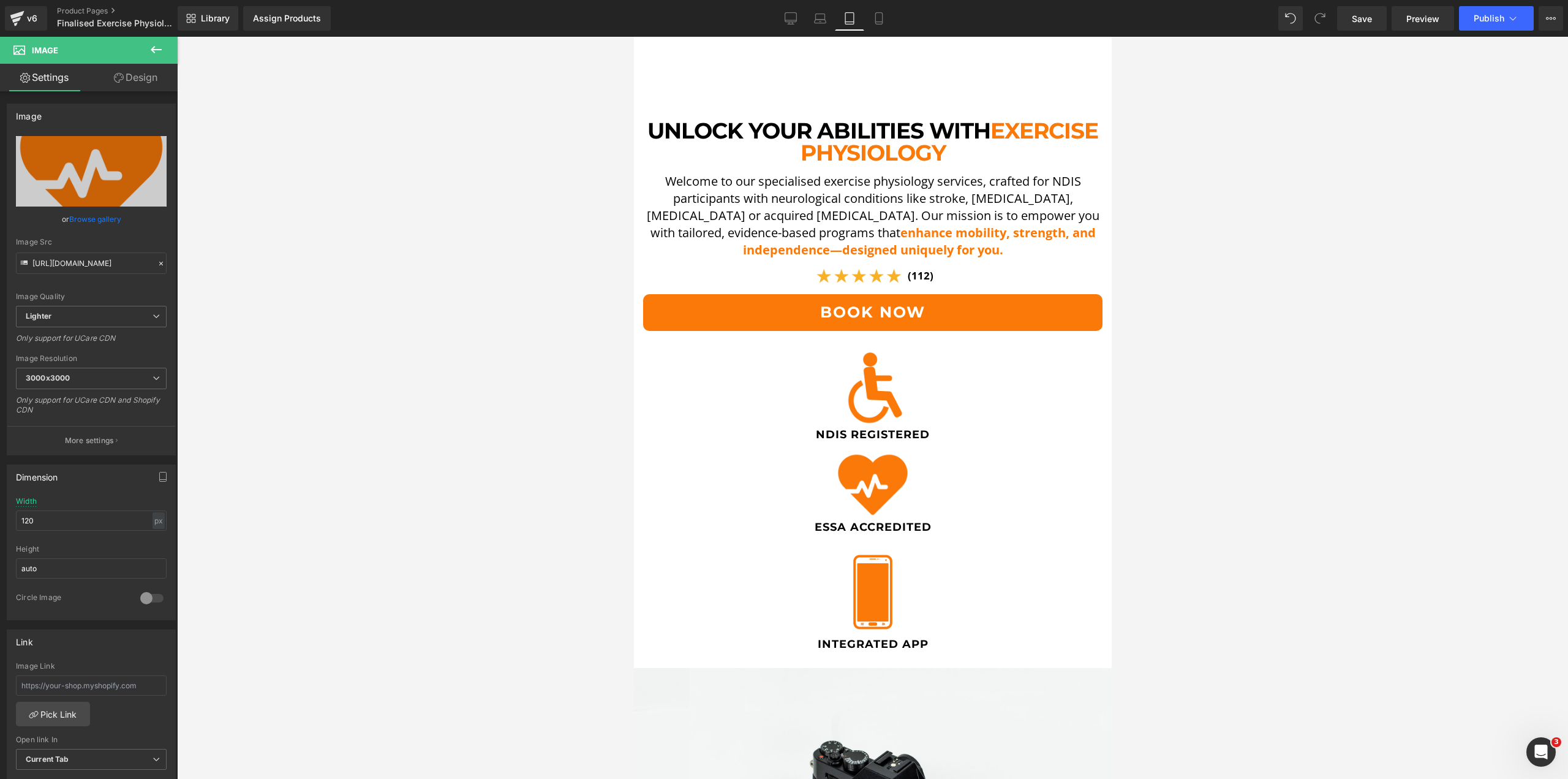
click at [415, 507] on div at bounding box center [872, 407] width 1391 height 742
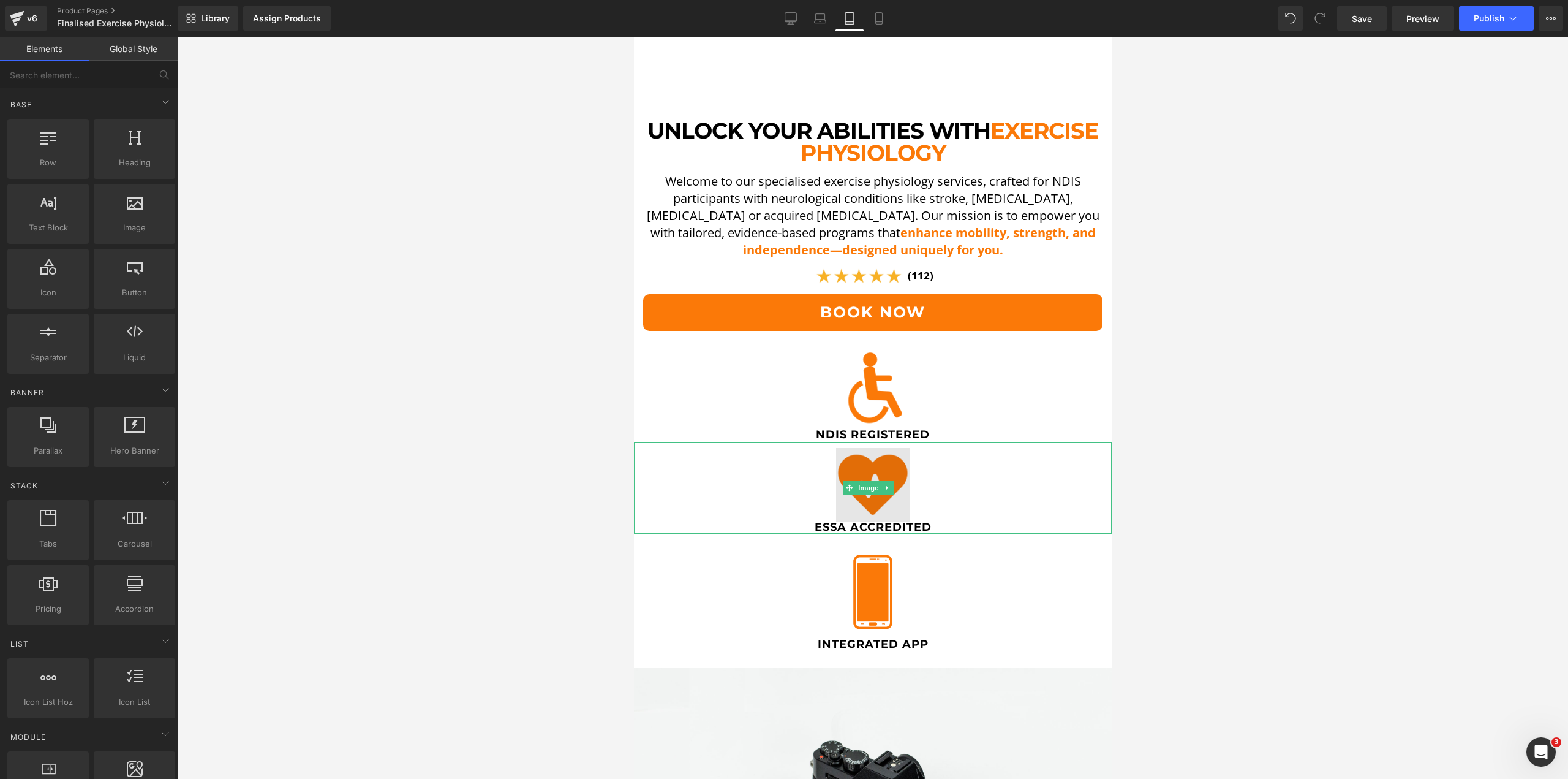
click at [859, 449] on img at bounding box center [872, 487] width 74 height 92
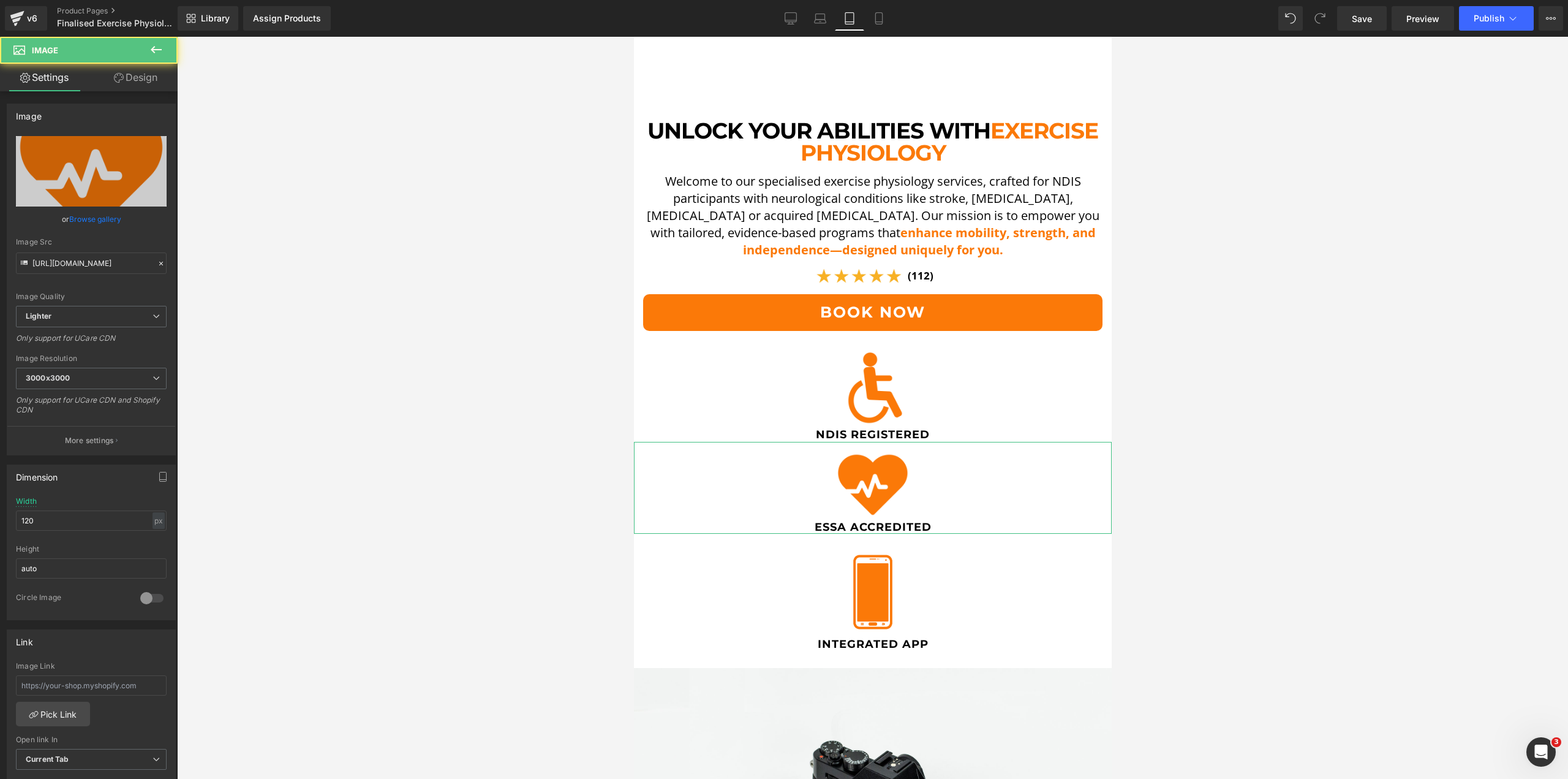
click at [115, 68] on link "Design" at bounding box center [136, 77] width 89 height 28
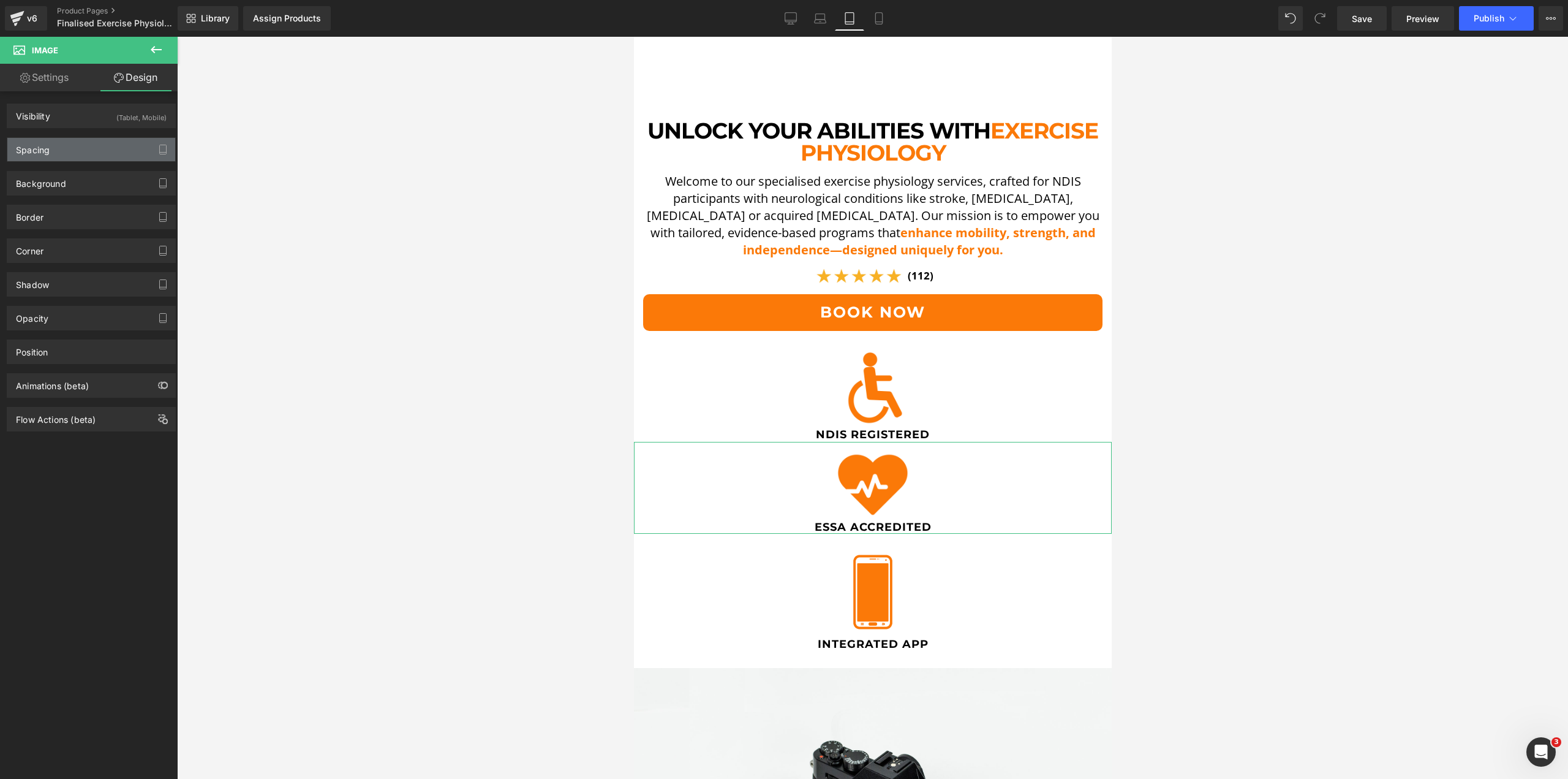
click at [66, 151] on div "Spacing" at bounding box center [91, 150] width 168 height 23
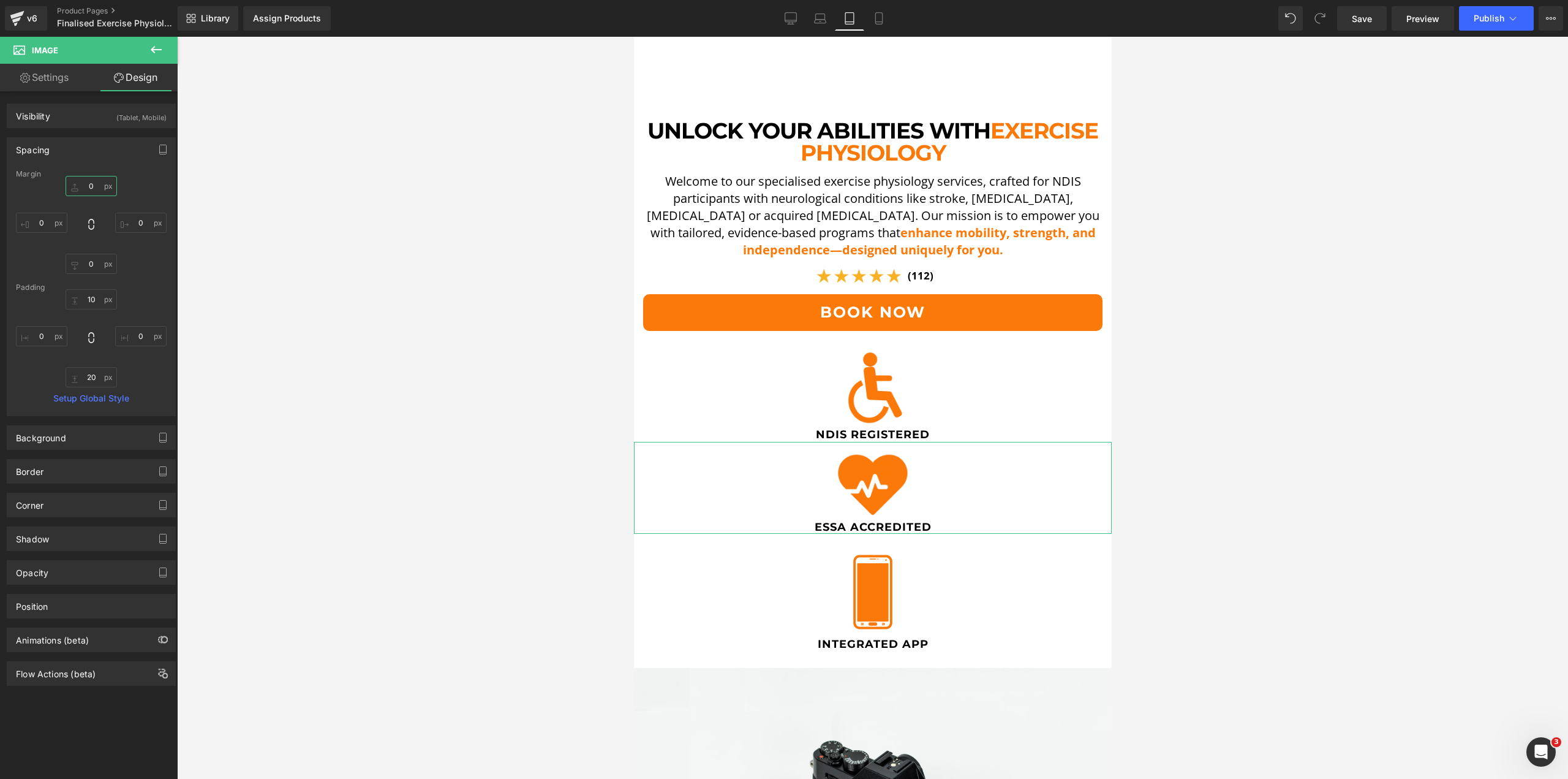
click at [91, 184] on input "0" at bounding box center [91, 186] width 51 height 20
click at [93, 297] on input "10" at bounding box center [91, 300] width 51 height 20
type input "15"
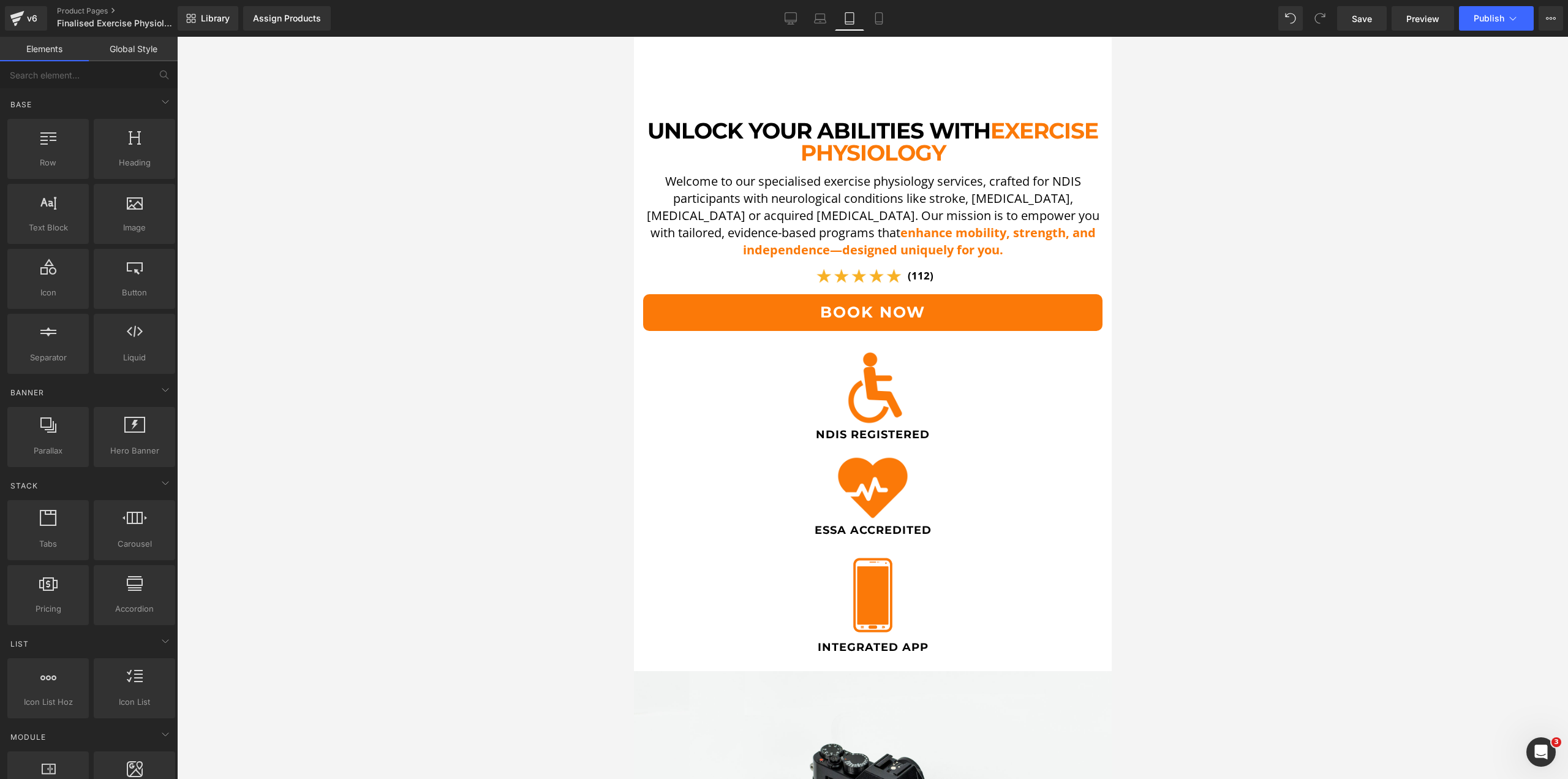
click at [386, 337] on div at bounding box center [872, 407] width 1391 height 742
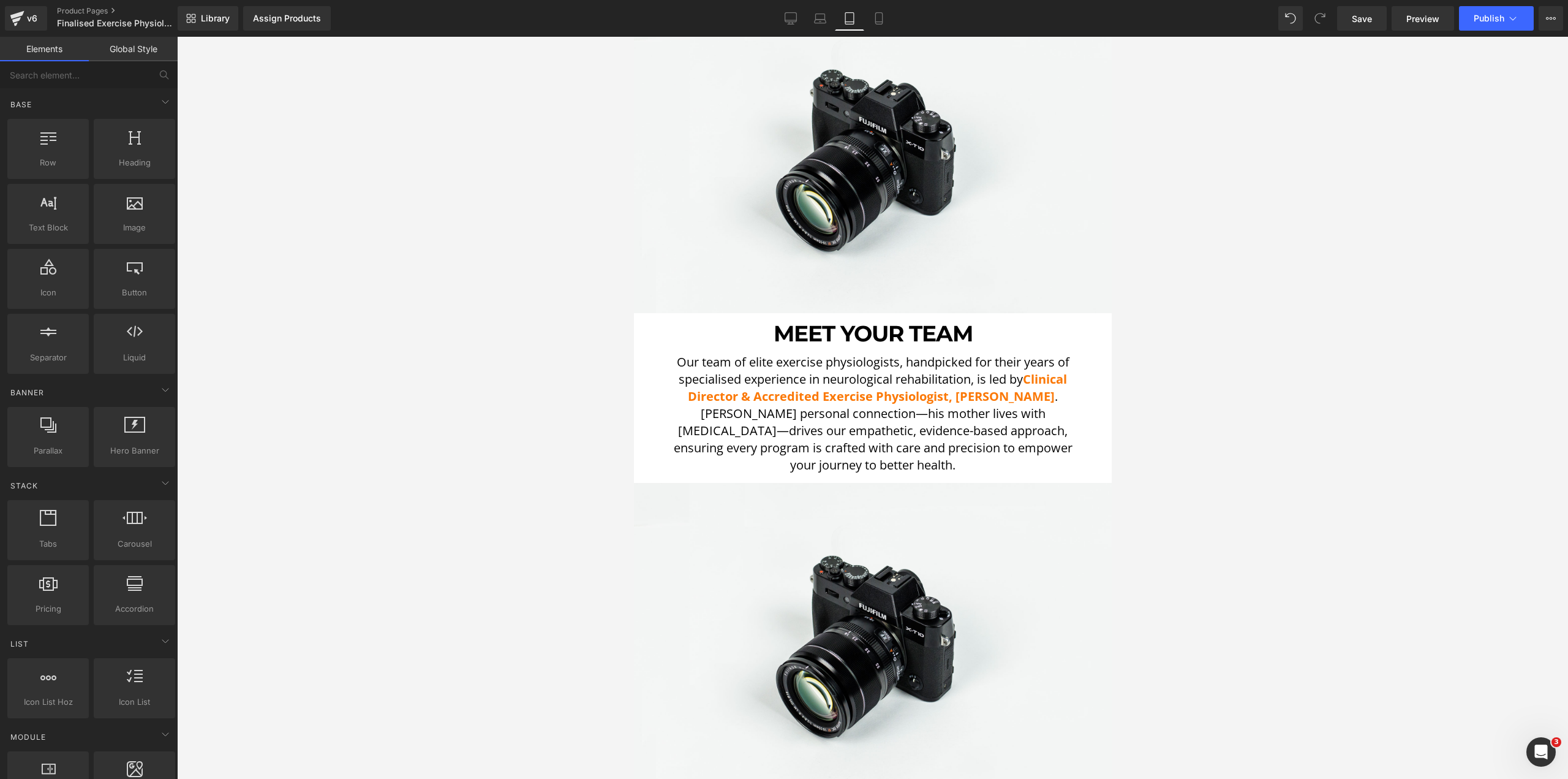
scroll to position [1238, 0]
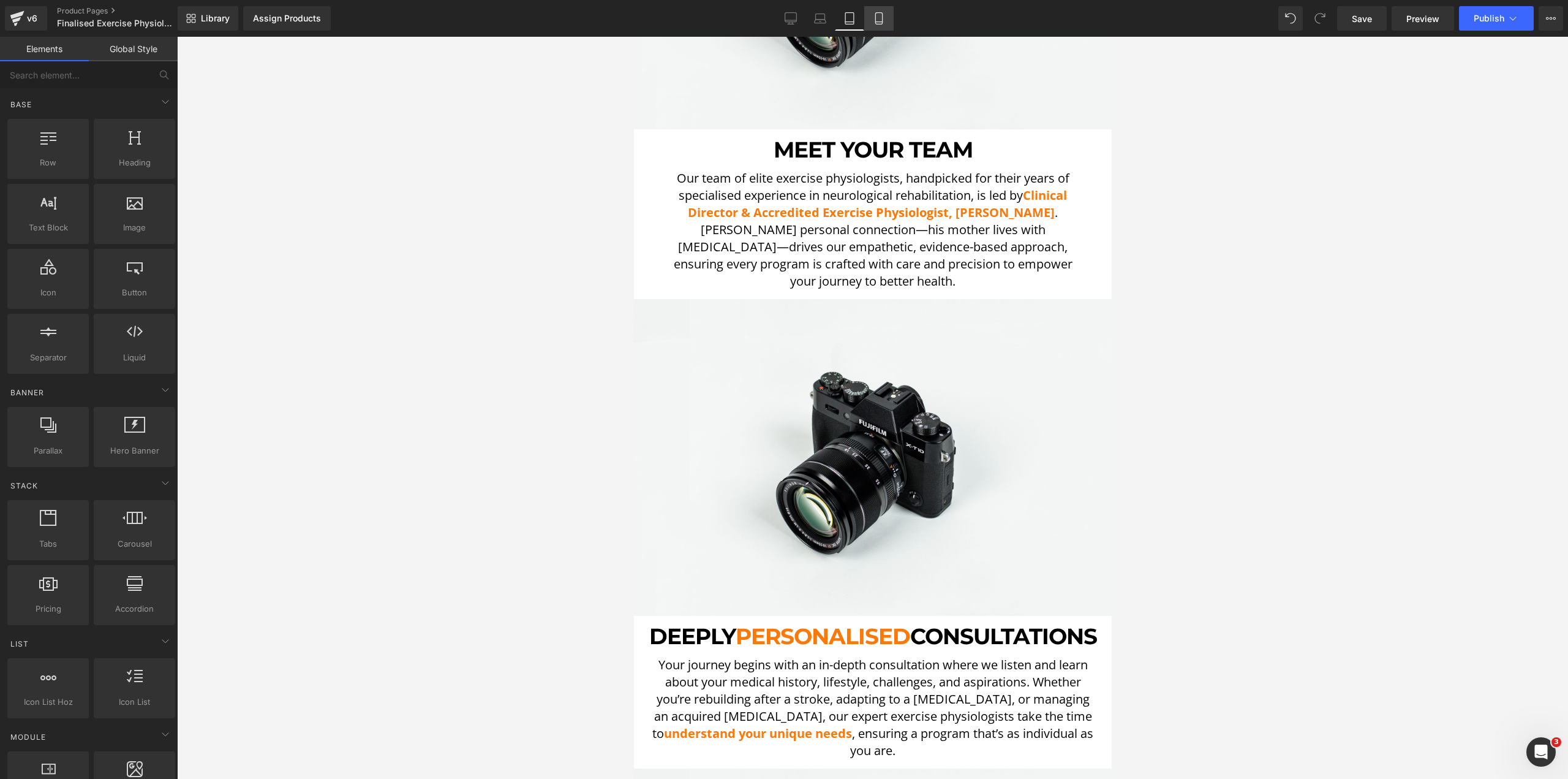
click at [872, 16] on link "Mobile" at bounding box center [879, 18] width 29 height 25
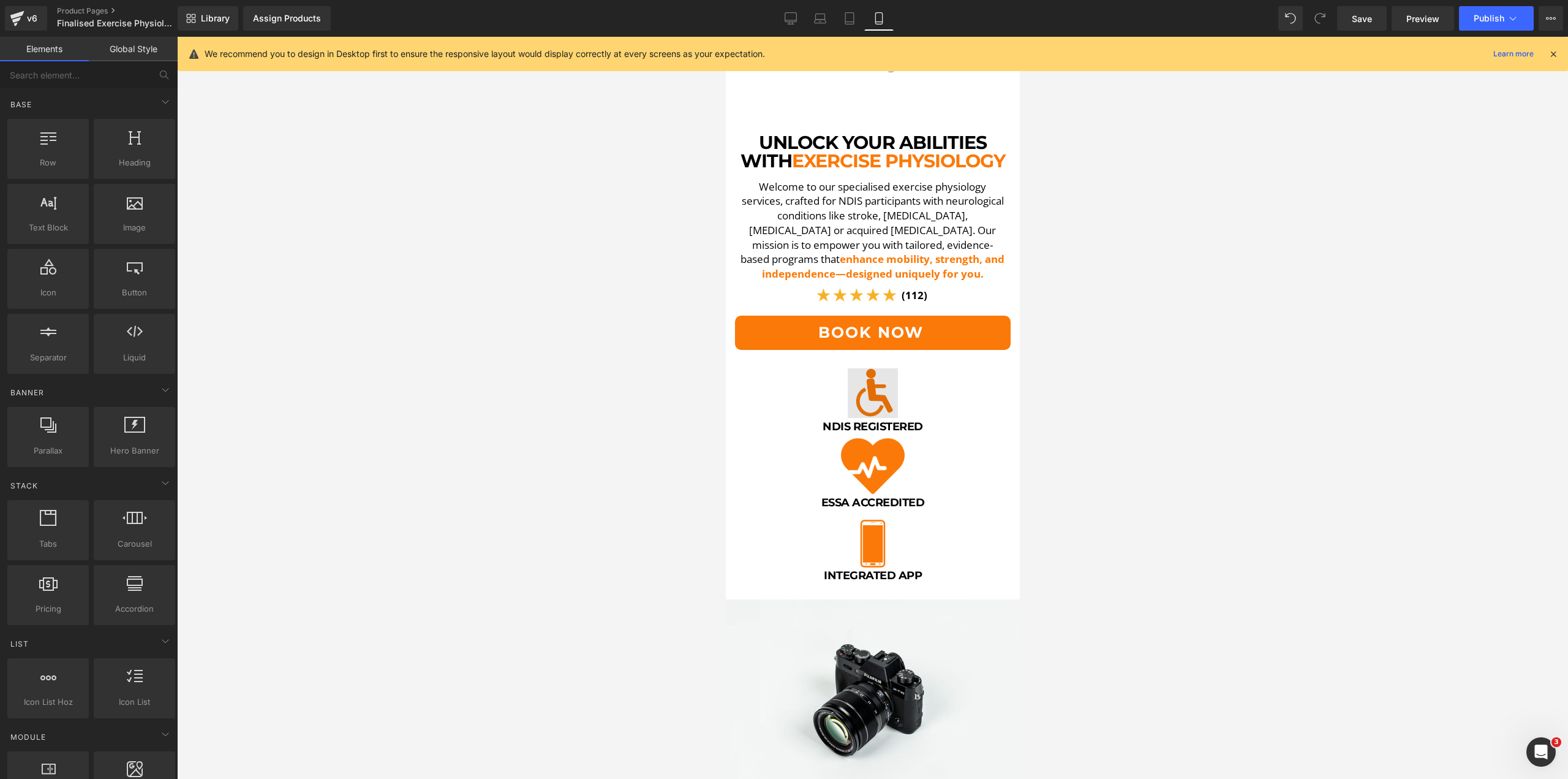
scroll to position [136, 0]
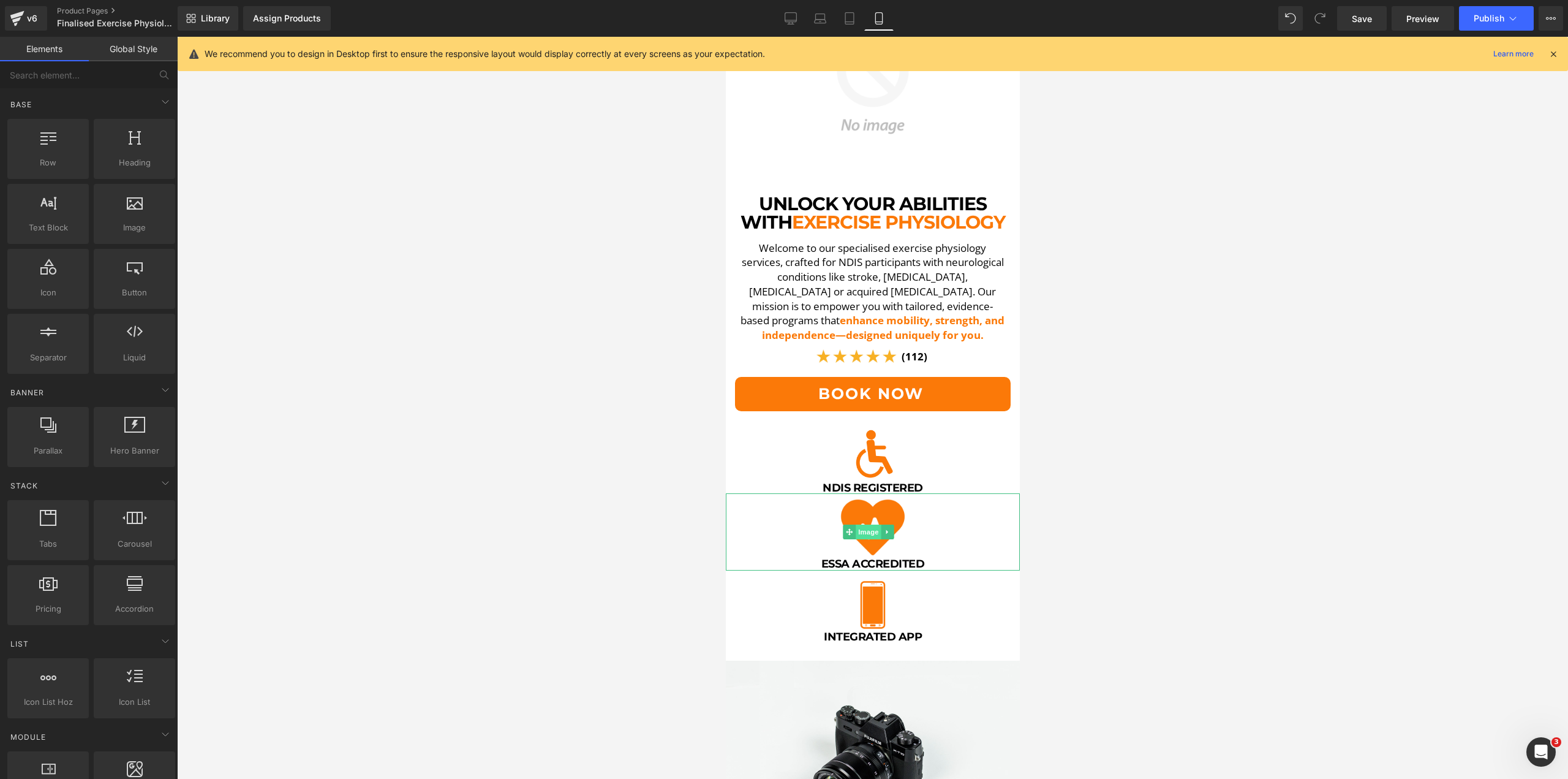
click at [864, 525] on span "Image" at bounding box center [867, 532] width 26 height 15
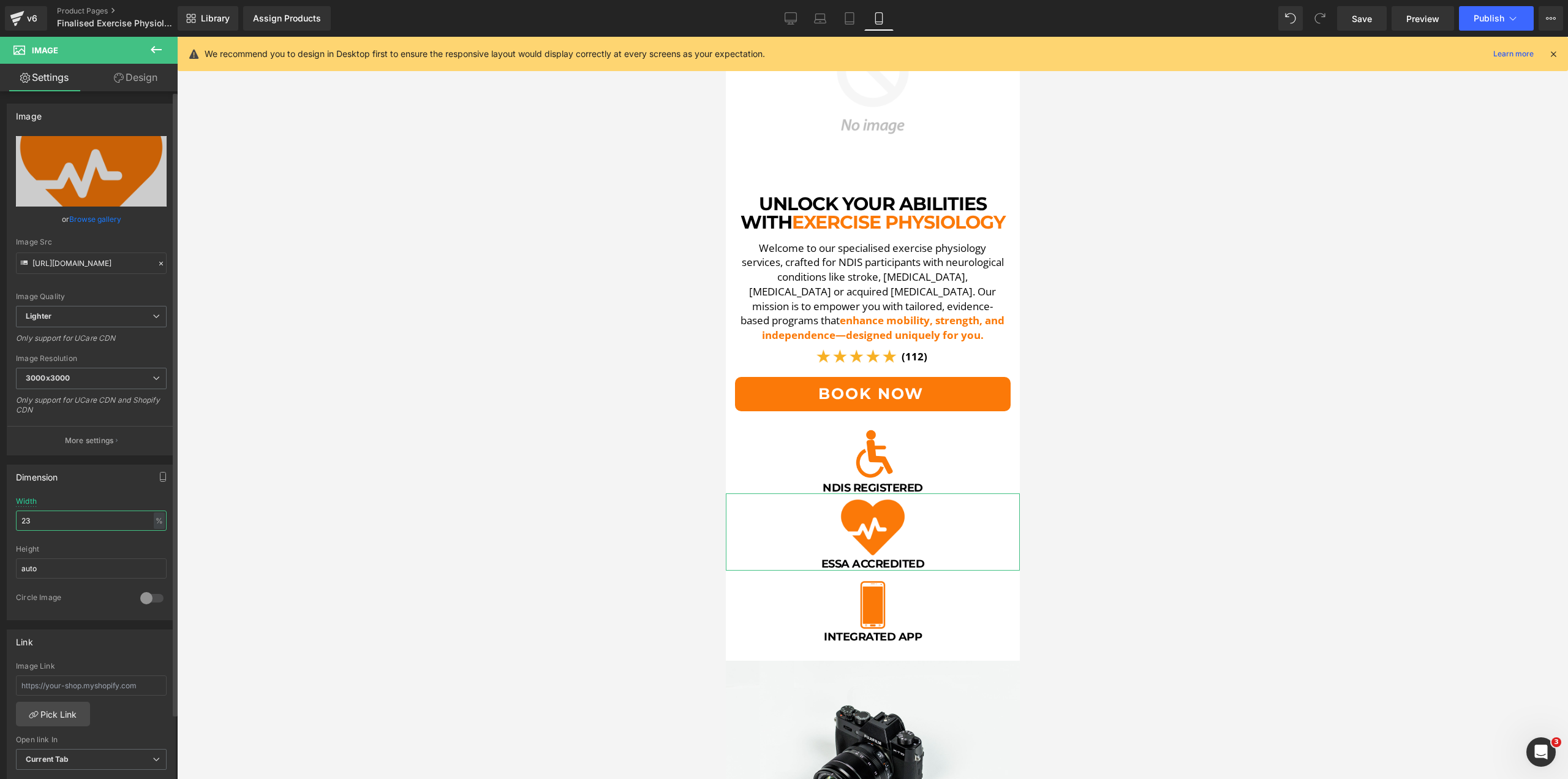
click at [55, 517] on input "23" at bounding box center [91, 520] width 151 height 20
type input "20"
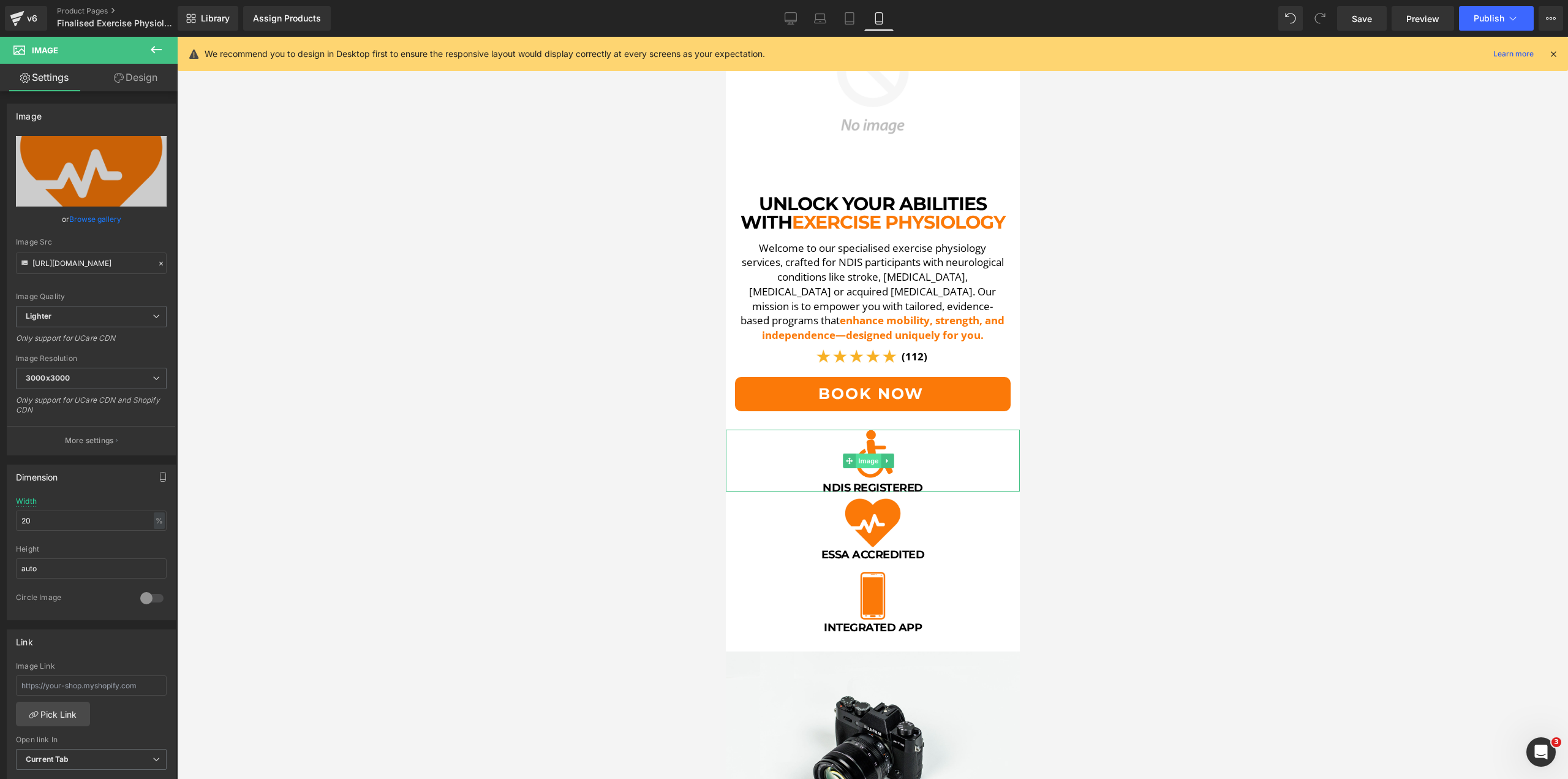
click at [861, 453] on span "Image" at bounding box center [867, 460] width 26 height 15
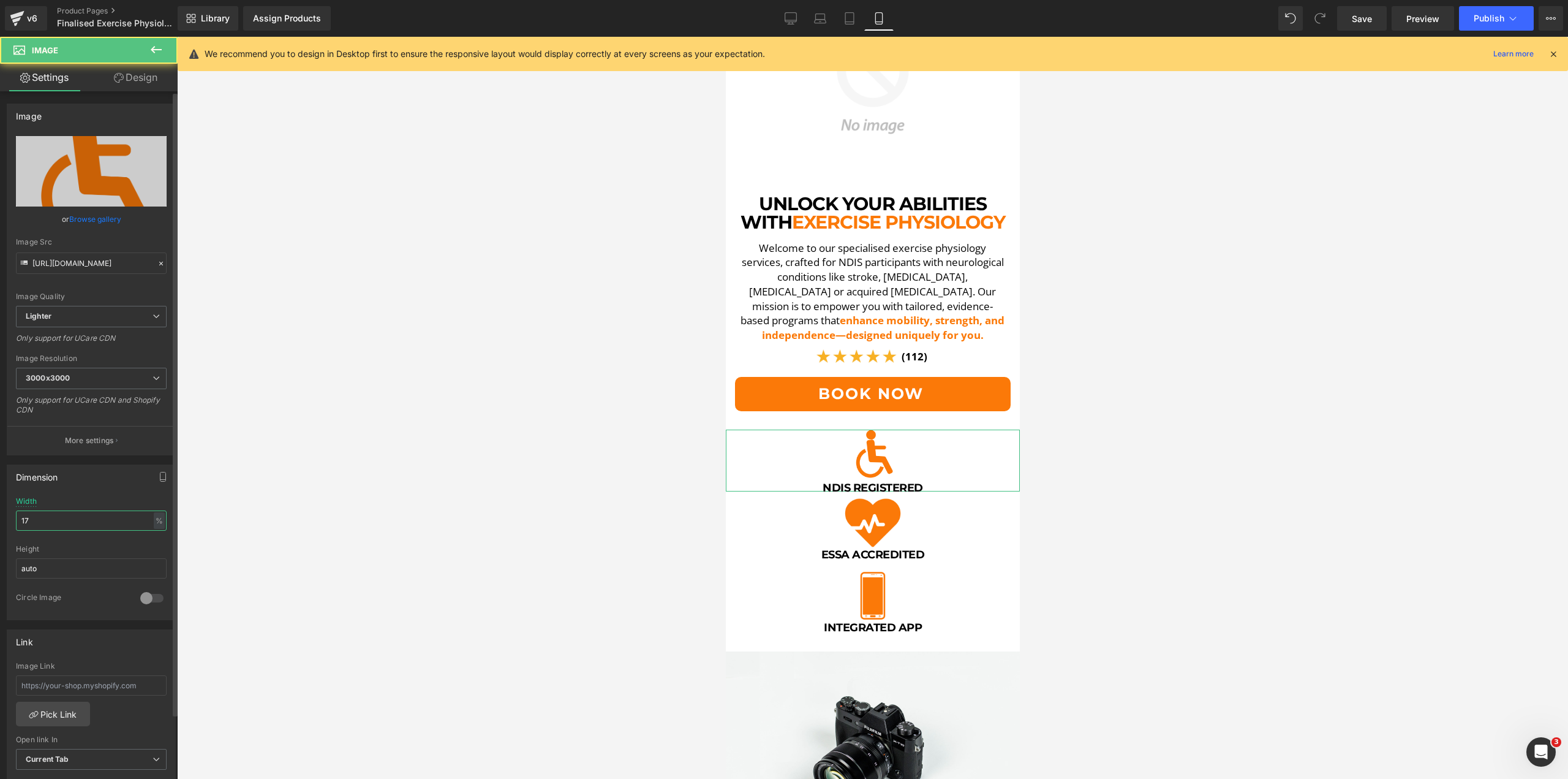
click at [37, 522] on input "17" at bounding box center [91, 520] width 151 height 20
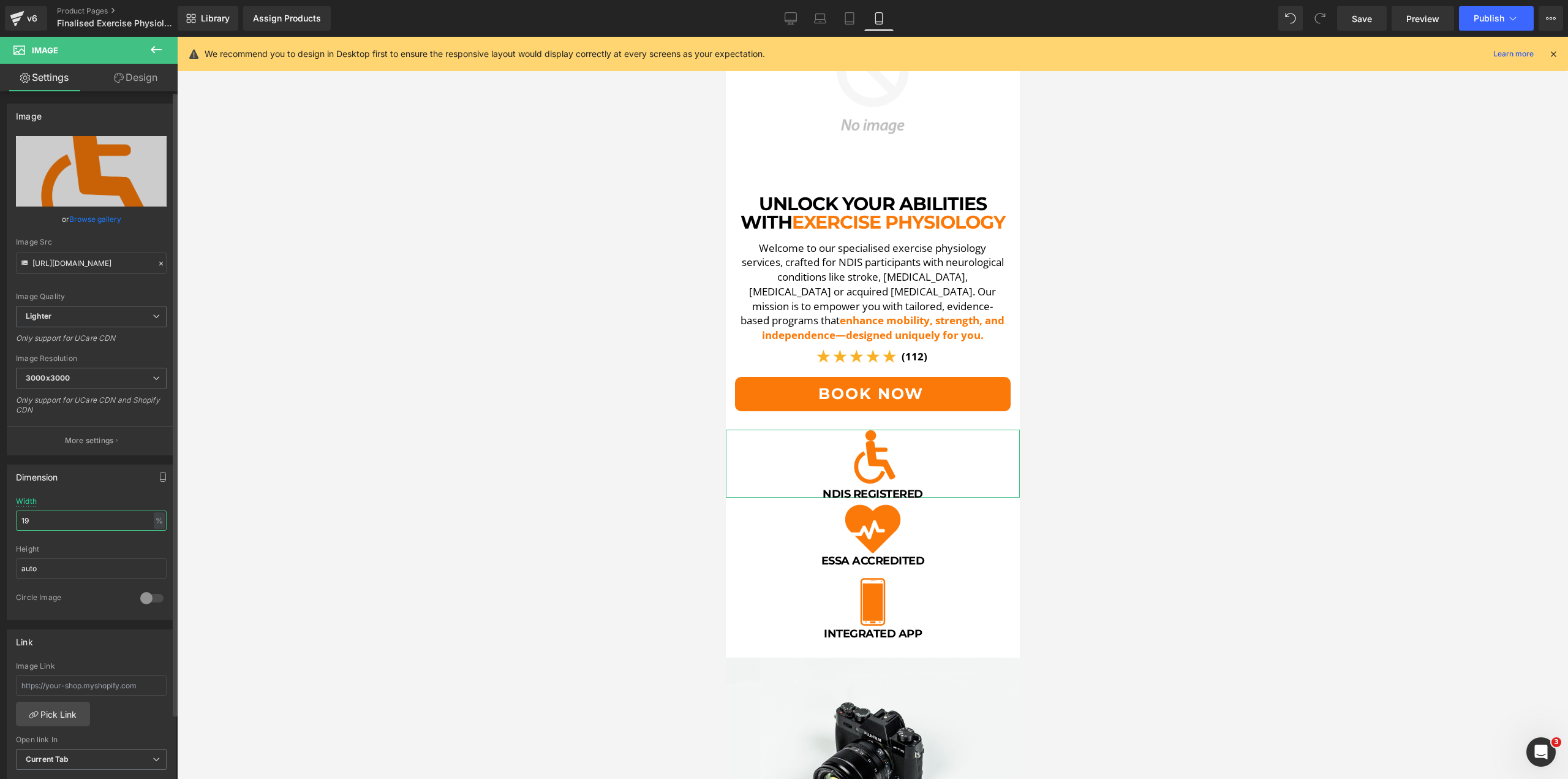
type input "20"
click at [869, 601] on span "Image" at bounding box center [867, 608] width 26 height 15
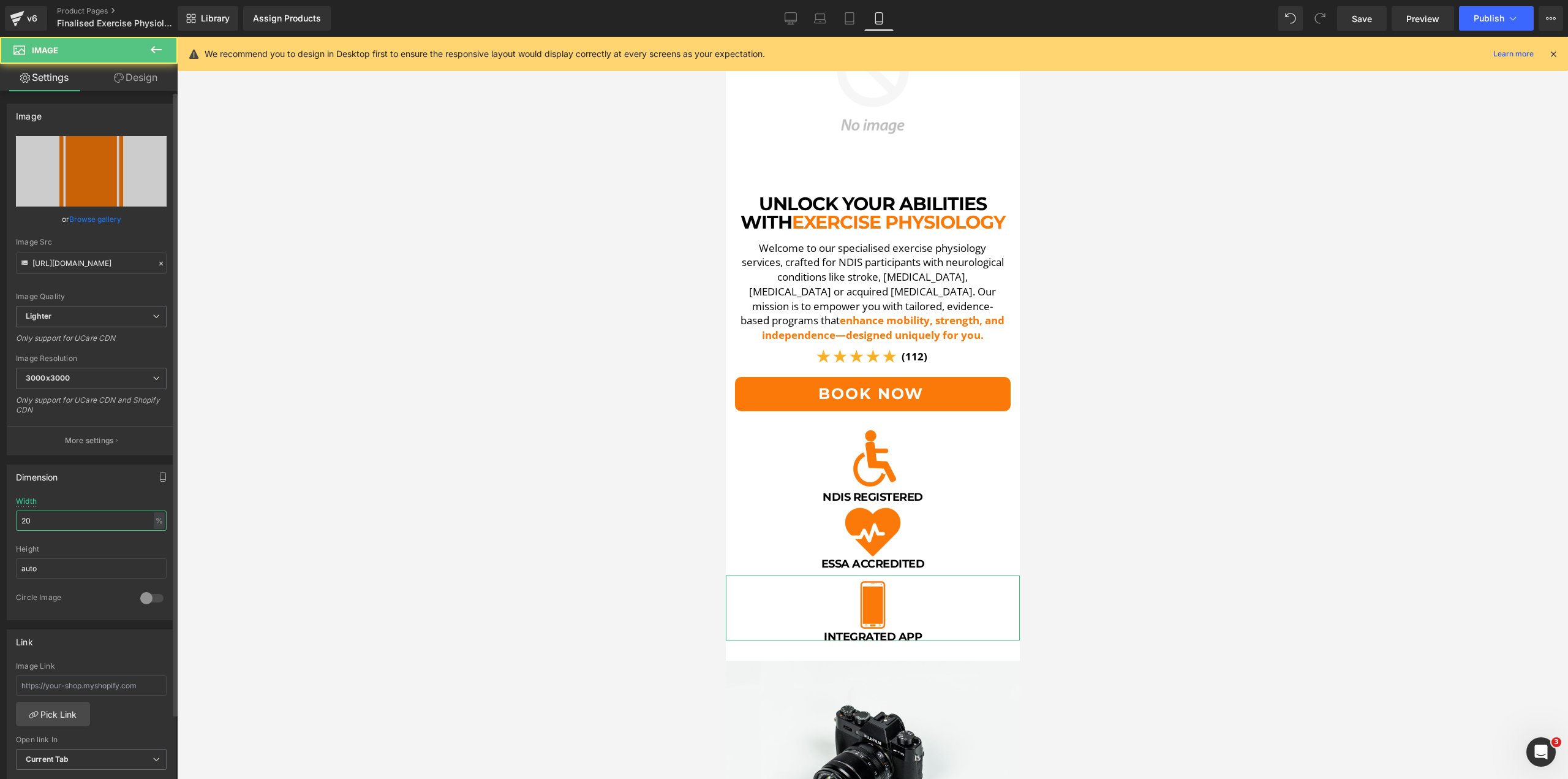
click at [71, 521] on input "20" at bounding box center [91, 520] width 151 height 20
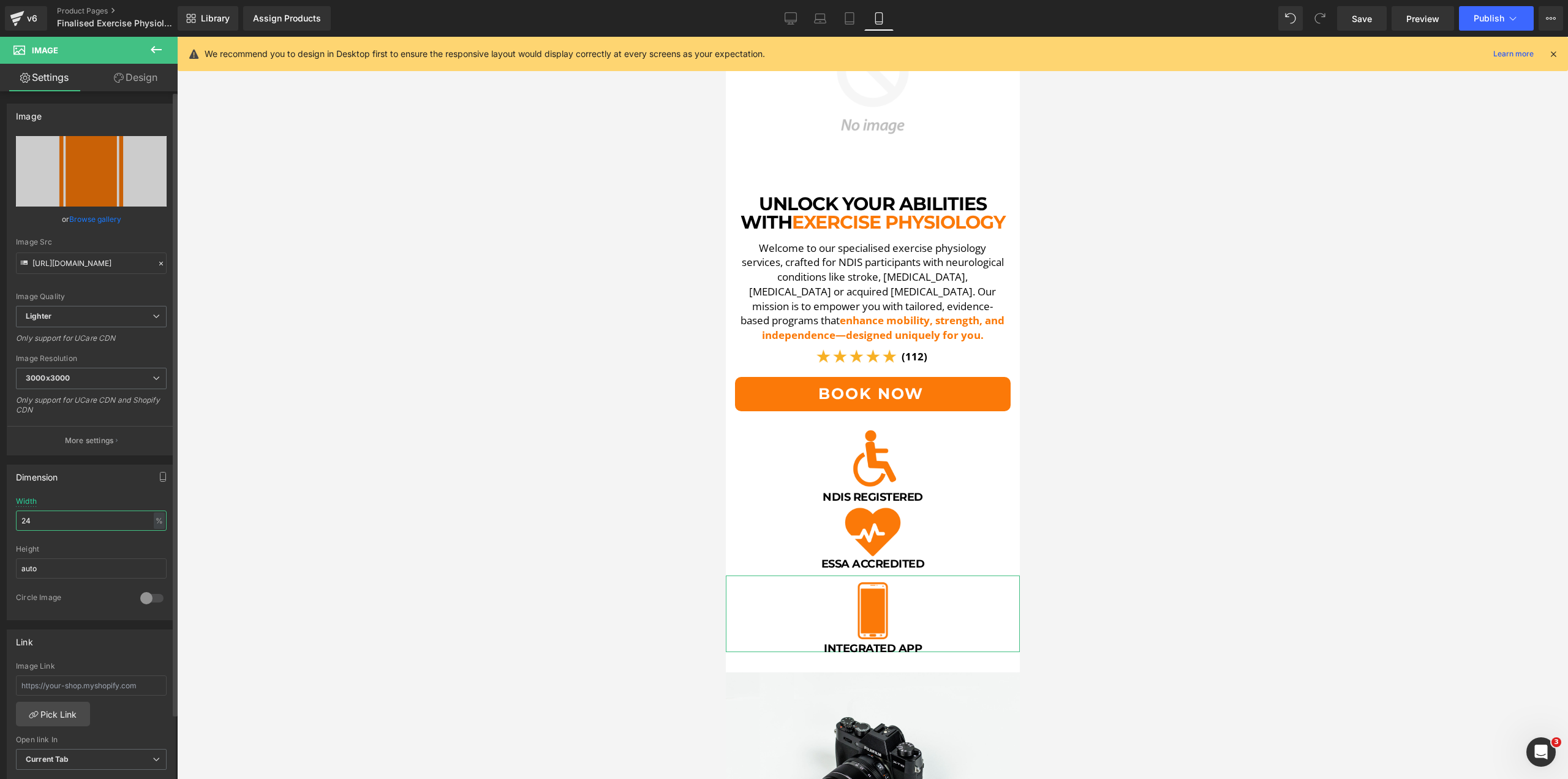
type input "25"
click at [864, 509] on img at bounding box center [872, 536] width 58 height 68
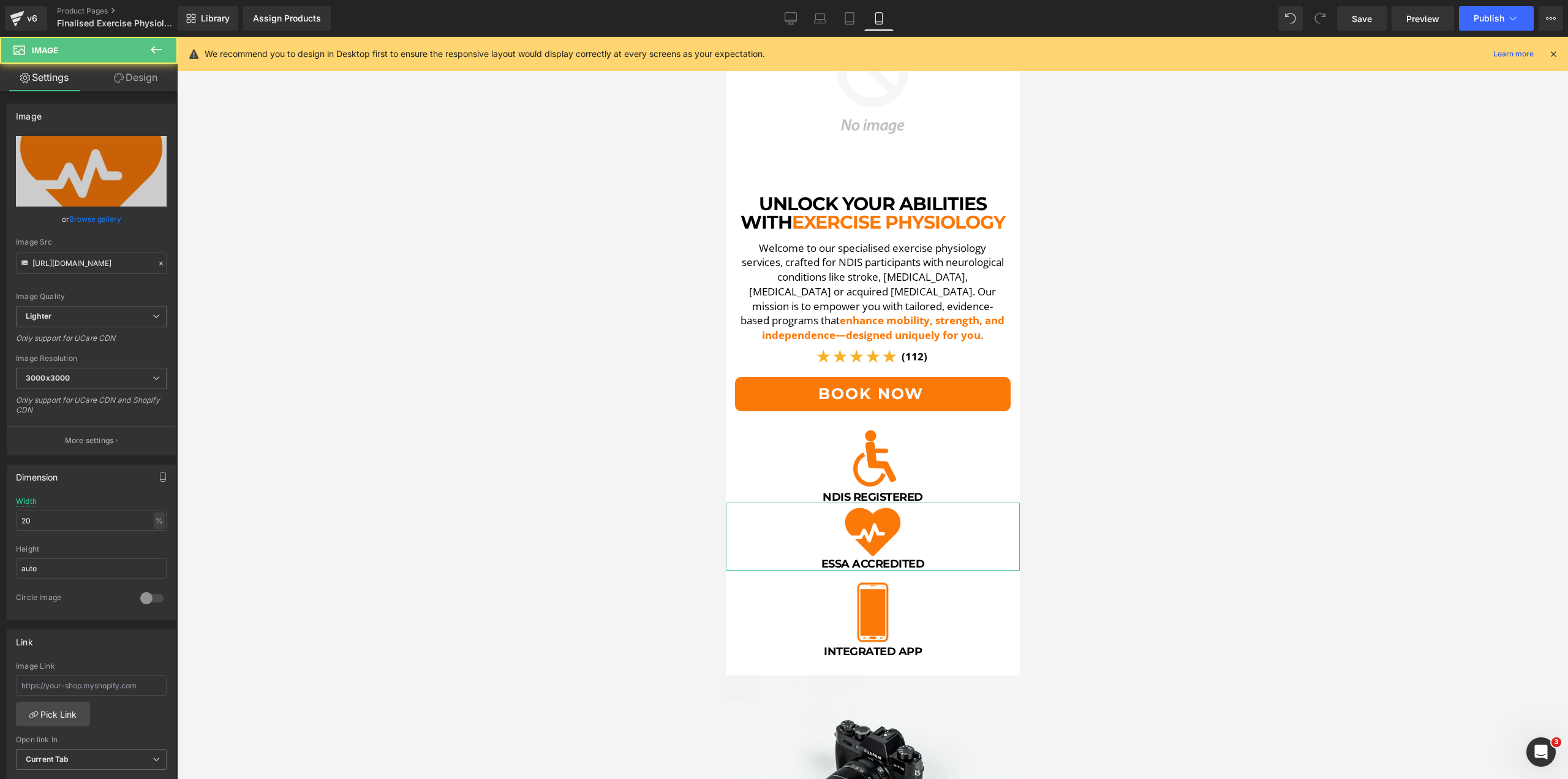
drag, startPoint x: 125, startPoint y: 66, endPoint x: 66, endPoint y: 145, distance: 98.6
click at [125, 66] on link "Design" at bounding box center [136, 77] width 89 height 28
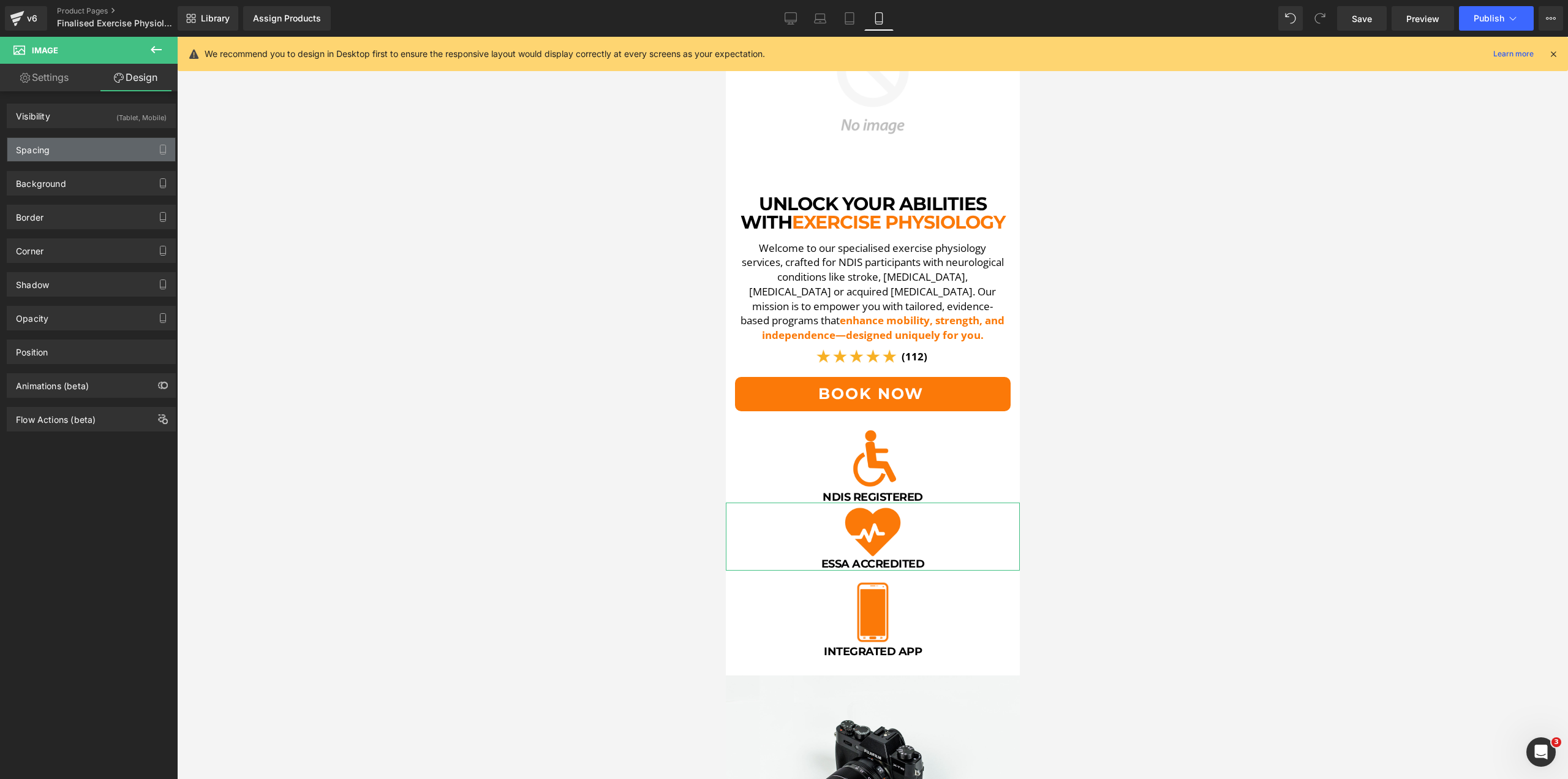
click at [60, 151] on div "Spacing" at bounding box center [91, 150] width 168 height 23
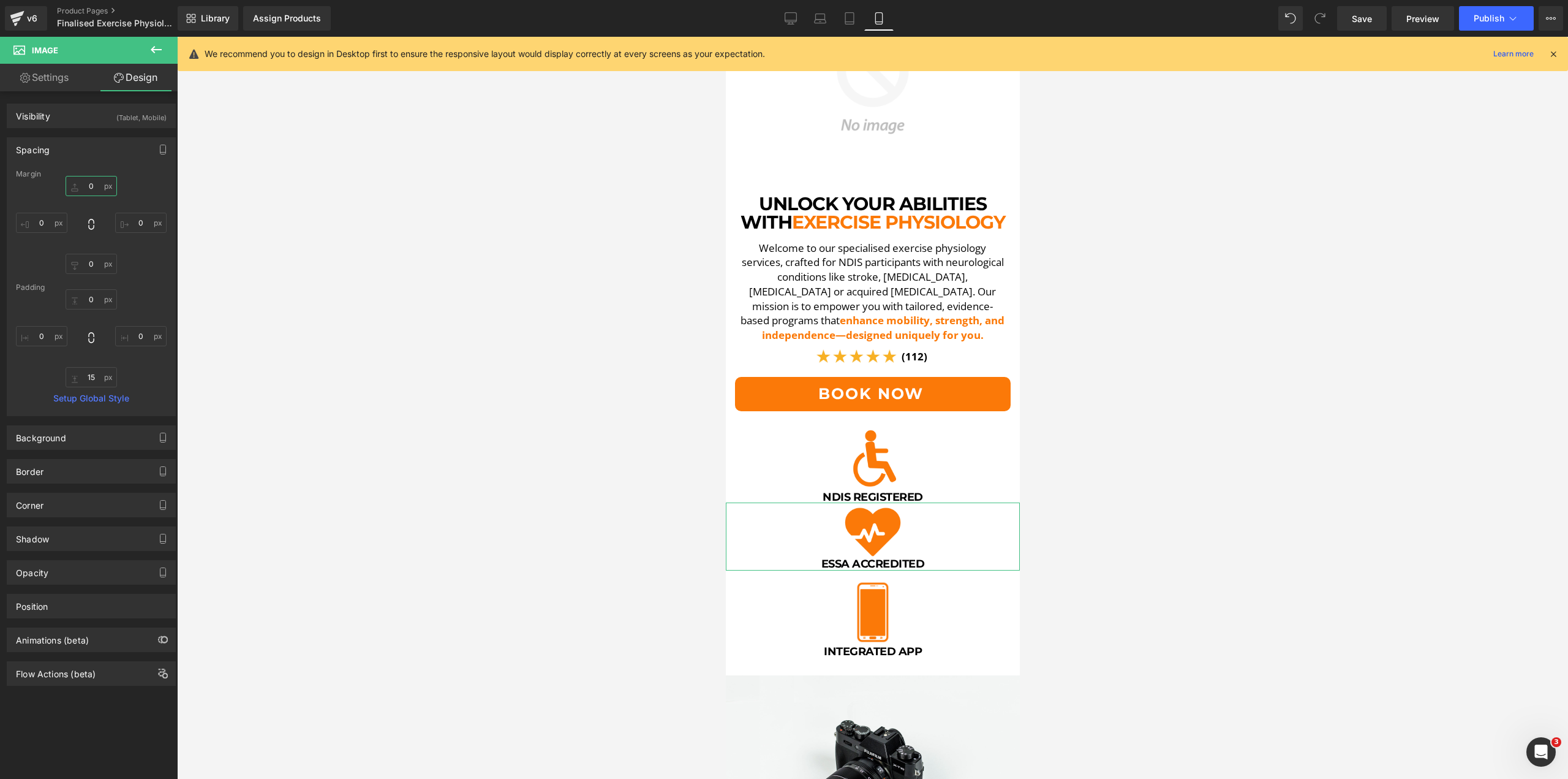
click at [86, 188] on input "0" at bounding box center [91, 186] width 51 height 20
type input "15"
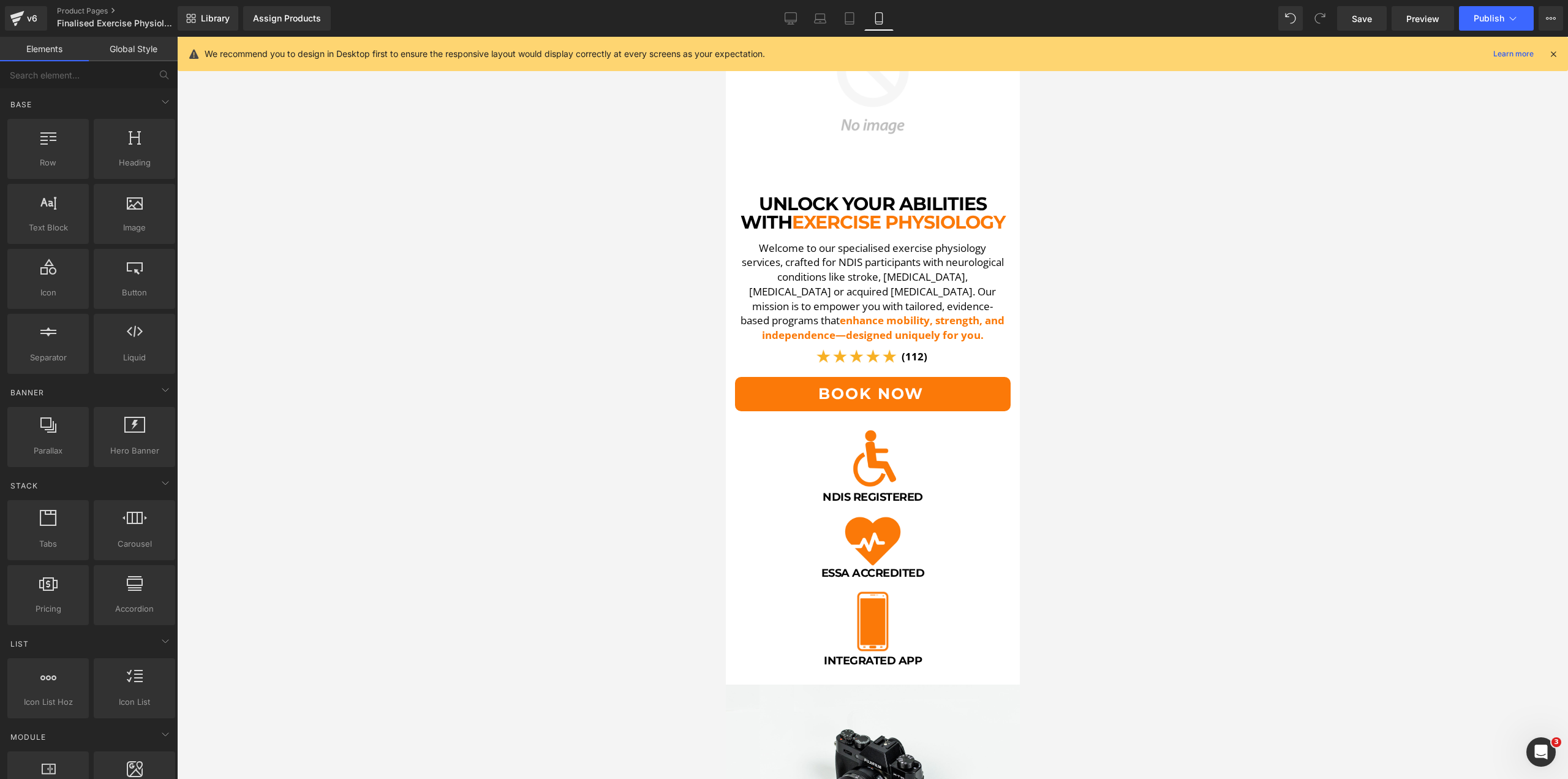
click at [680, 395] on div at bounding box center [872, 407] width 1391 height 742
click at [870, 457] on span "Image" at bounding box center [867, 465] width 26 height 15
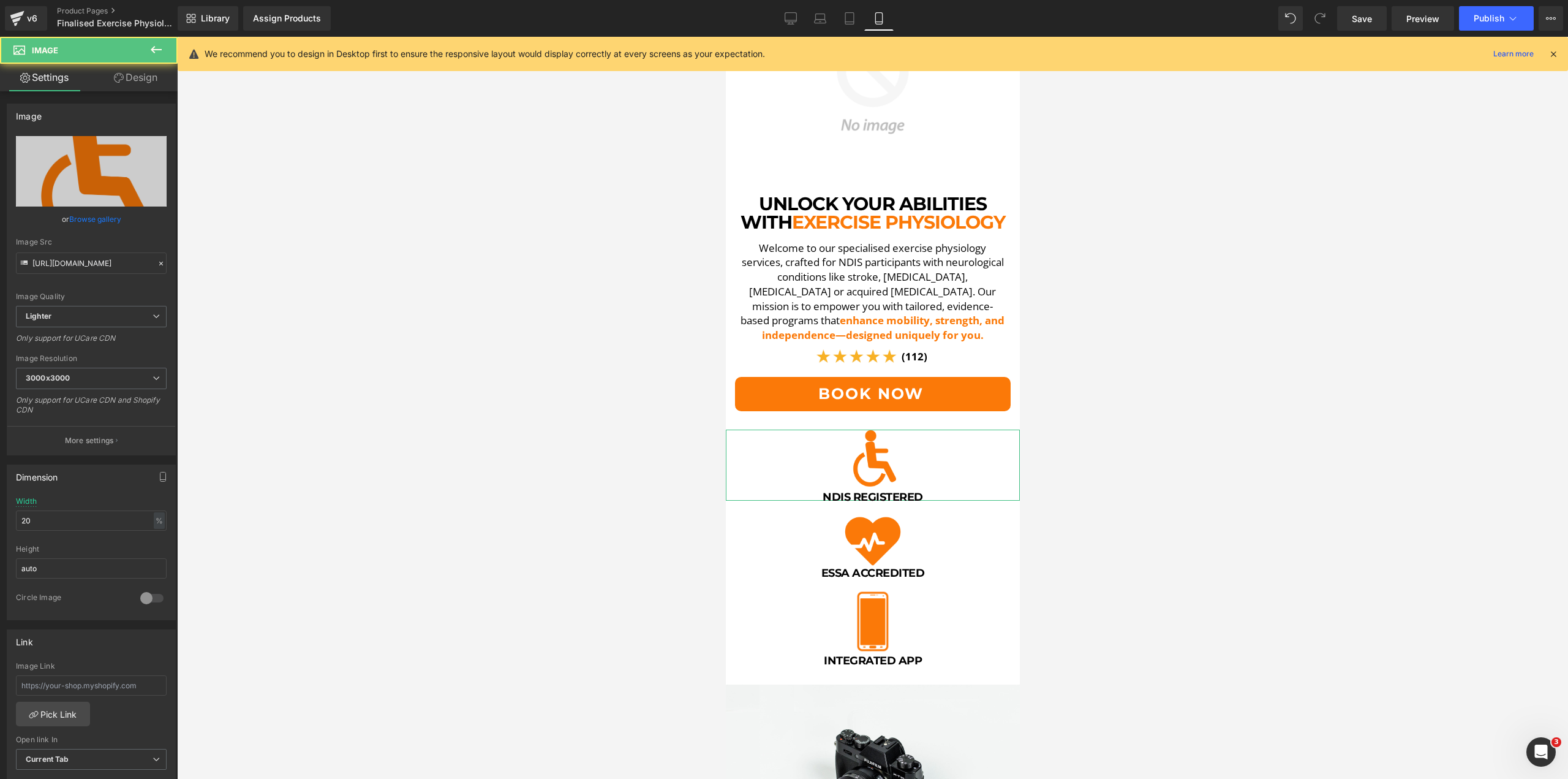
click at [118, 78] on icon at bounding box center [118, 77] width 9 height 10
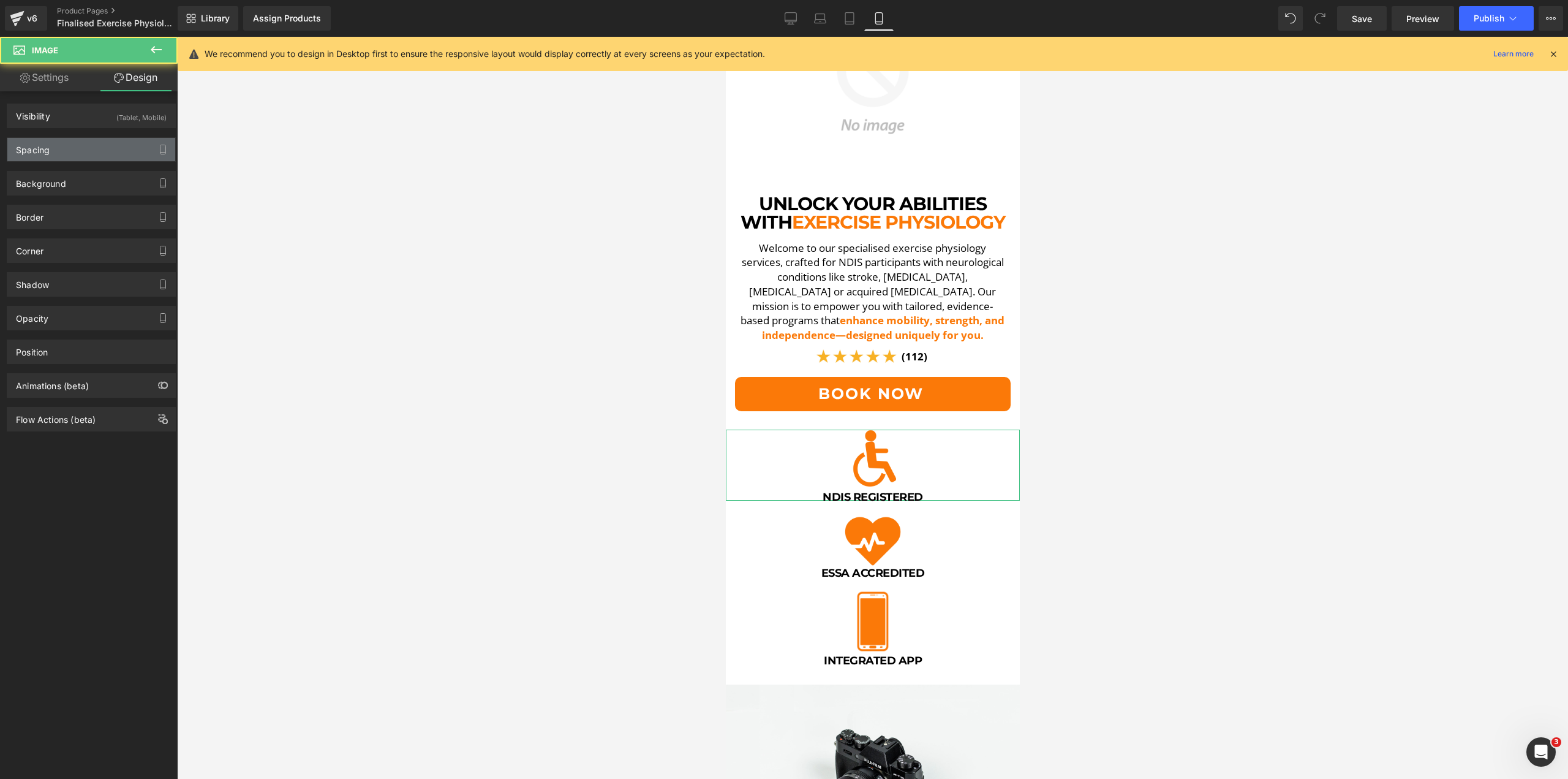
click at [75, 138] on div "Spacing" at bounding box center [91, 150] width 168 height 23
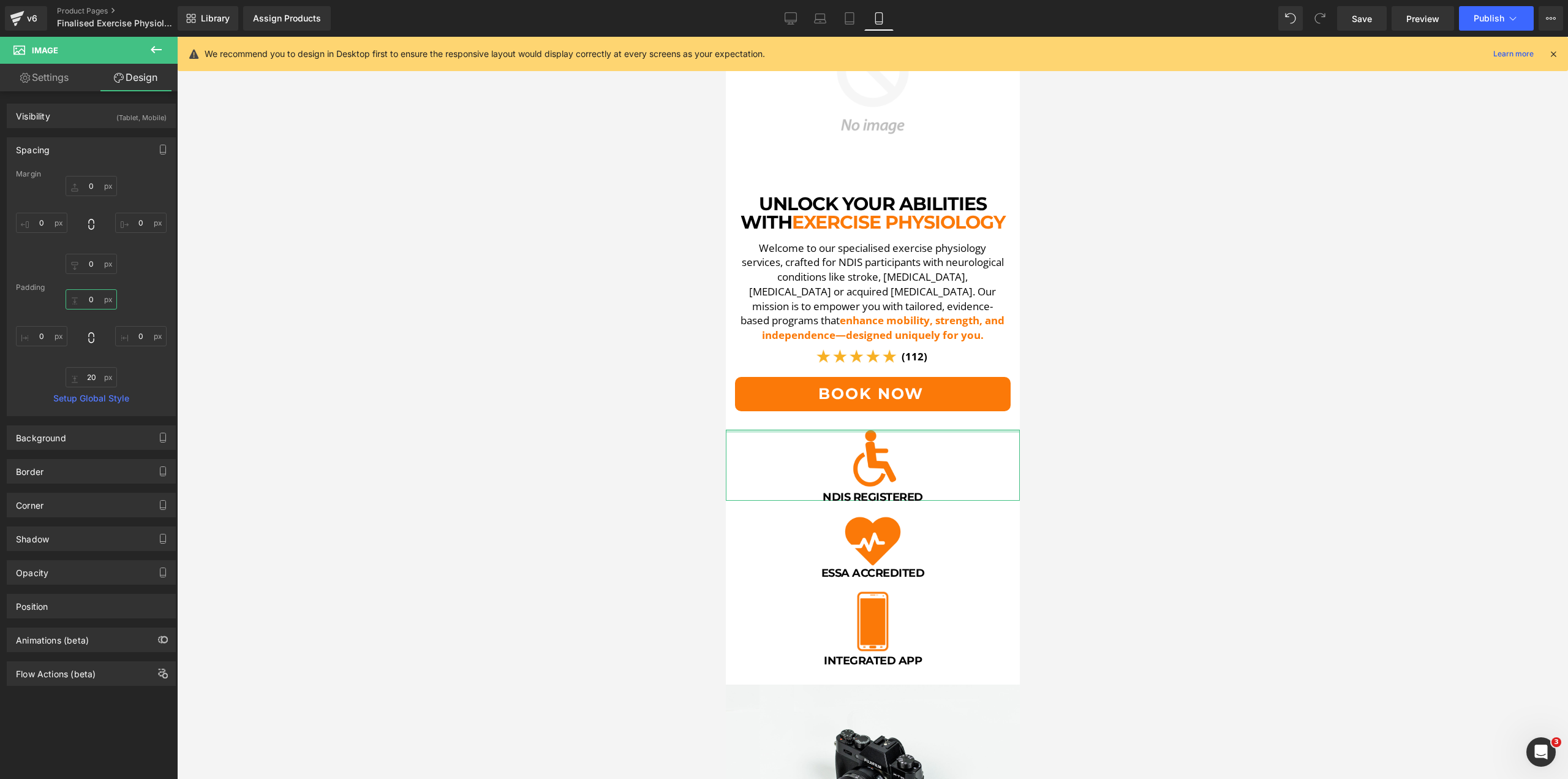
click at [87, 297] on input "0" at bounding box center [91, 300] width 51 height 20
click at [867, 394] on span "Book Now" at bounding box center [870, 394] width 105 height 23
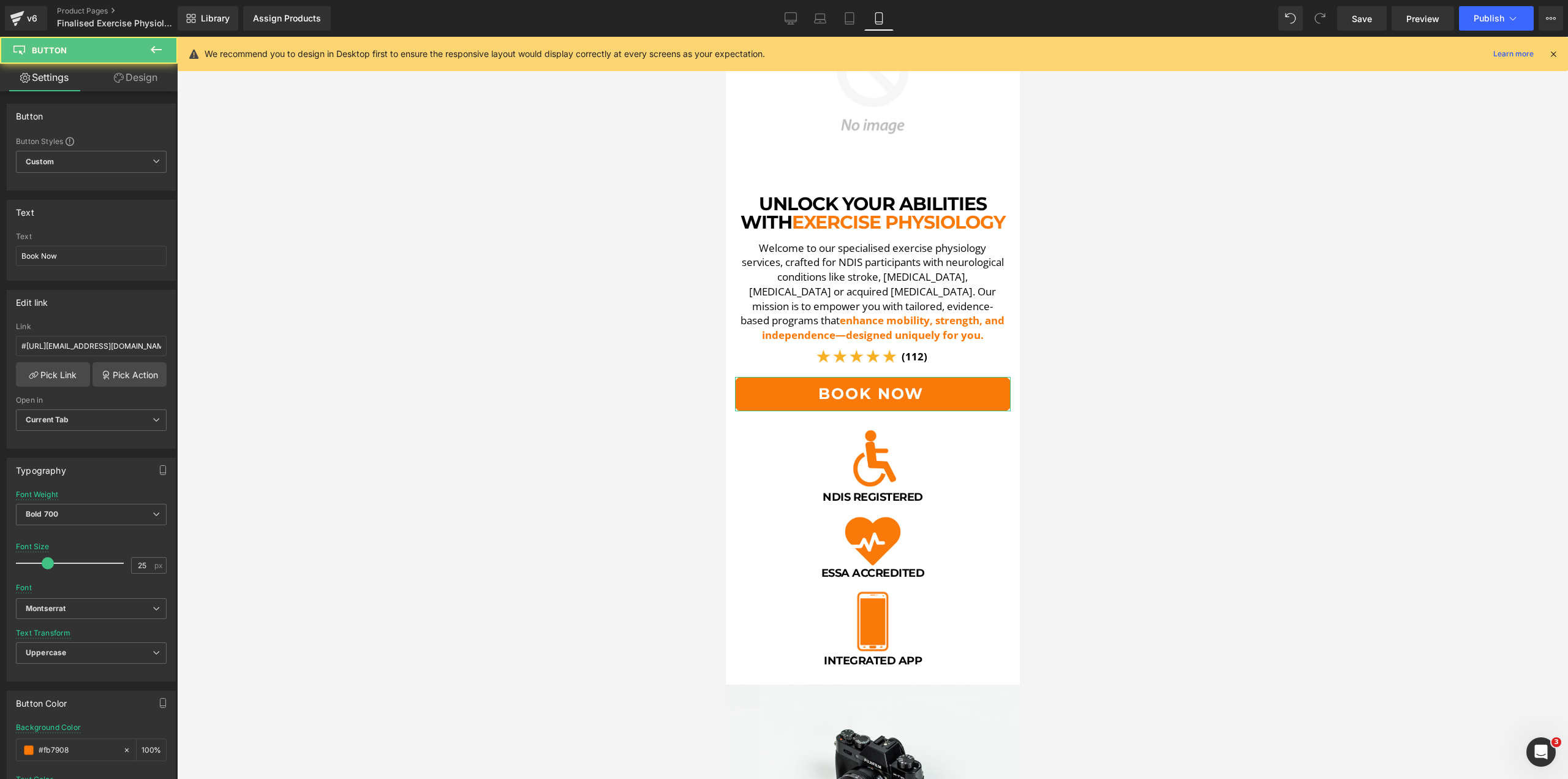
click at [150, 82] on link "Design" at bounding box center [136, 77] width 89 height 28
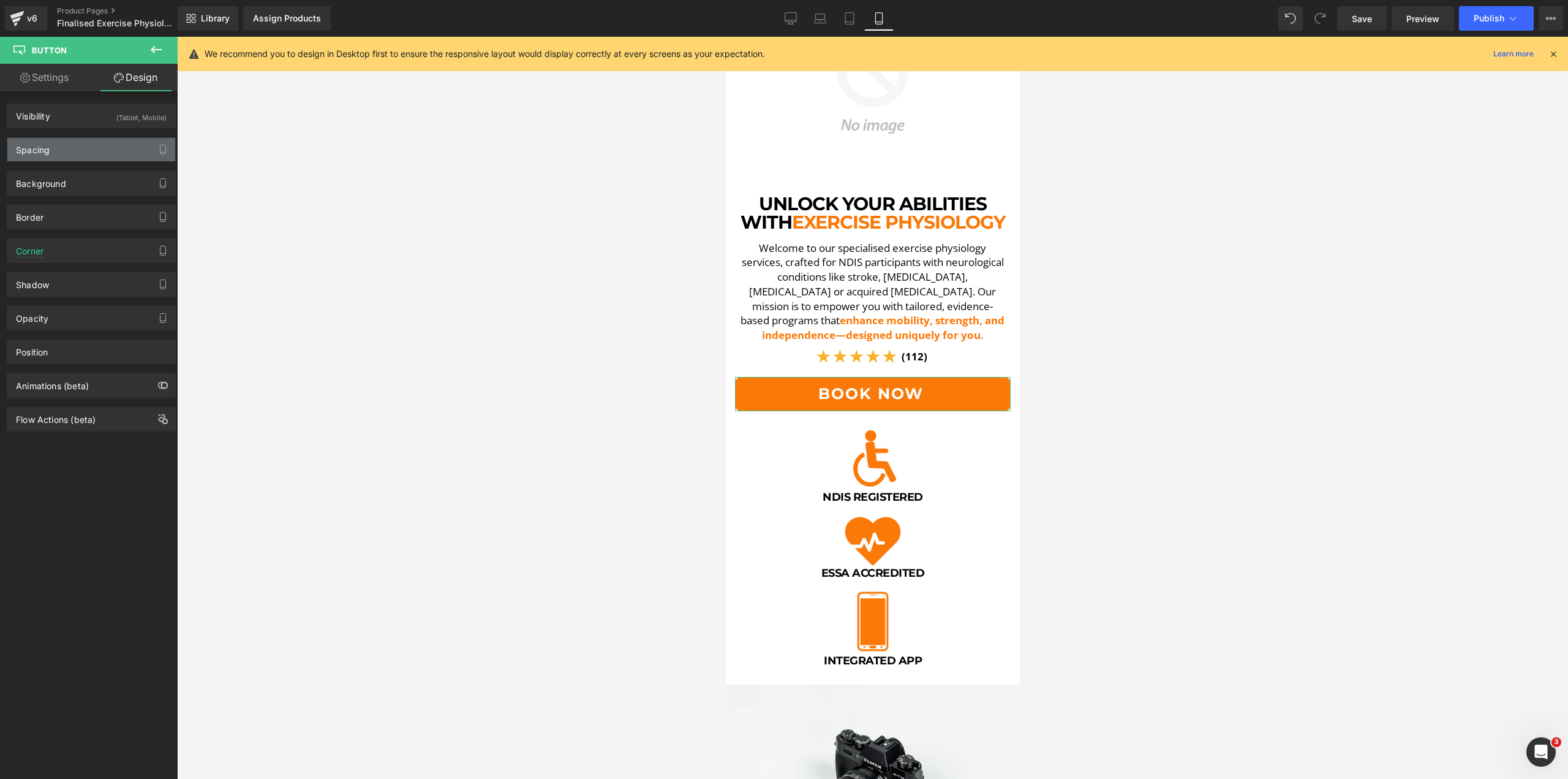
click at [51, 140] on div "Spacing" at bounding box center [91, 150] width 168 height 23
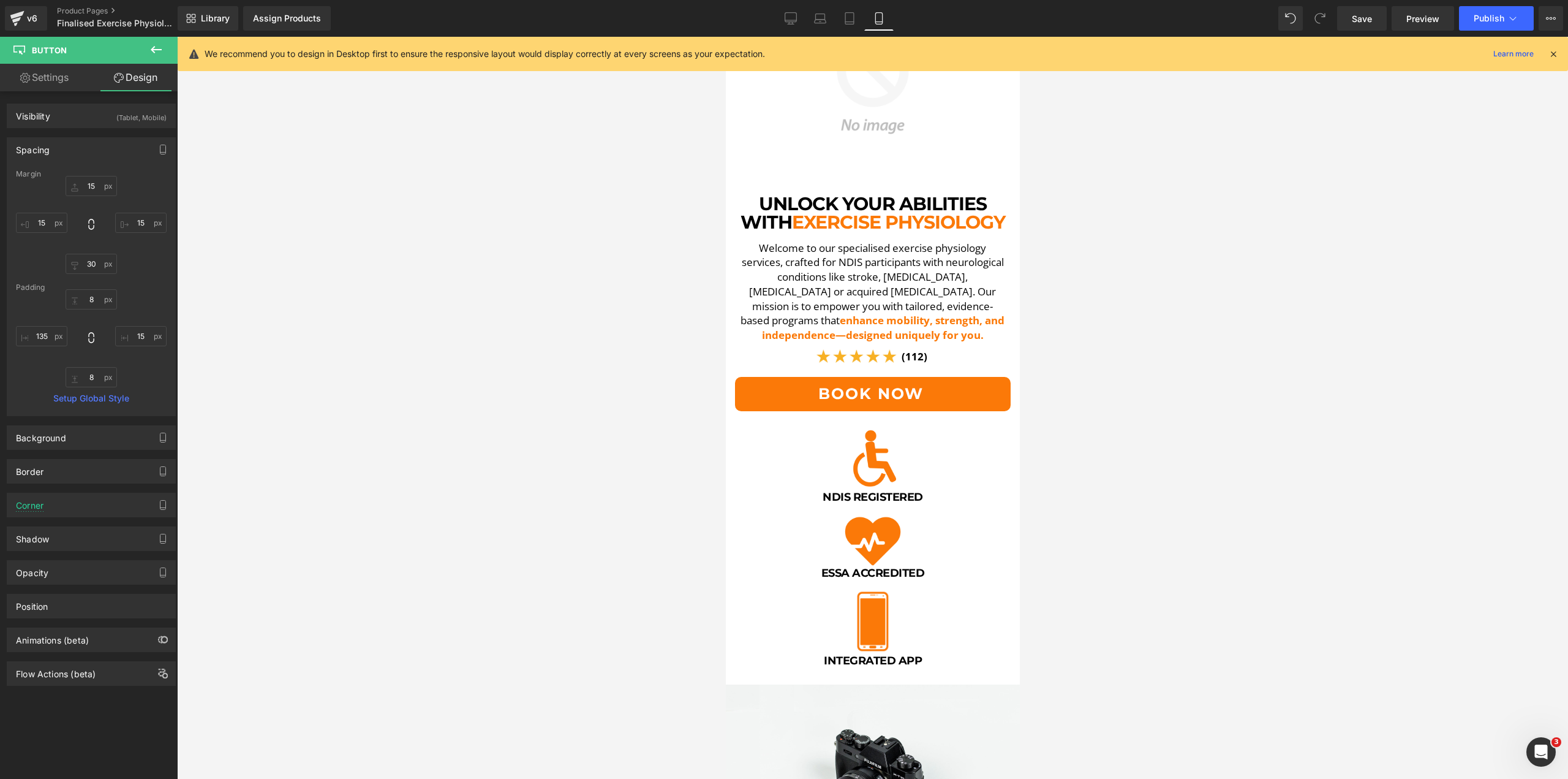
click at [362, 273] on div at bounding box center [872, 407] width 1391 height 742
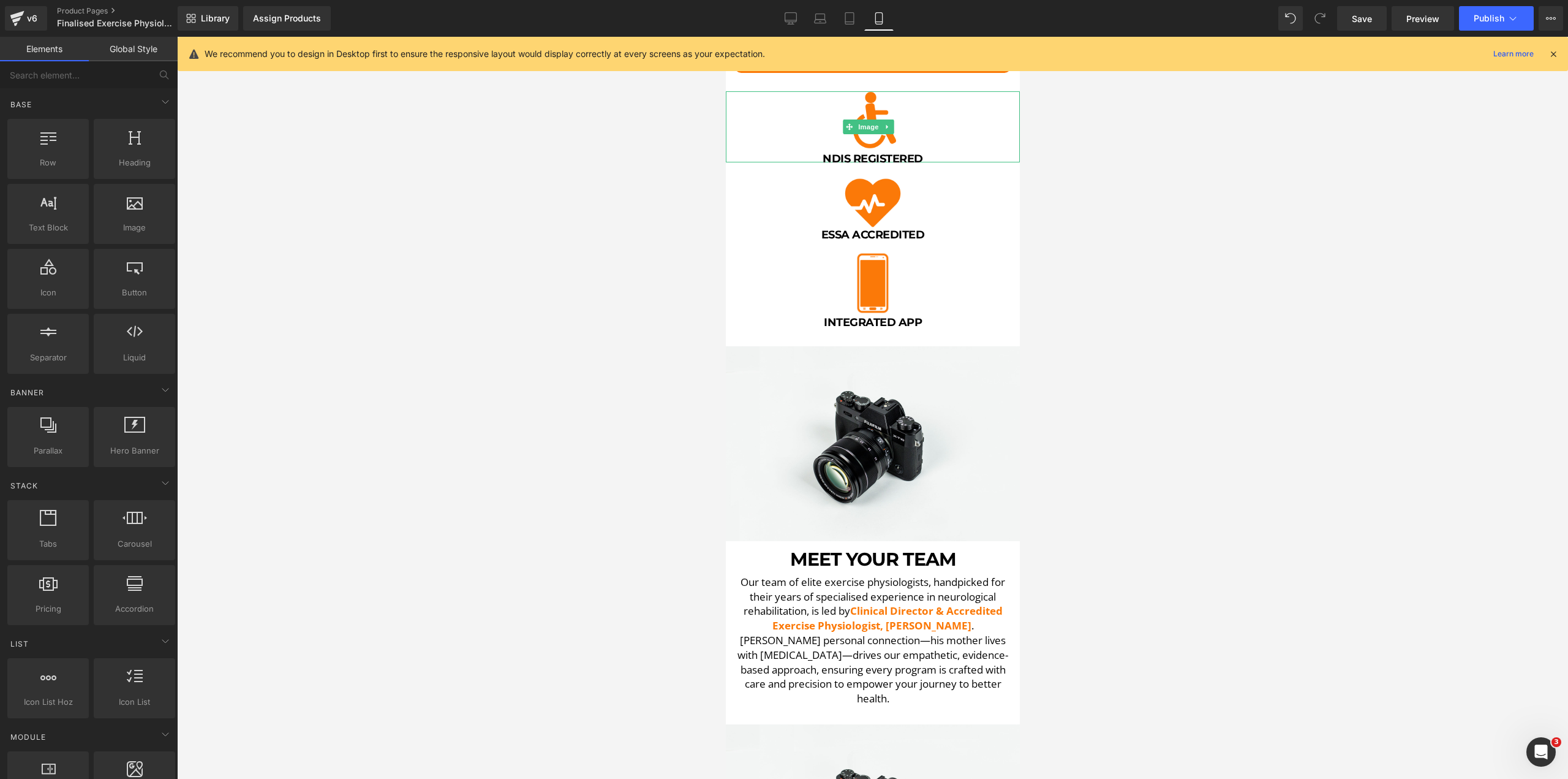
scroll to position [503, 0]
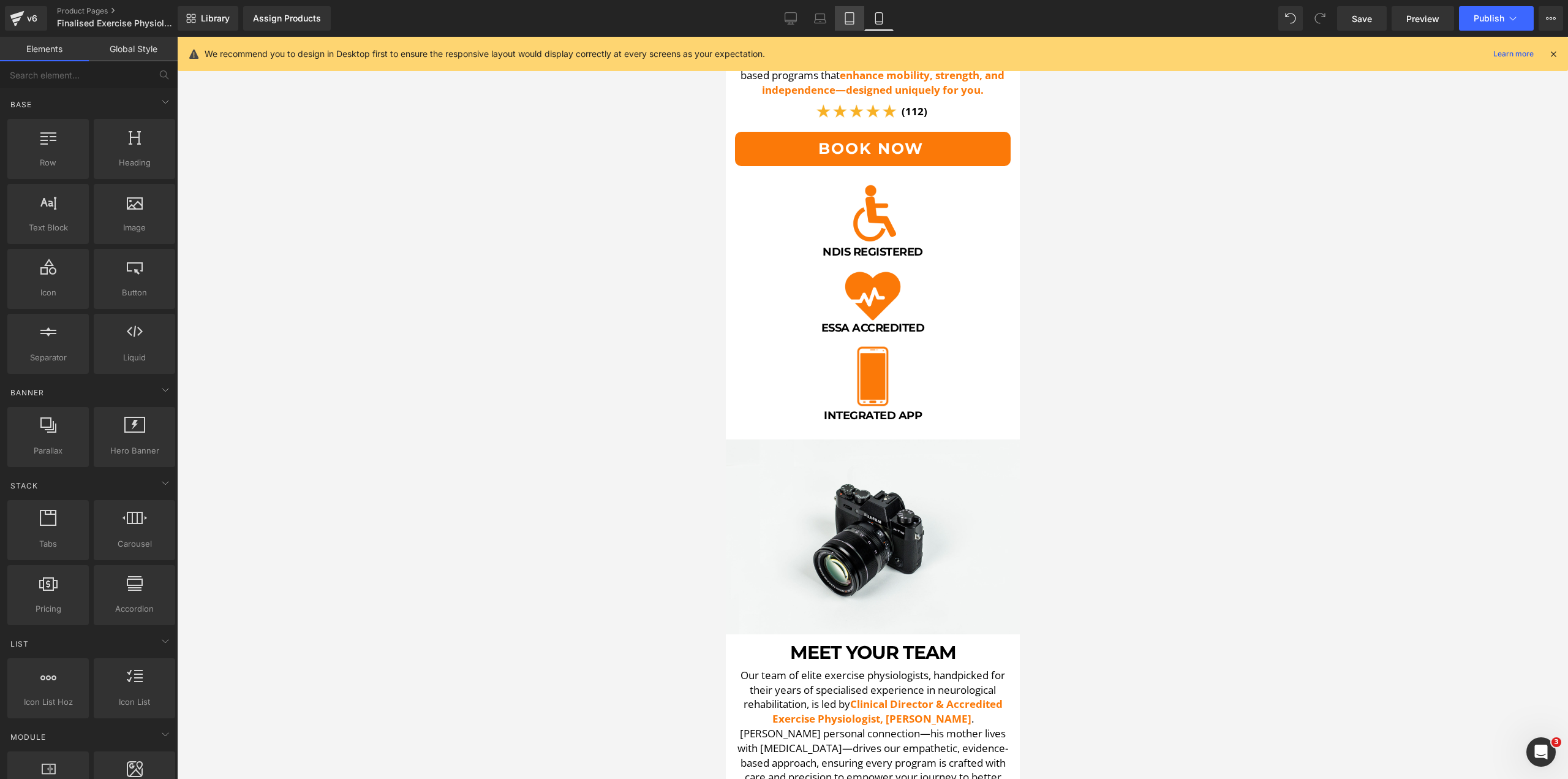
click at [850, 19] on icon at bounding box center [849, 18] width 12 height 12
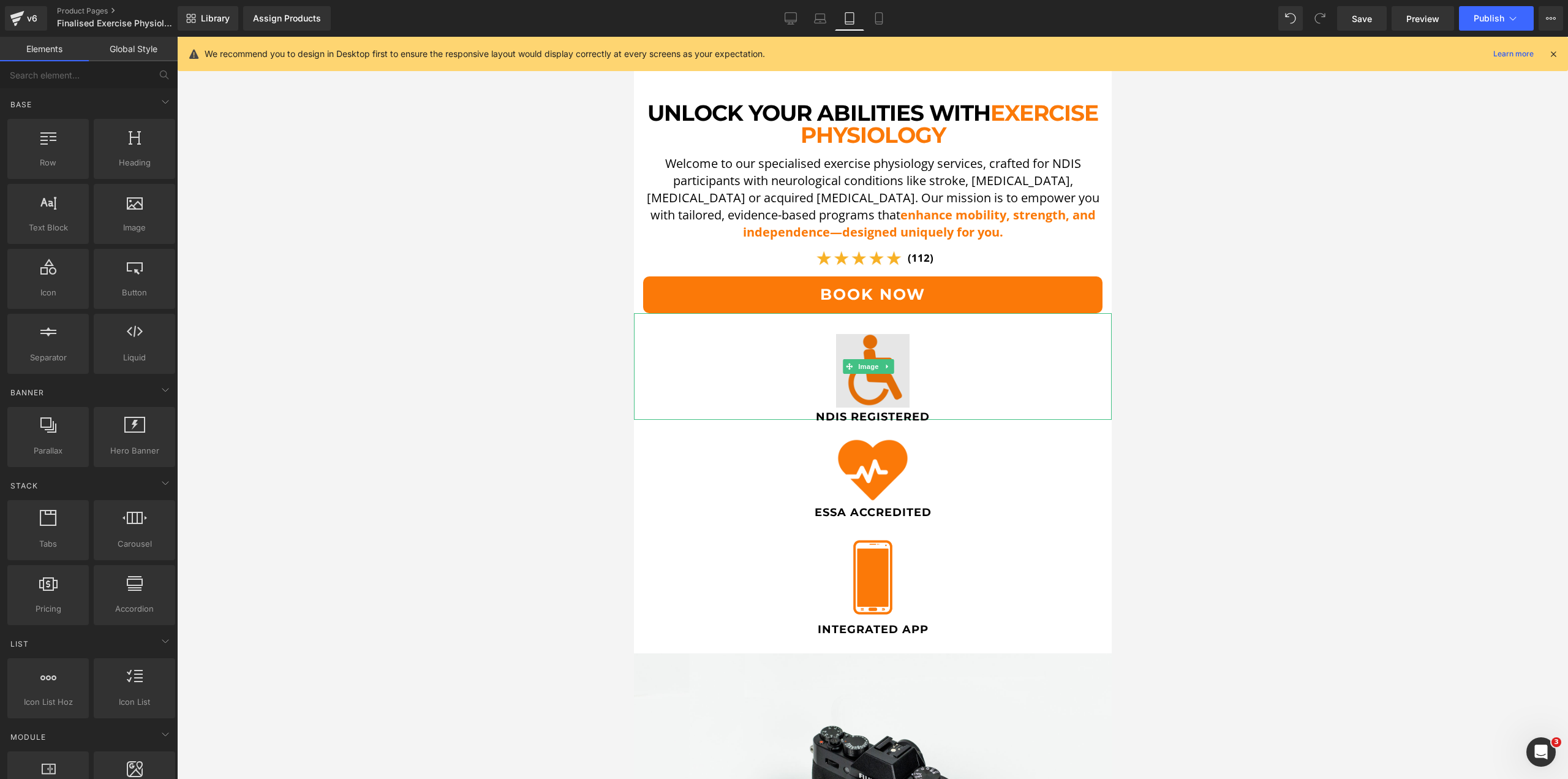
scroll to position [351, 0]
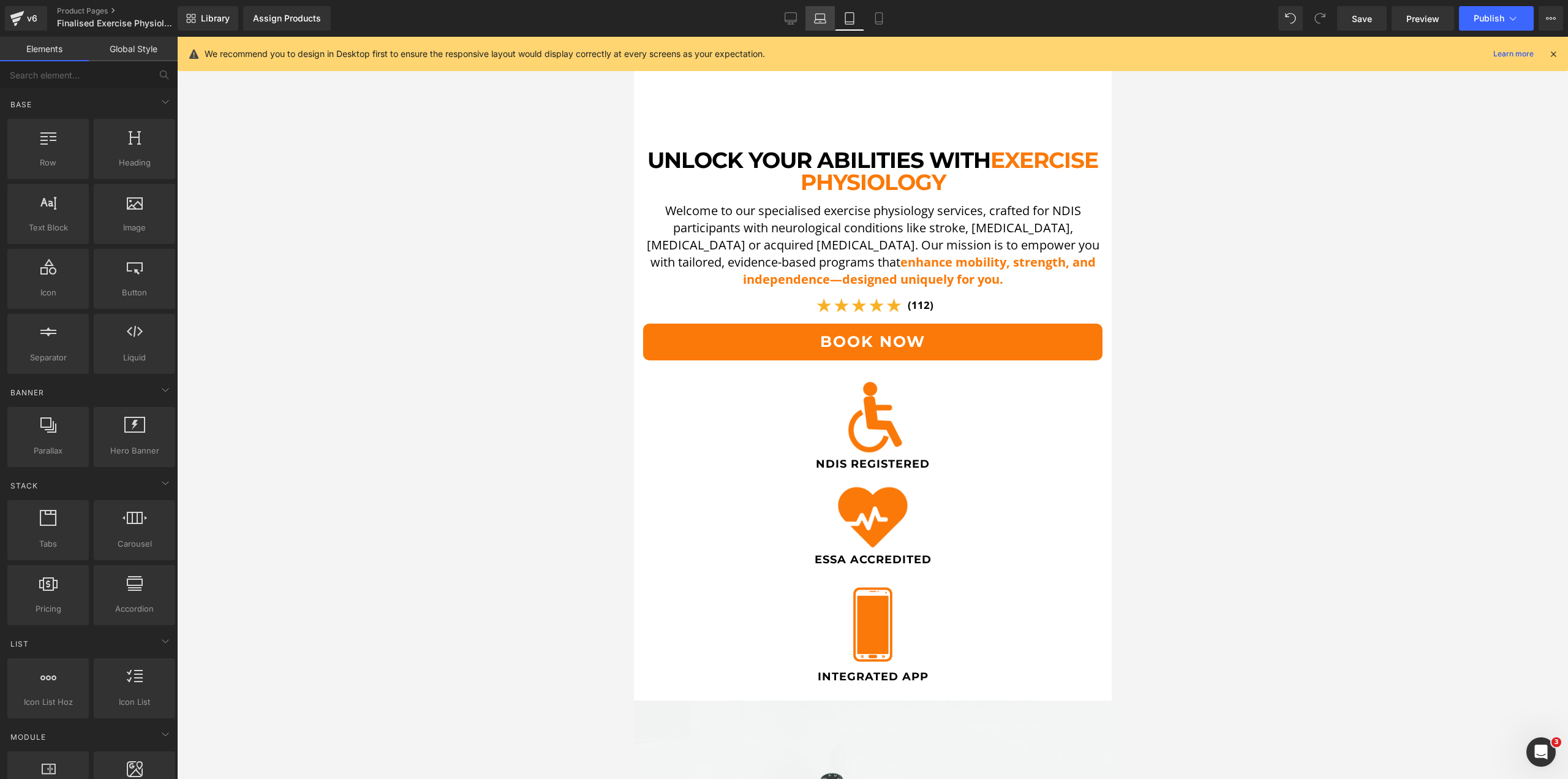
click at [821, 15] on icon at bounding box center [820, 18] width 12 height 12
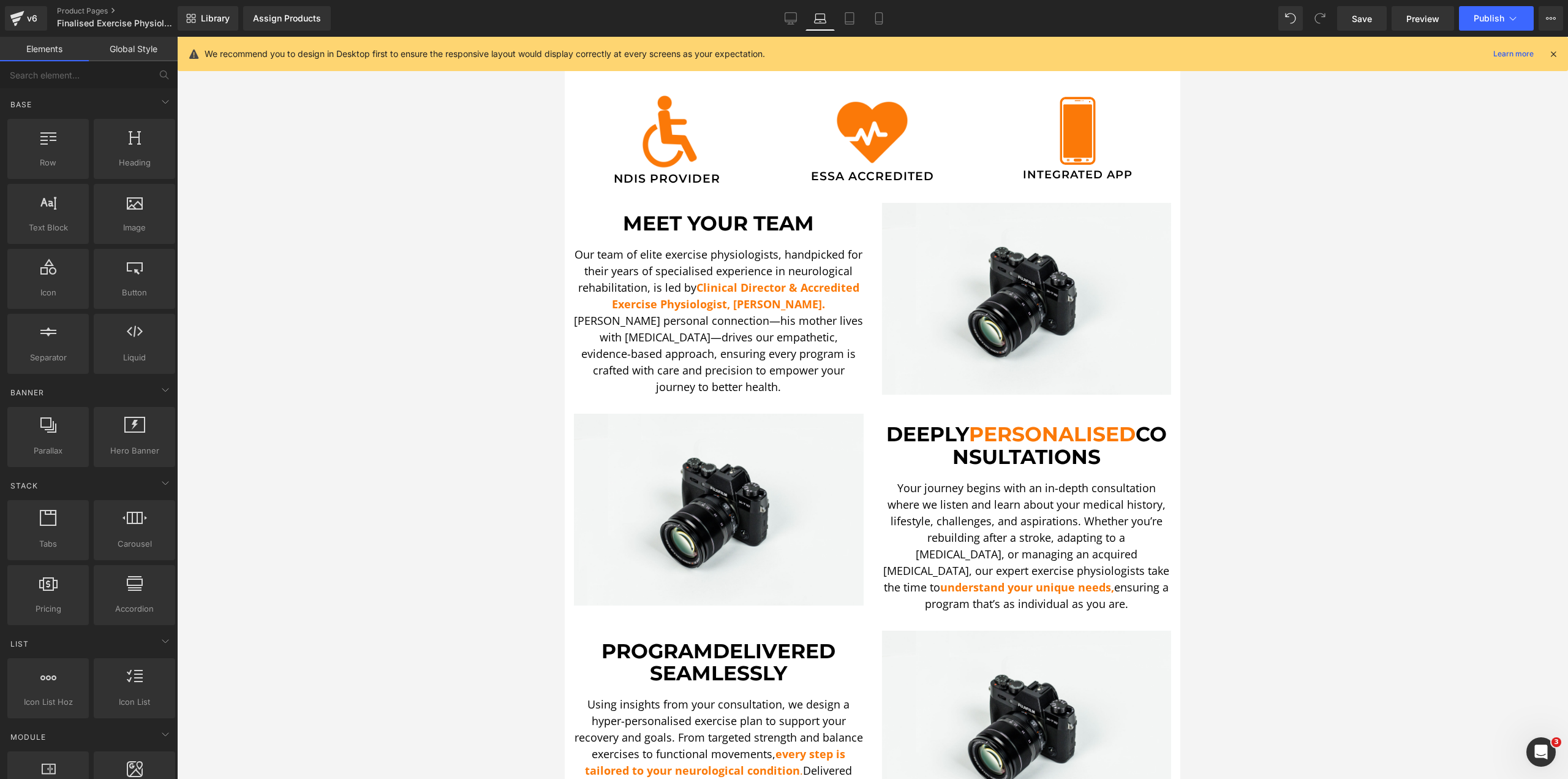
scroll to position [115, 0]
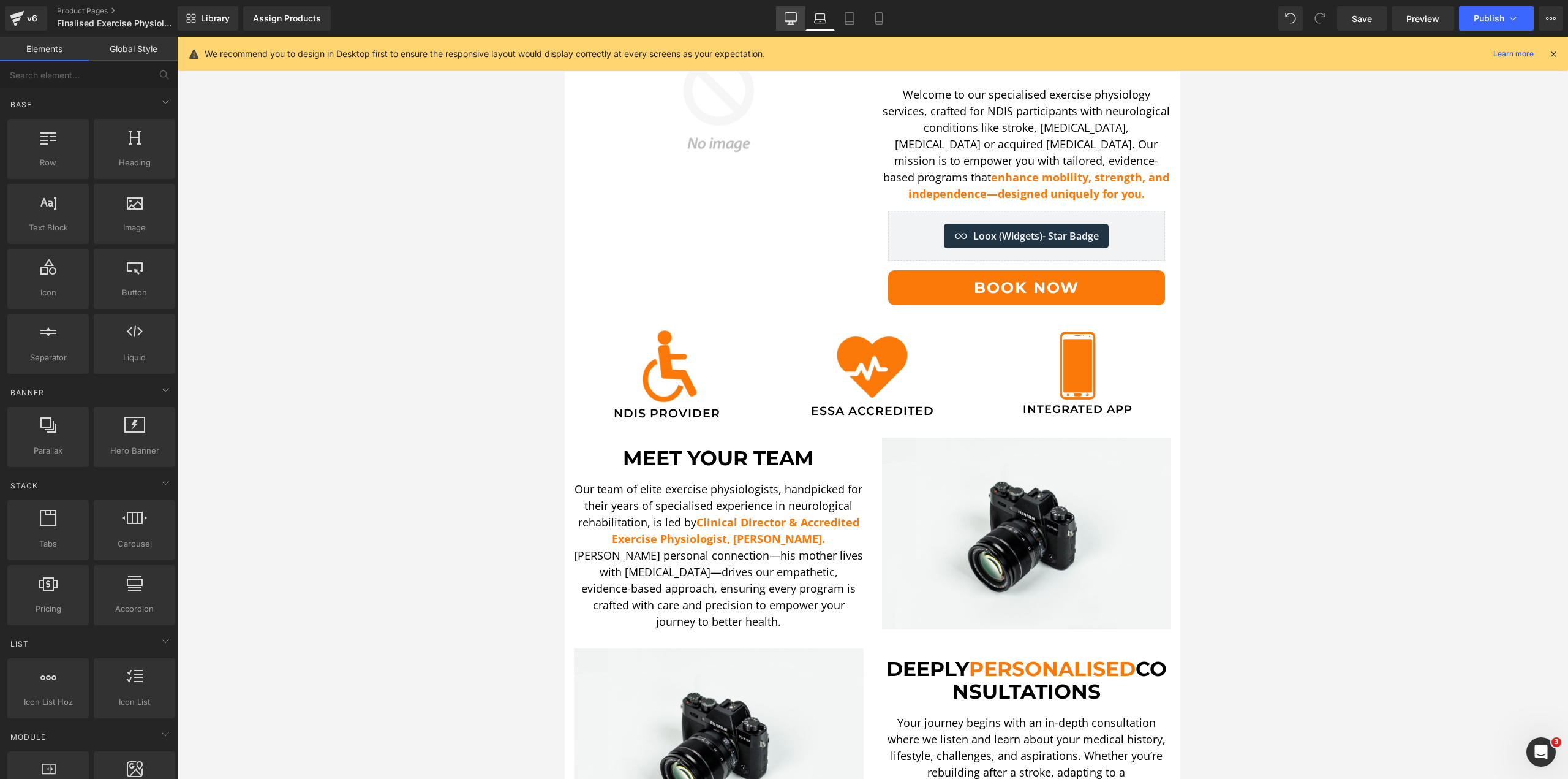
click at [793, 15] on icon at bounding box center [791, 18] width 12 height 12
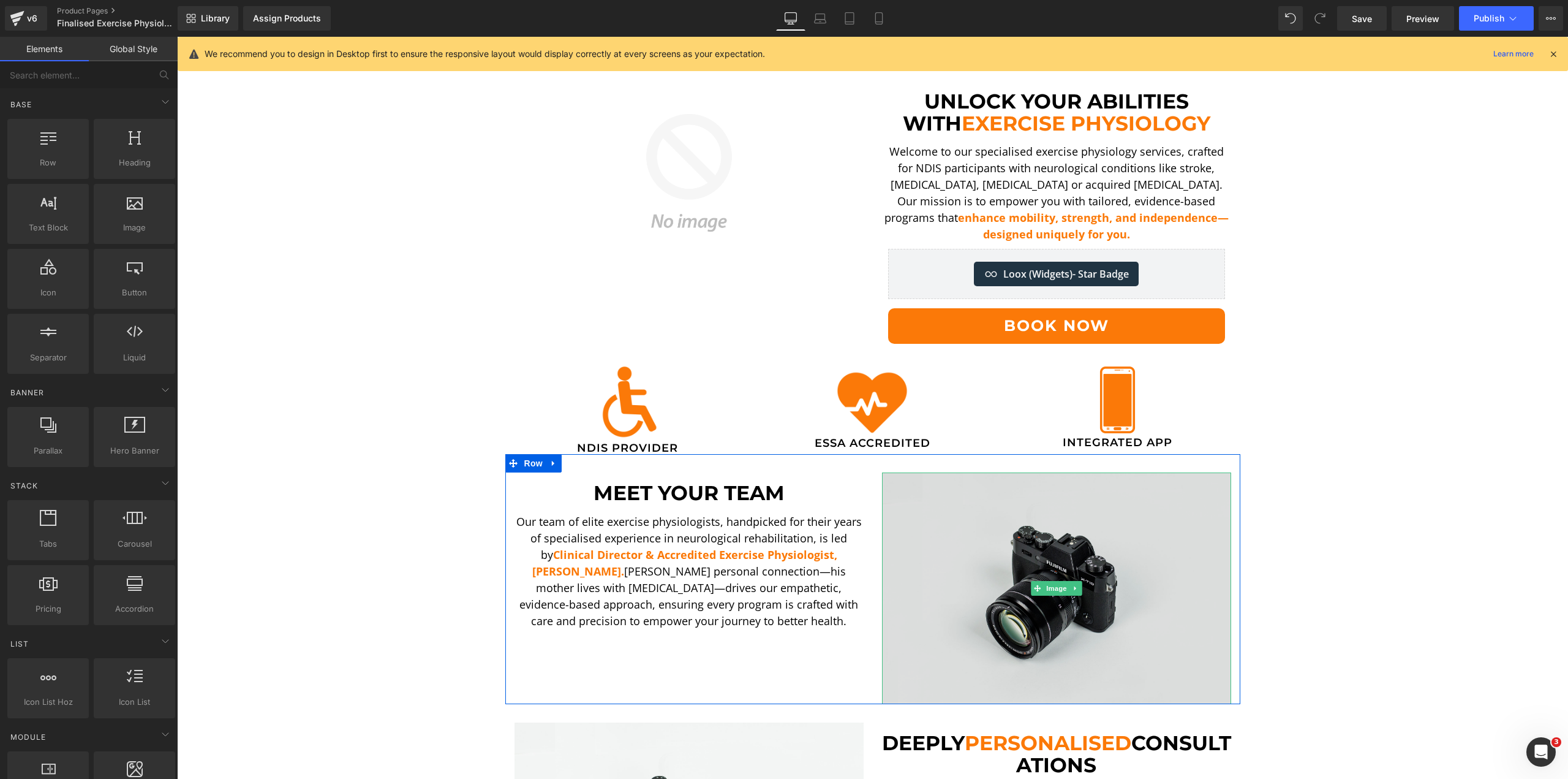
scroll to position [27, 0]
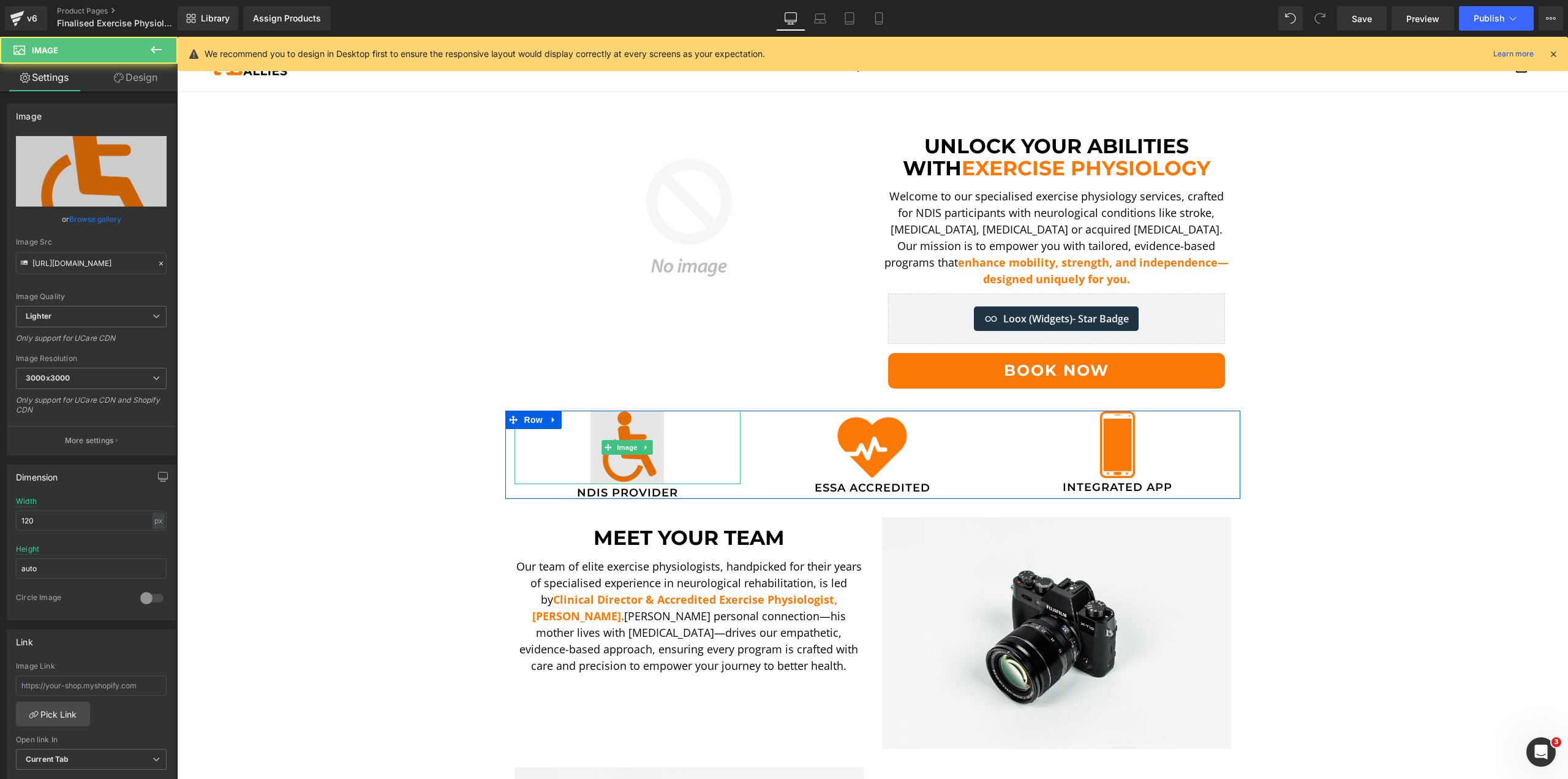
click at [623, 458] on img at bounding box center [627, 447] width 74 height 74
click at [112, 81] on link "Design" at bounding box center [136, 77] width 89 height 28
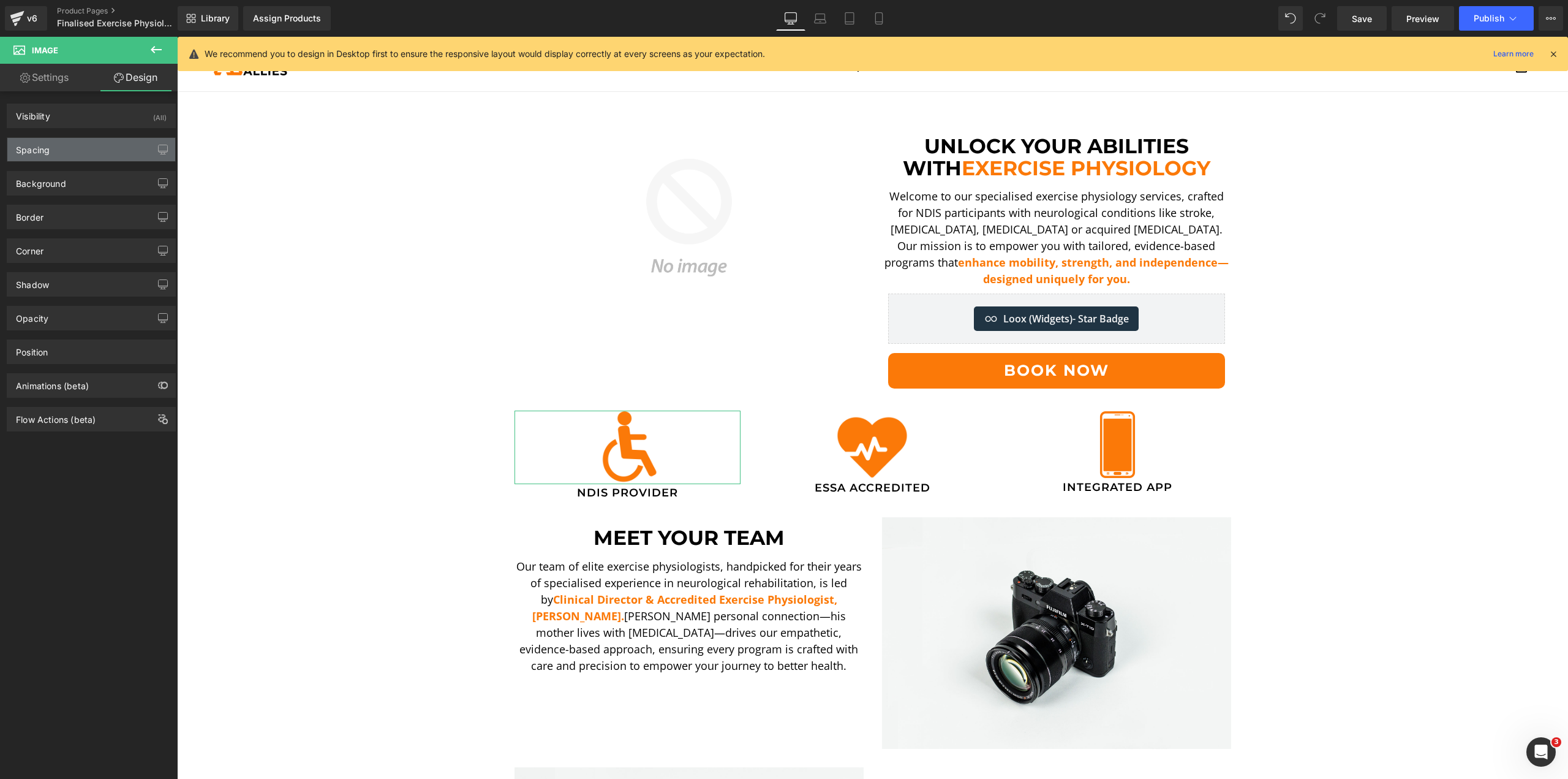
click at [40, 146] on div "Spacing" at bounding box center [33, 146] width 34 height 17
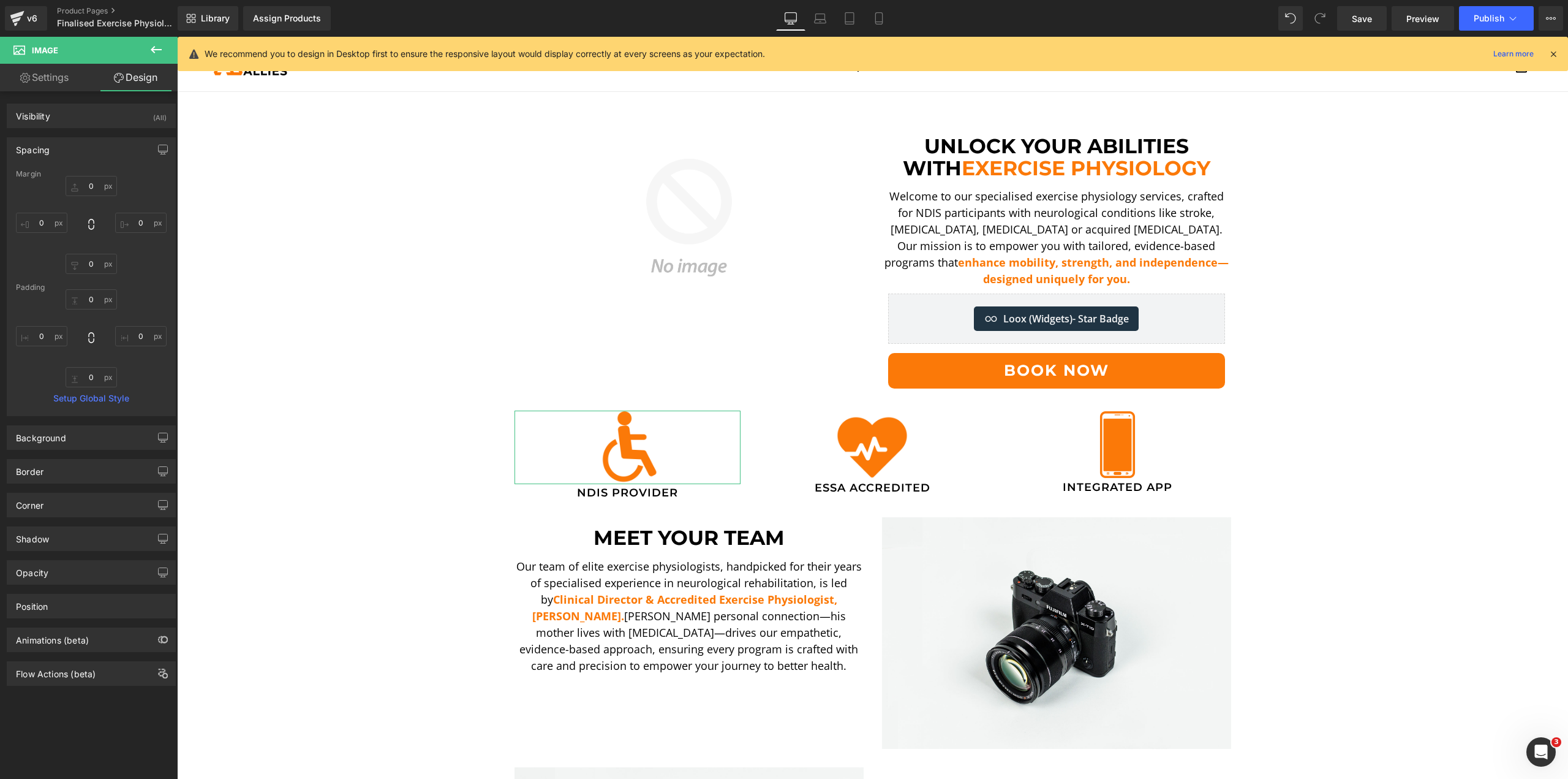
click at [97, 203] on div at bounding box center [91, 225] width 151 height 98
click at [97, 191] on input "text" at bounding box center [91, 186] width 51 height 20
type input "0"
click at [607, 493] on span "Heading" at bounding box center [621, 491] width 33 height 15
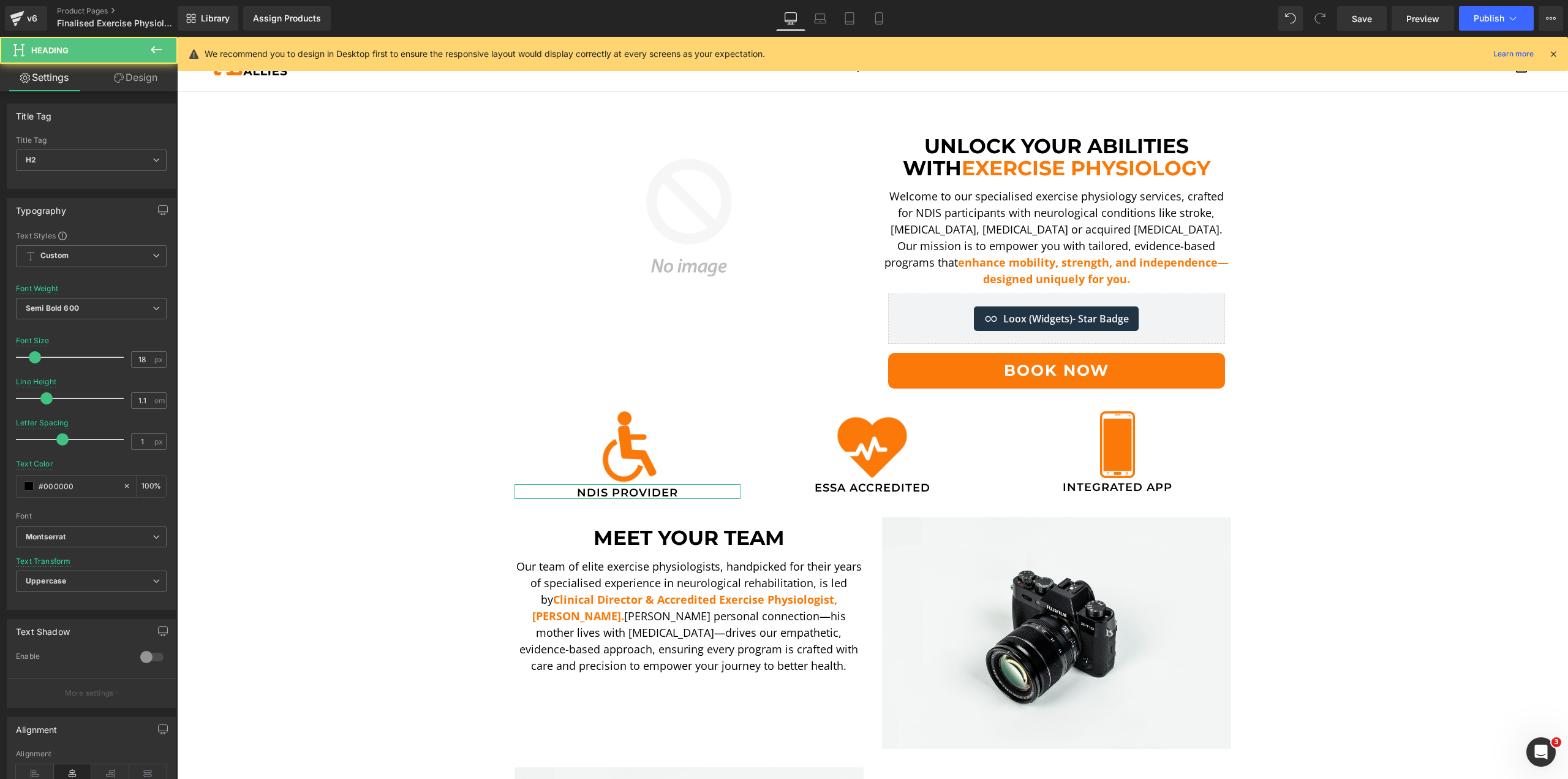
click at [124, 78] on link "Design" at bounding box center [136, 77] width 89 height 28
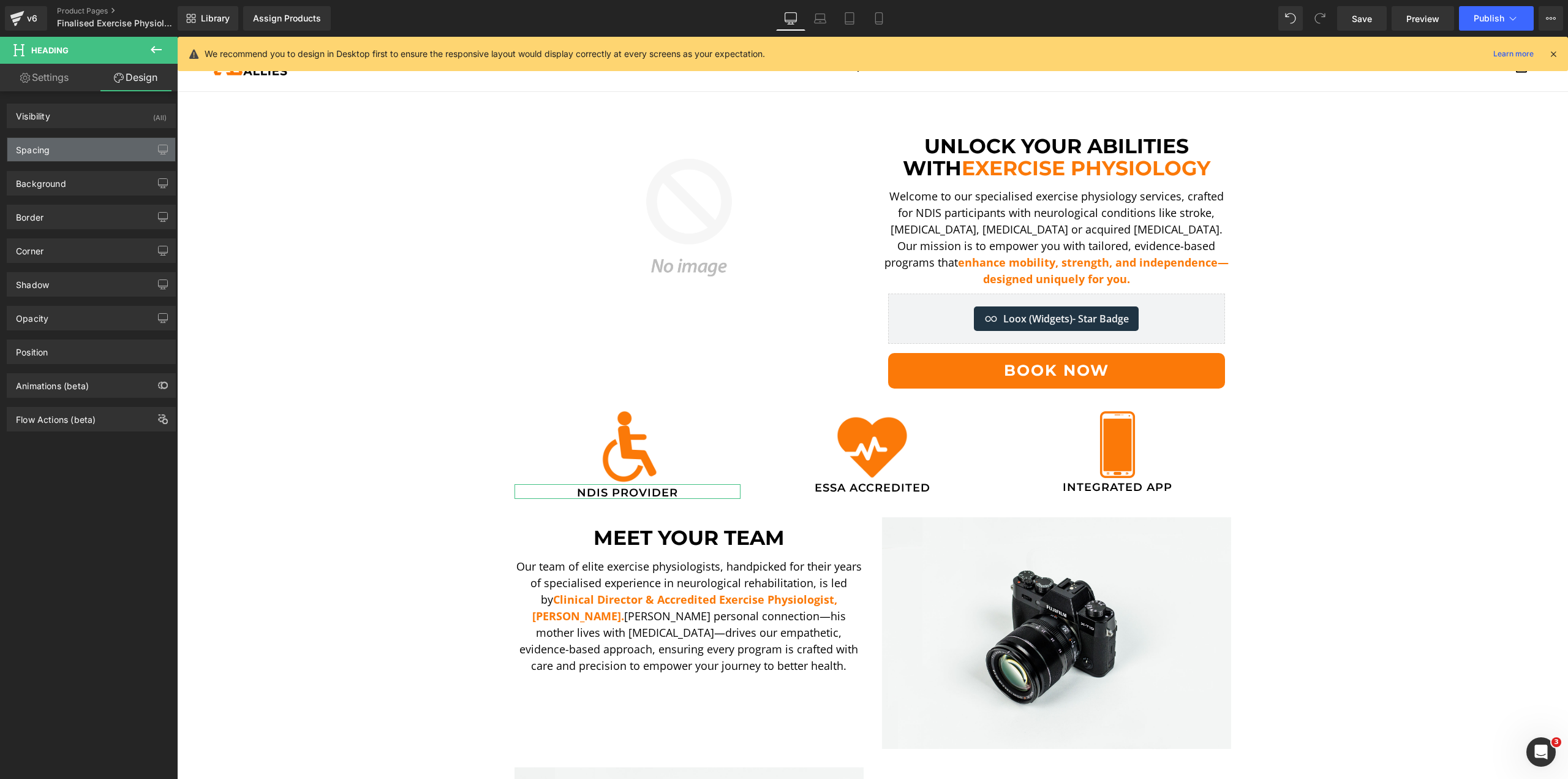
click at [63, 156] on div "Spacing" at bounding box center [91, 150] width 168 height 23
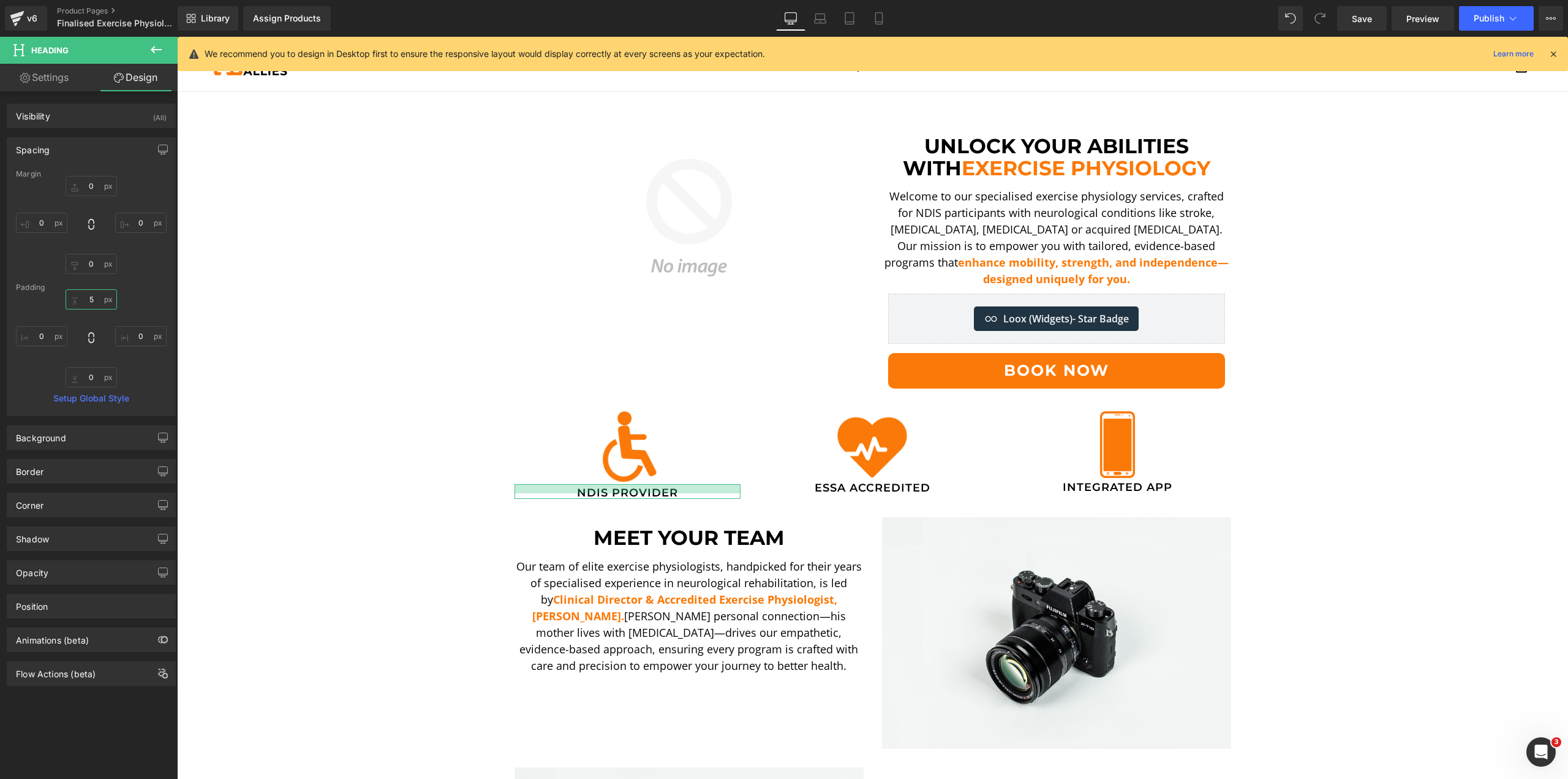
click at [92, 307] on input "text" at bounding box center [91, 300] width 51 height 20
type input "2"
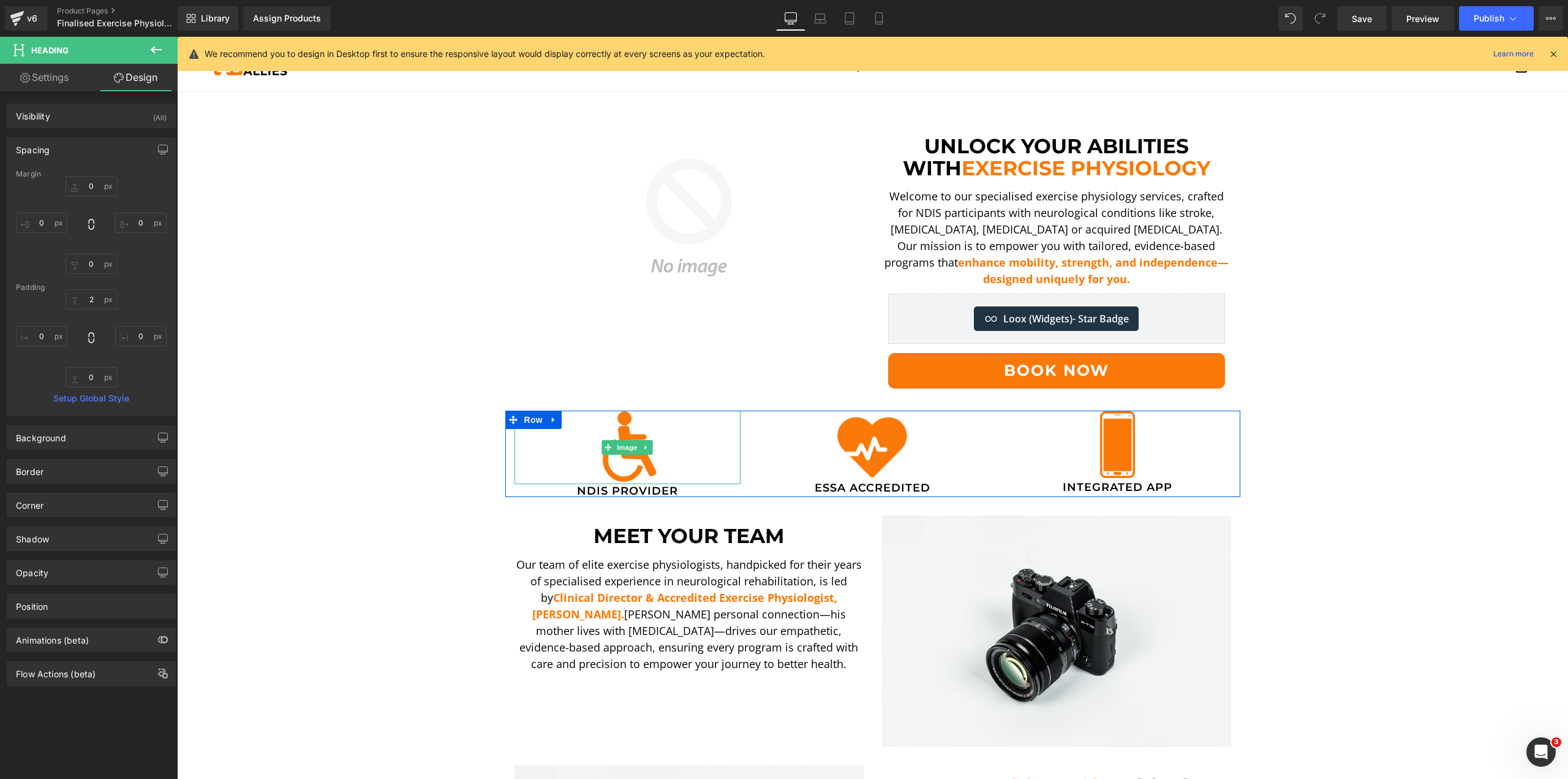
click at [612, 415] on img at bounding box center [627, 447] width 74 height 74
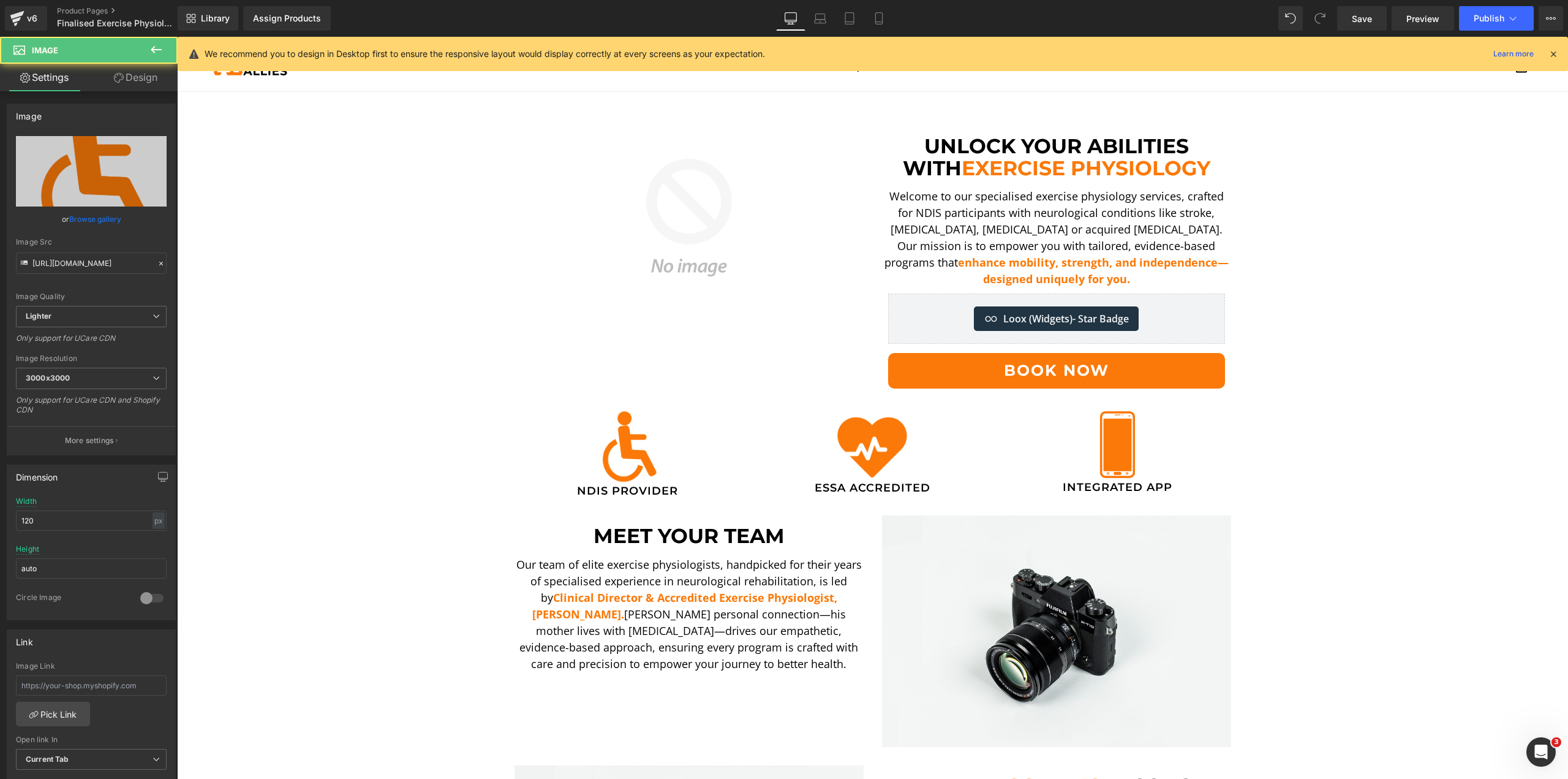
click at [123, 69] on link "Design" at bounding box center [136, 77] width 89 height 28
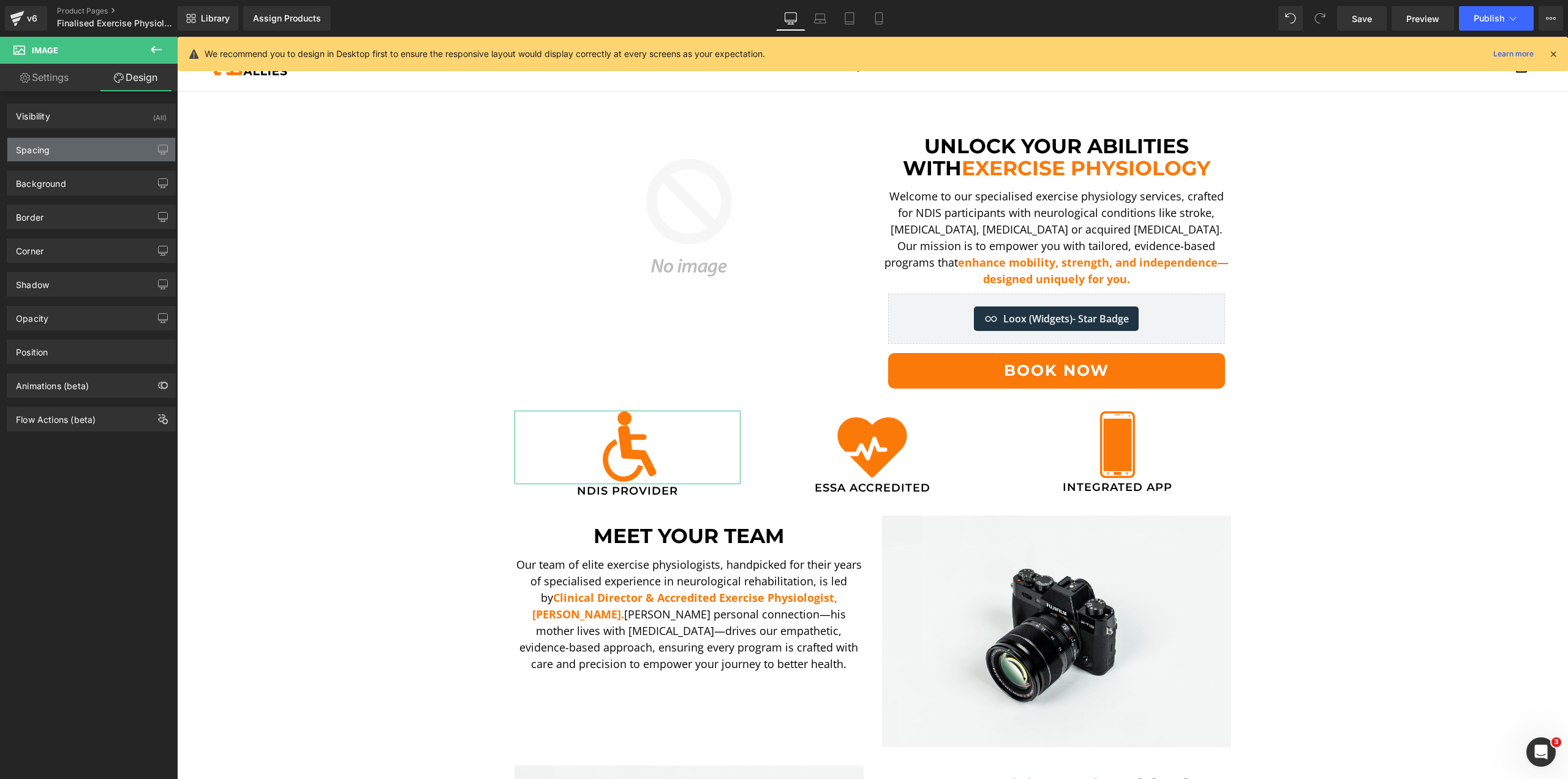
click at [63, 150] on div "Spacing" at bounding box center [91, 150] width 168 height 23
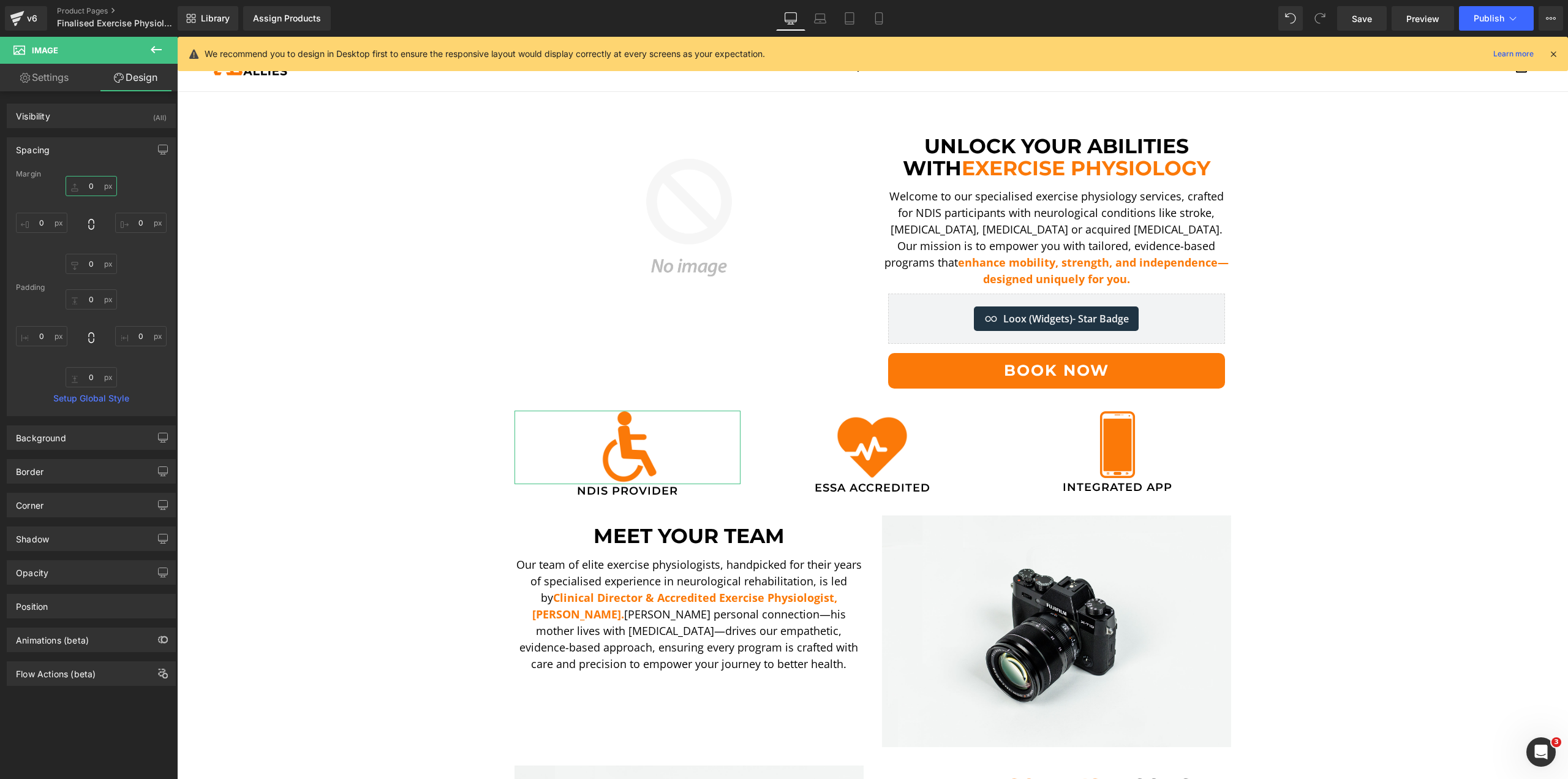
click at [93, 192] on input "0" at bounding box center [91, 186] width 51 height 20
type input "-1"
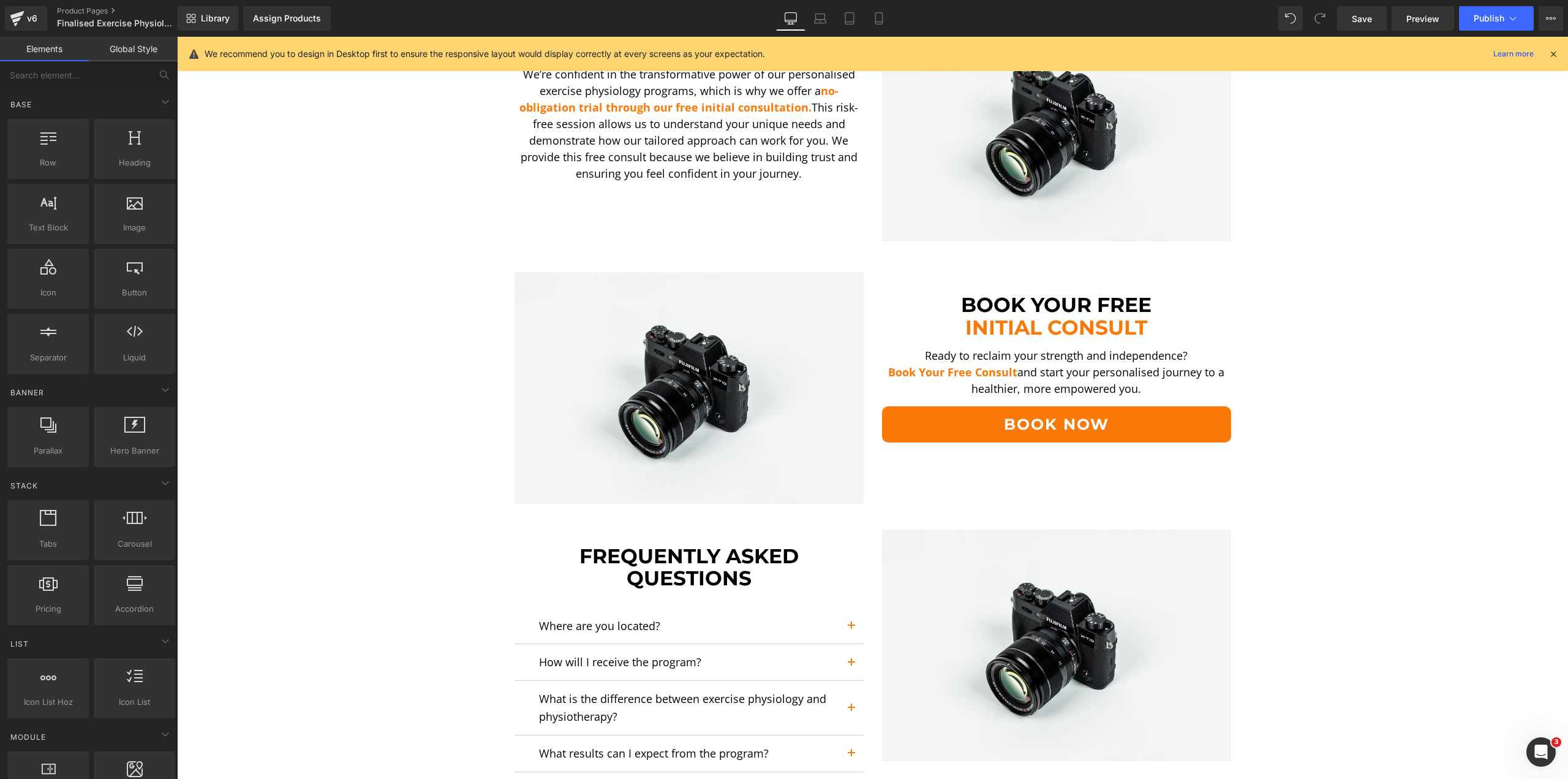
scroll to position [2049, 0]
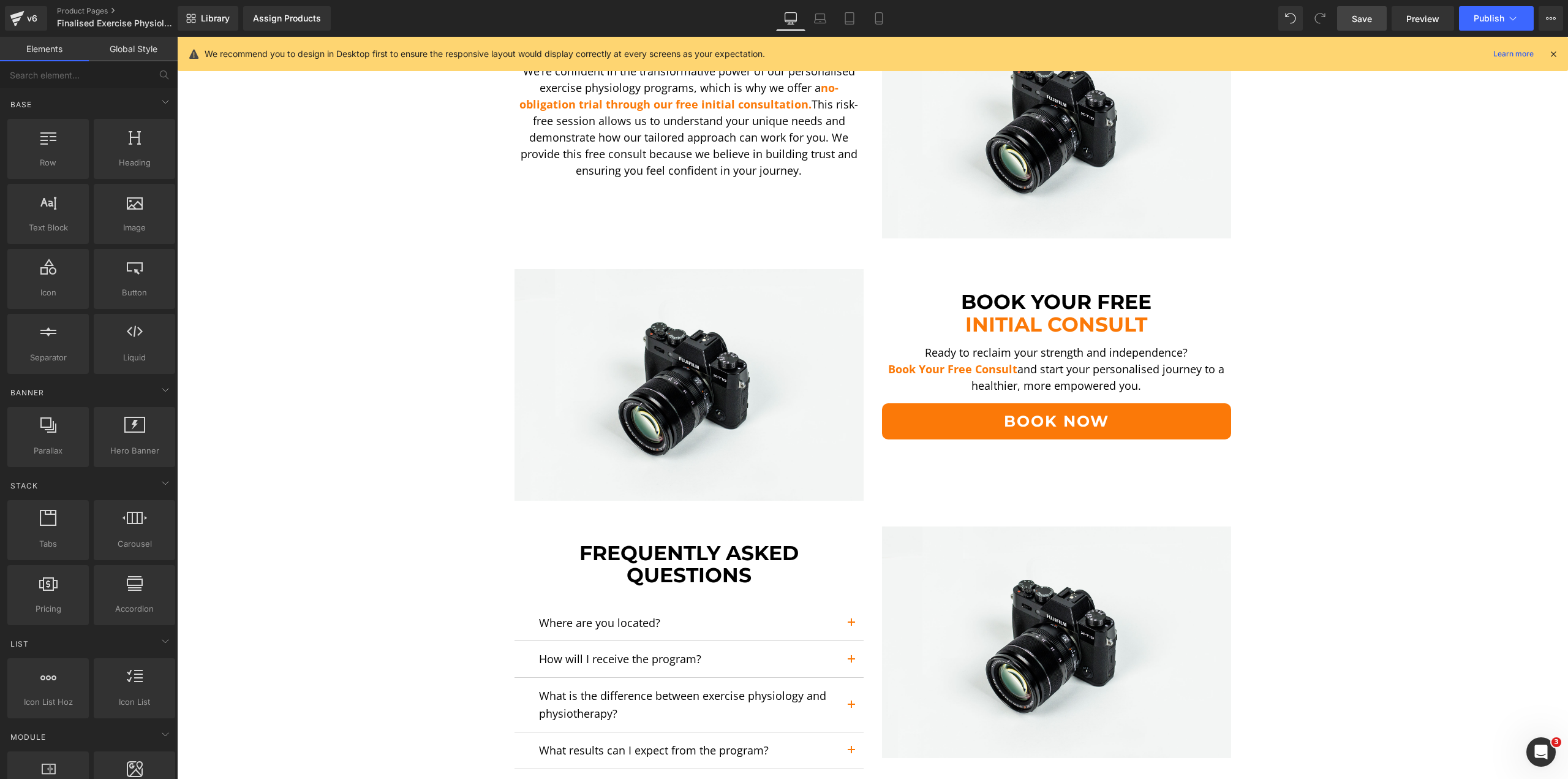
click at [1371, 15] on span "Save" at bounding box center [1362, 19] width 20 height 13
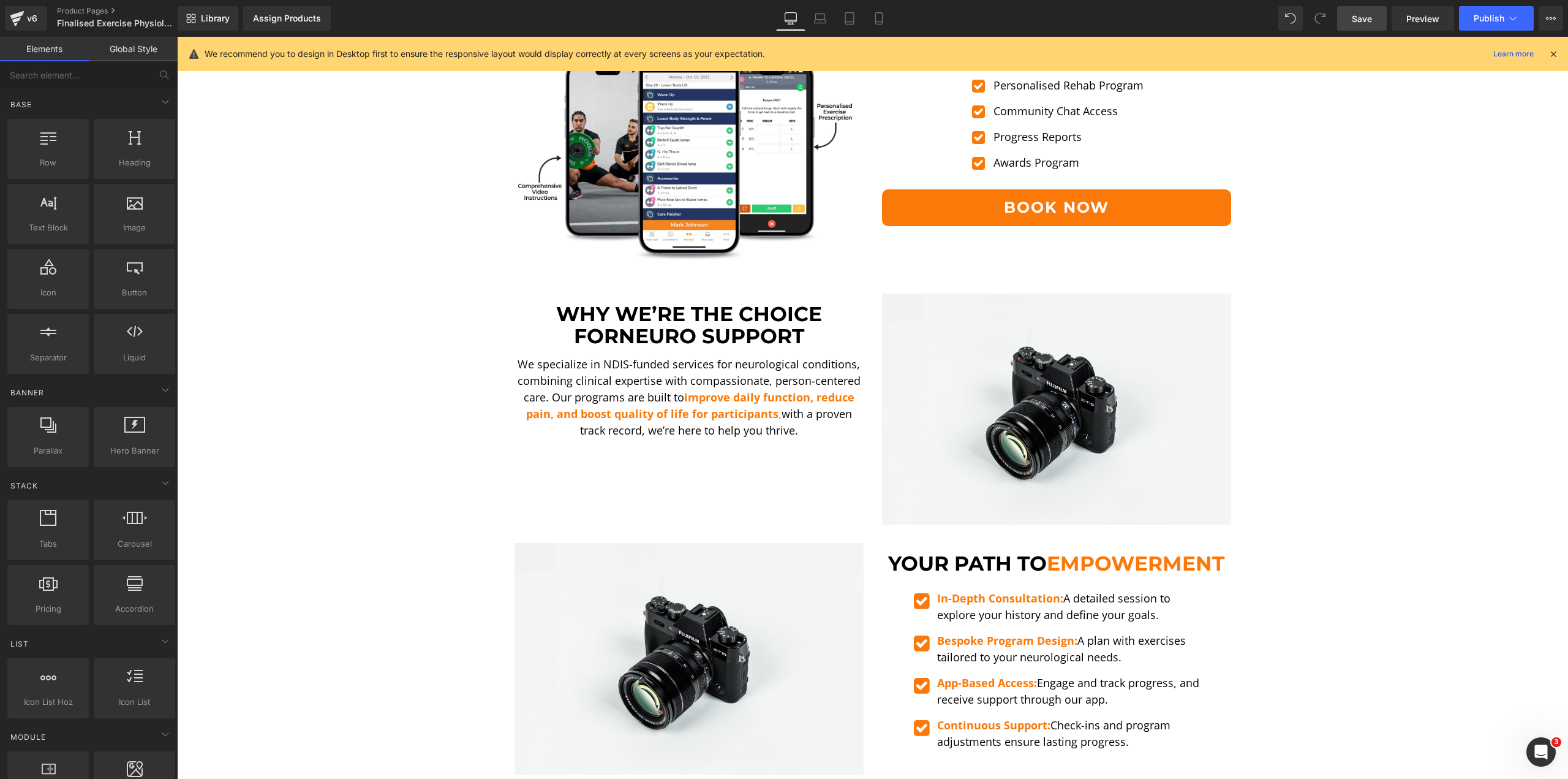
scroll to position [0, 0]
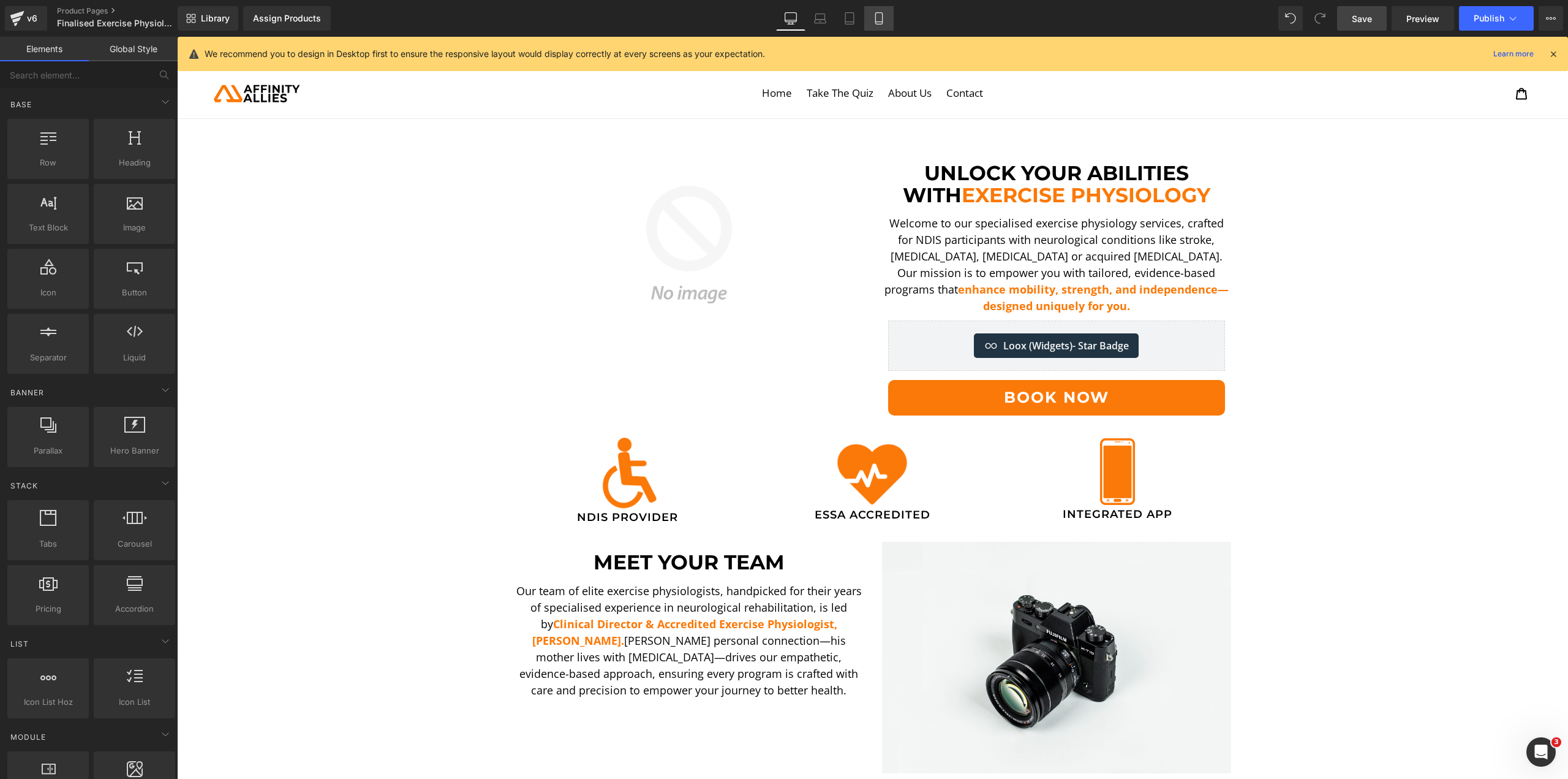
click at [884, 9] on link "Mobile" at bounding box center [879, 18] width 29 height 25
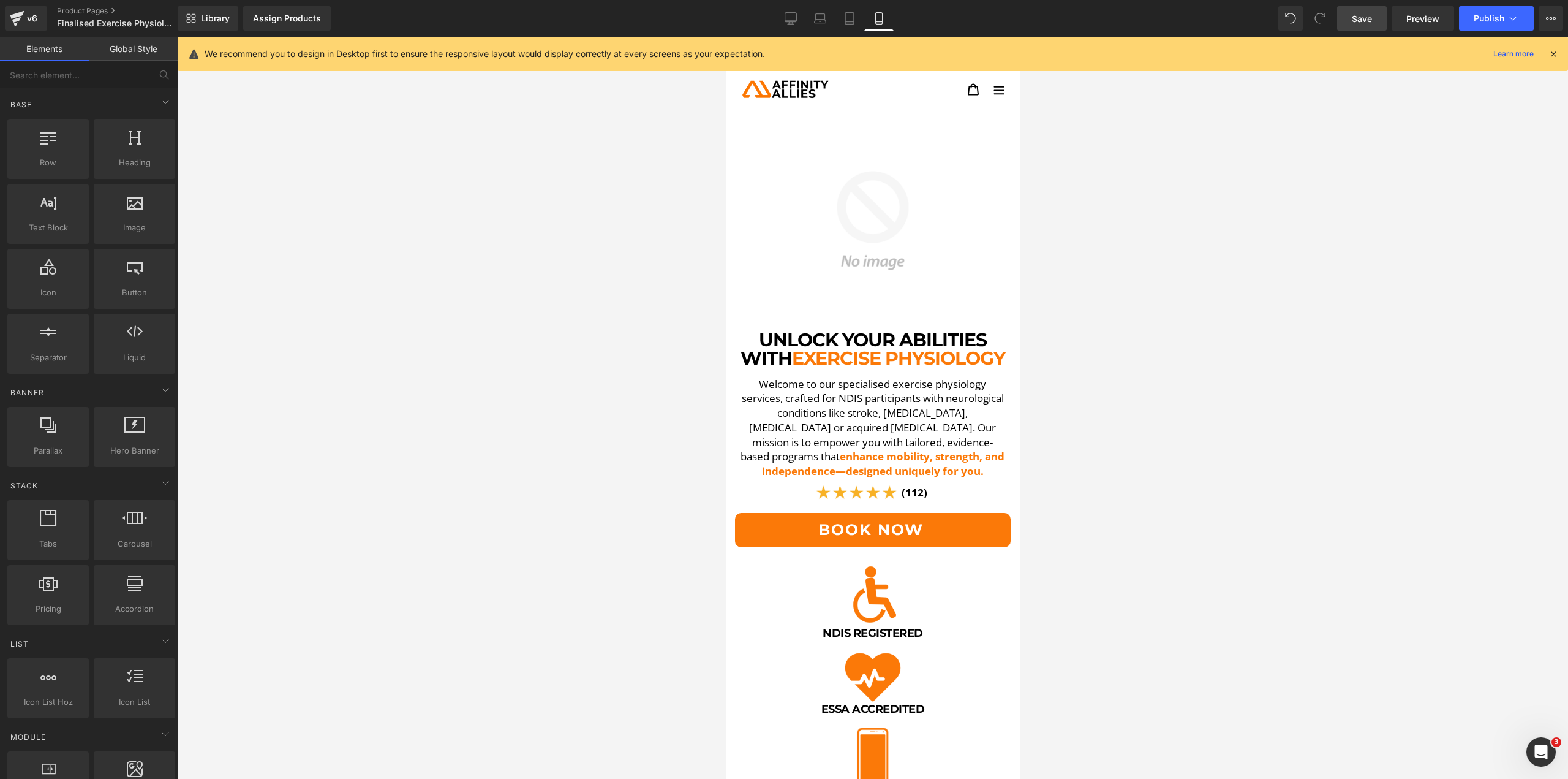
scroll to position [95, 0]
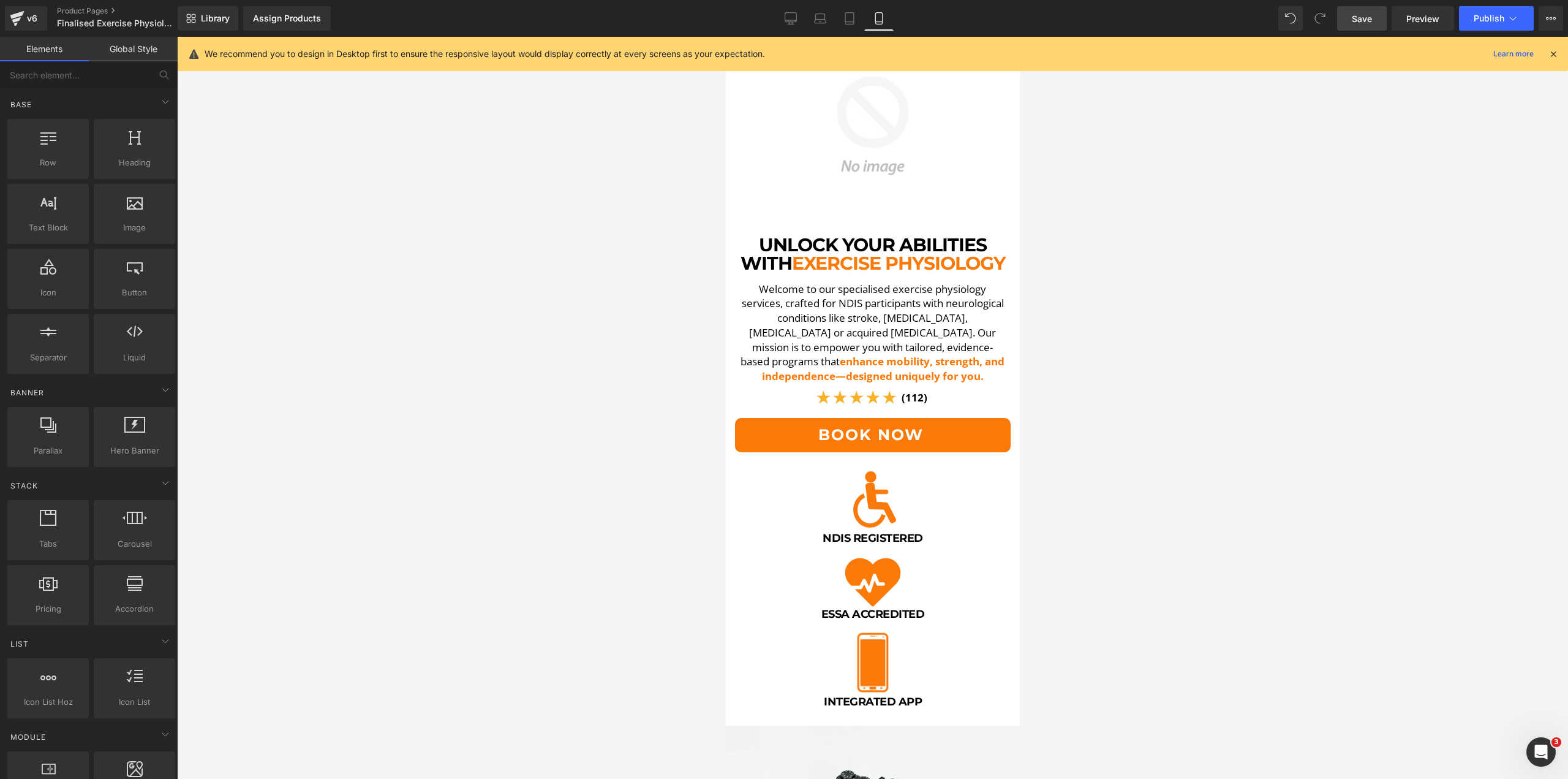
click at [1359, 13] on span "Save" at bounding box center [1362, 19] width 20 height 13
